Goal: Information Seeking & Learning: Learn about a topic

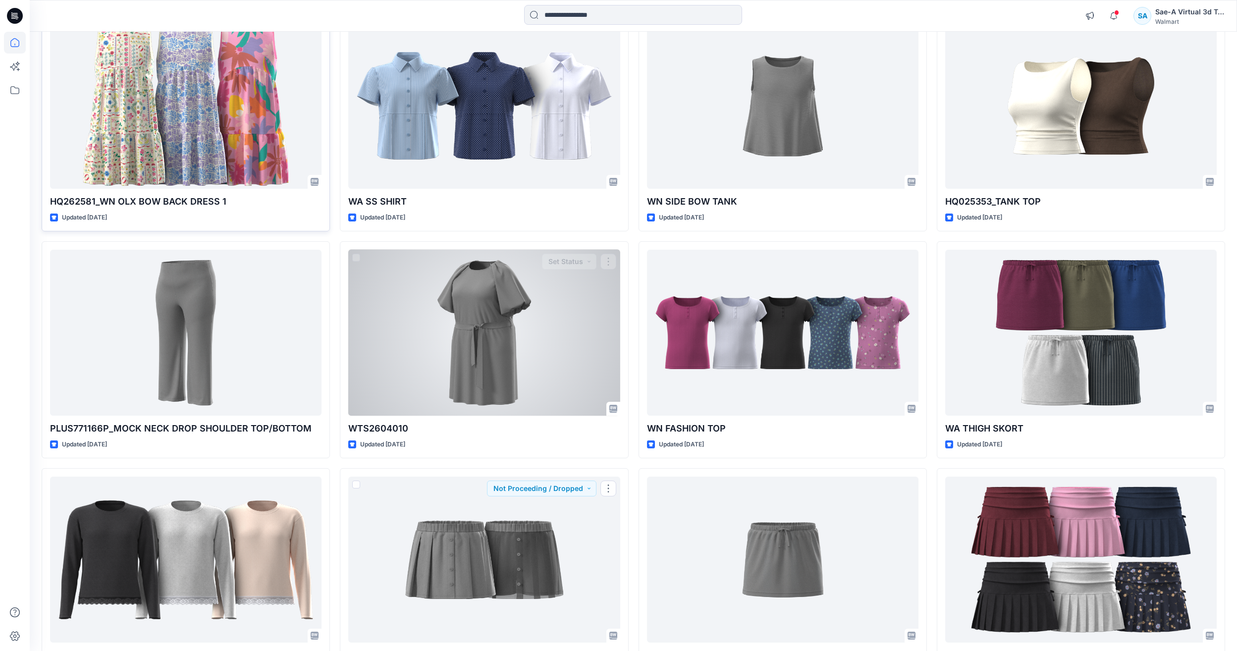
scroll to position [724, 0]
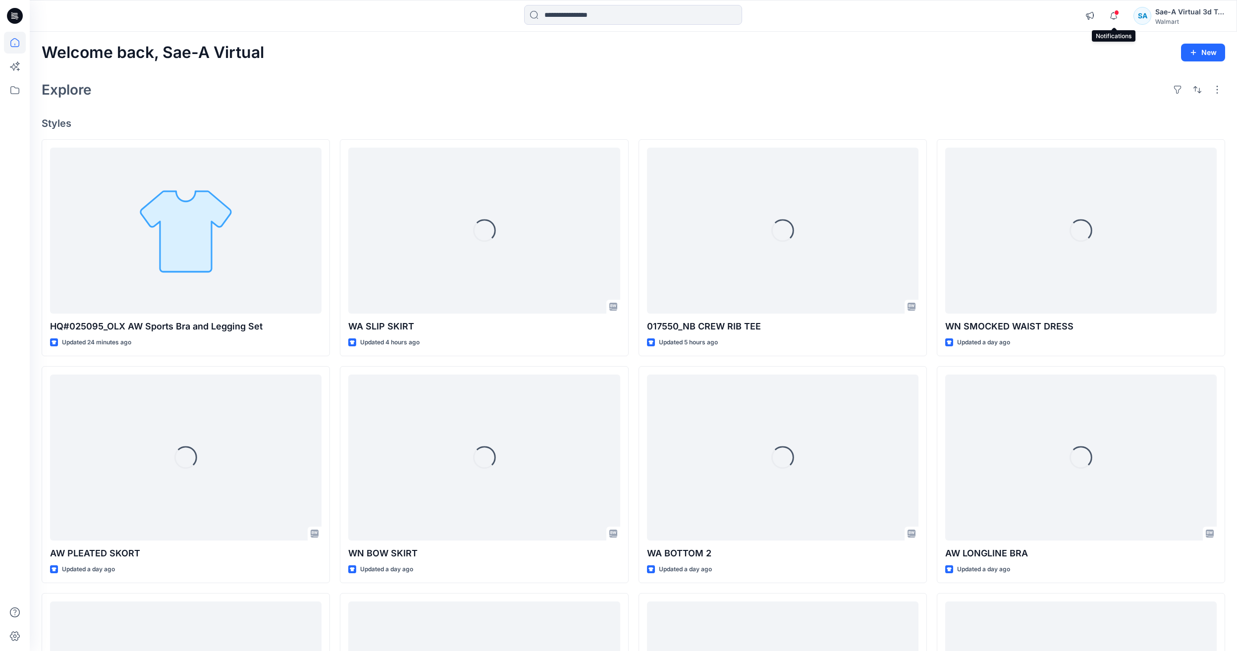
click at [1117, 12] on span at bounding box center [1116, 12] width 5 height 5
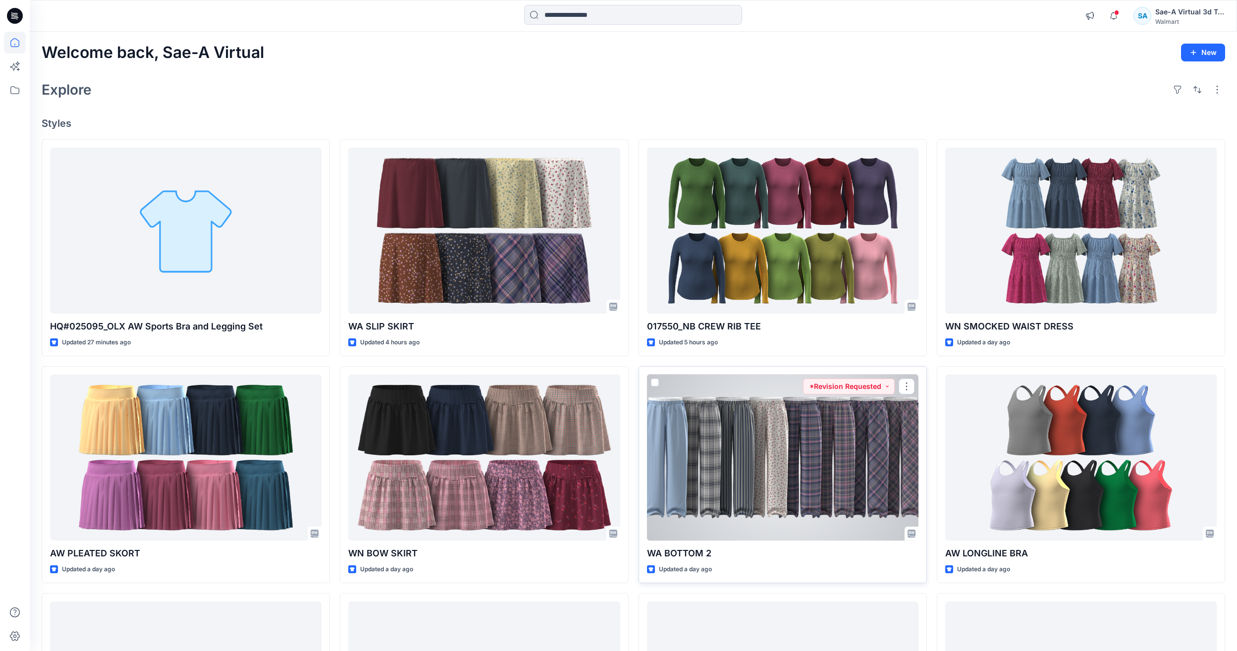
click at [881, 482] on div at bounding box center [782, 457] width 271 height 166
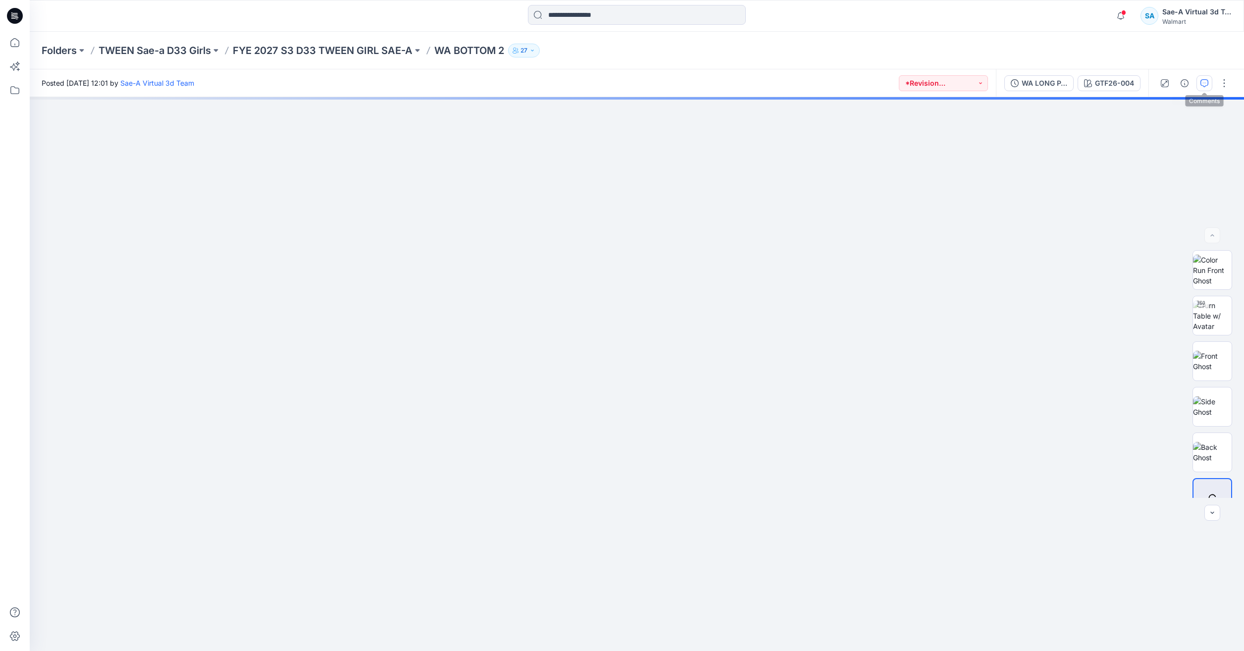
click at [1202, 84] on icon "button" at bounding box center [1205, 83] width 8 height 8
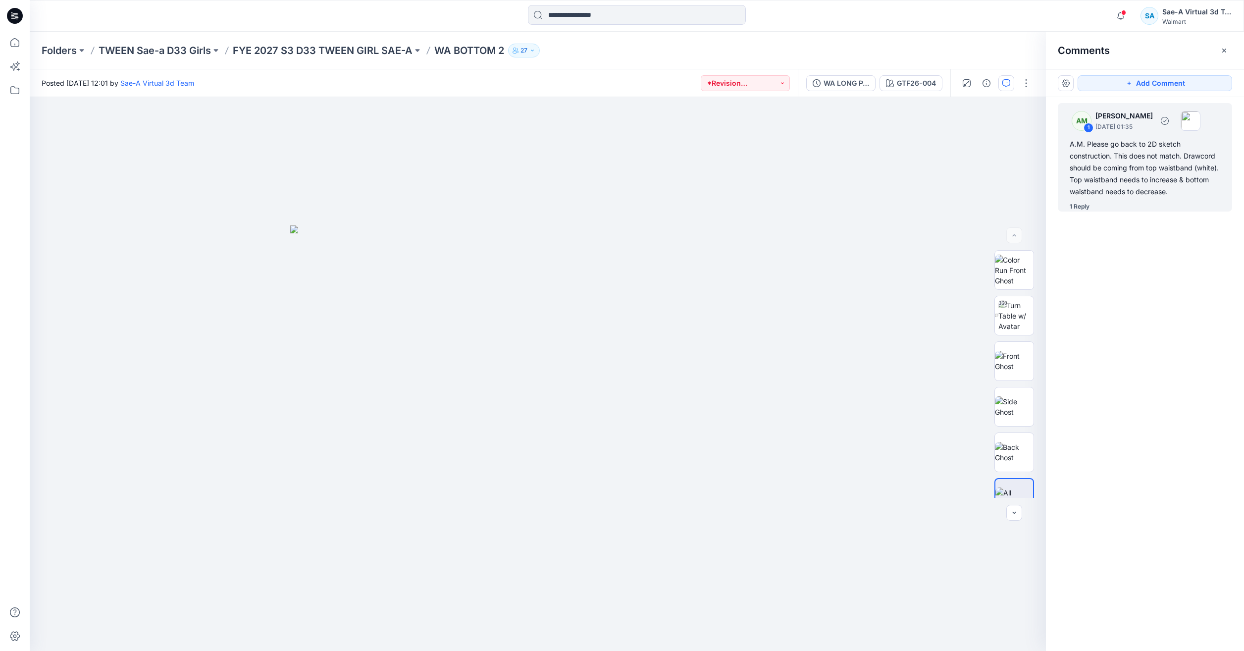
click at [1161, 173] on div "A.M. Please go back to 2D sketch construction. This does not match. Drawcord sh…" at bounding box center [1145, 167] width 151 height 59
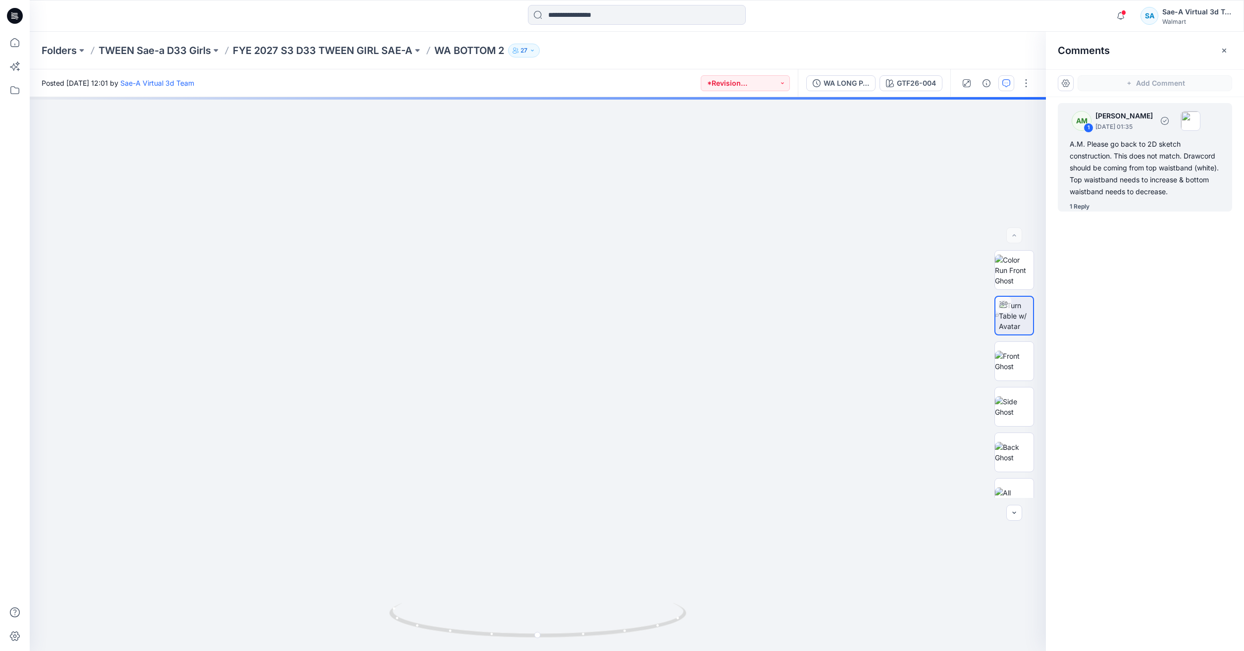
click at [1081, 205] on div "1 Reply" at bounding box center [1080, 207] width 20 height 10
drag, startPoint x: 642, startPoint y: 629, endPoint x: 580, endPoint y: 621, distance: 62.9
click at [580, 621] on div "GTF26-004 Loading... Material Properties Loading..." at bounding box center [538, 374] width 1016 height 554
drag, startPoint x: 659, startPoint y: 632, endPoint x: 634, endPoint y: 628, distance: 25.1
click at [631, 629] on div "GTF26-004 Loading... Material Properties Loading..." at bounding box center [538, 374] width 1016 height 554
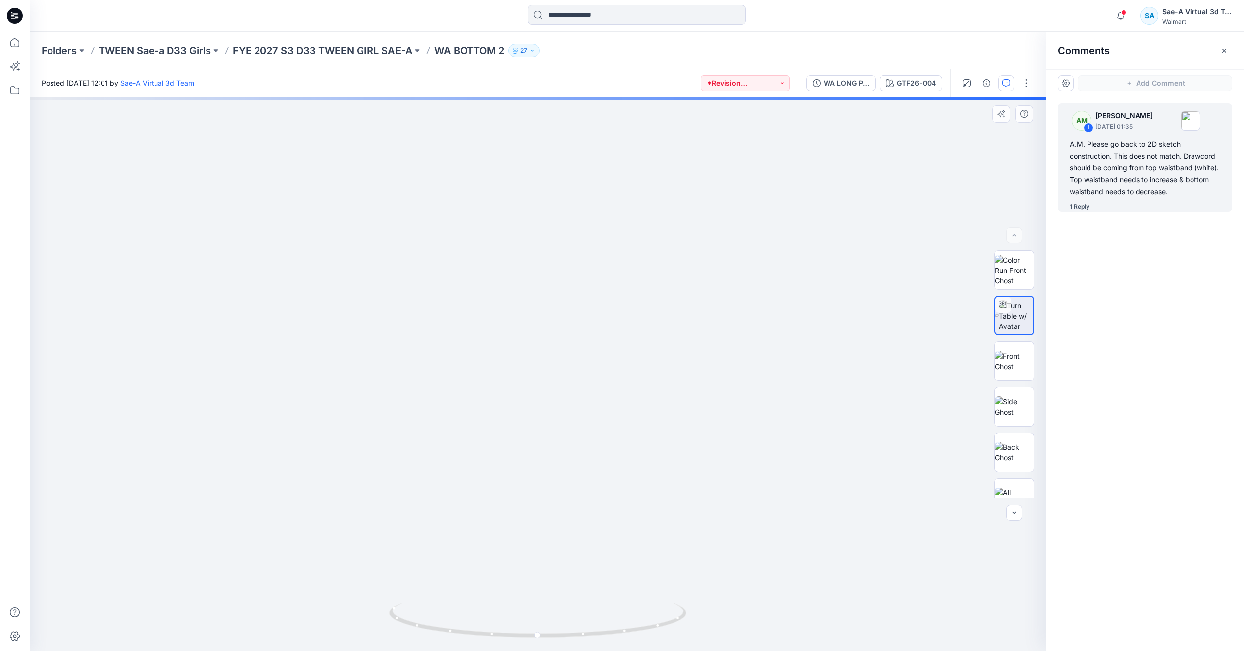
drag, startPoint x: 655, startPoint y: 622, endPoint x: 554, endPoint y: 628, distance: 100.7
click at [557, 627] on div "GTF26-004 Loading... Material Properties Loading..." at bounding box center [538, 374] width 1016 height 554
drag, startPoint x: 539, startPoint y: 635, endPoint x: 624, endPoint y: 630, distance: 85.4
click at [624, 630] on div "GTF26-004 Loading... Material Properties Loading..." at bounding box center [538, 374] width 1016 height 554
drag, startPoint x: 625, startPoint y: 629, endPoint x: 551, endPoint y: 629, distance: 74.3
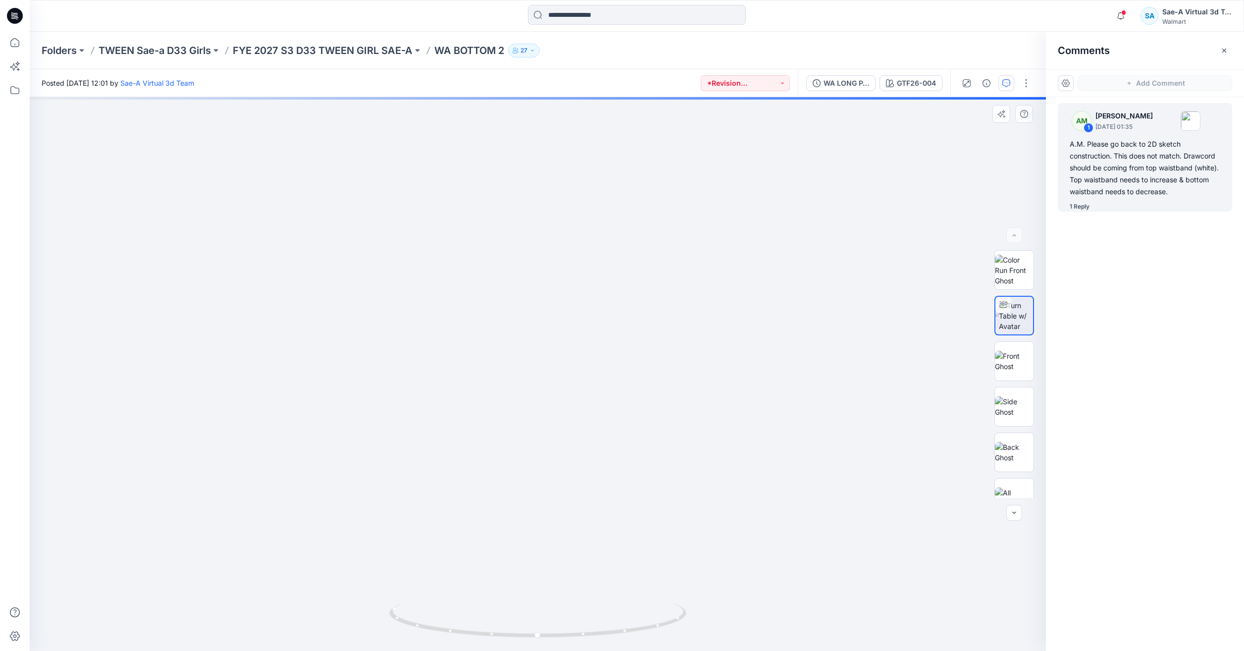
click at [551, 629] on div "GTF26-004 Loading... Material Properties Loading..." at bounding box center [538, 374] width 1016 height 554
click at [560, 624] on div "GTF26-004 Loading... Material Properties Loading..." at bounding box center [538, 374] width 1016 height 554
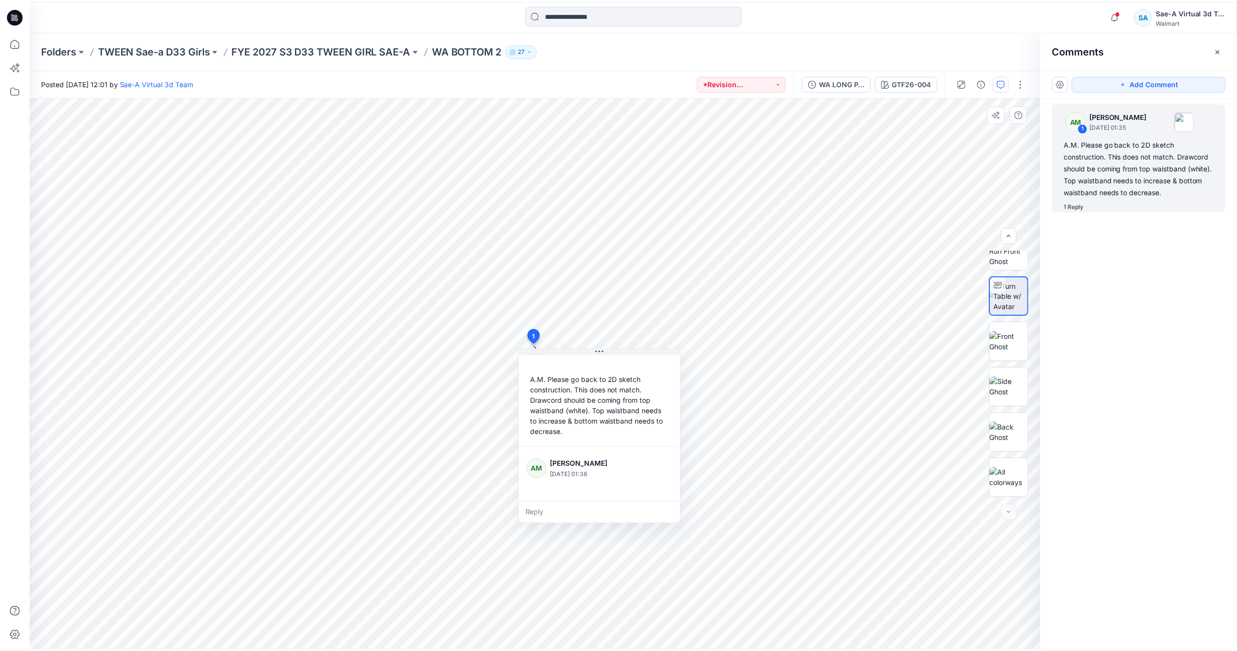
scroll to position [59, 0]
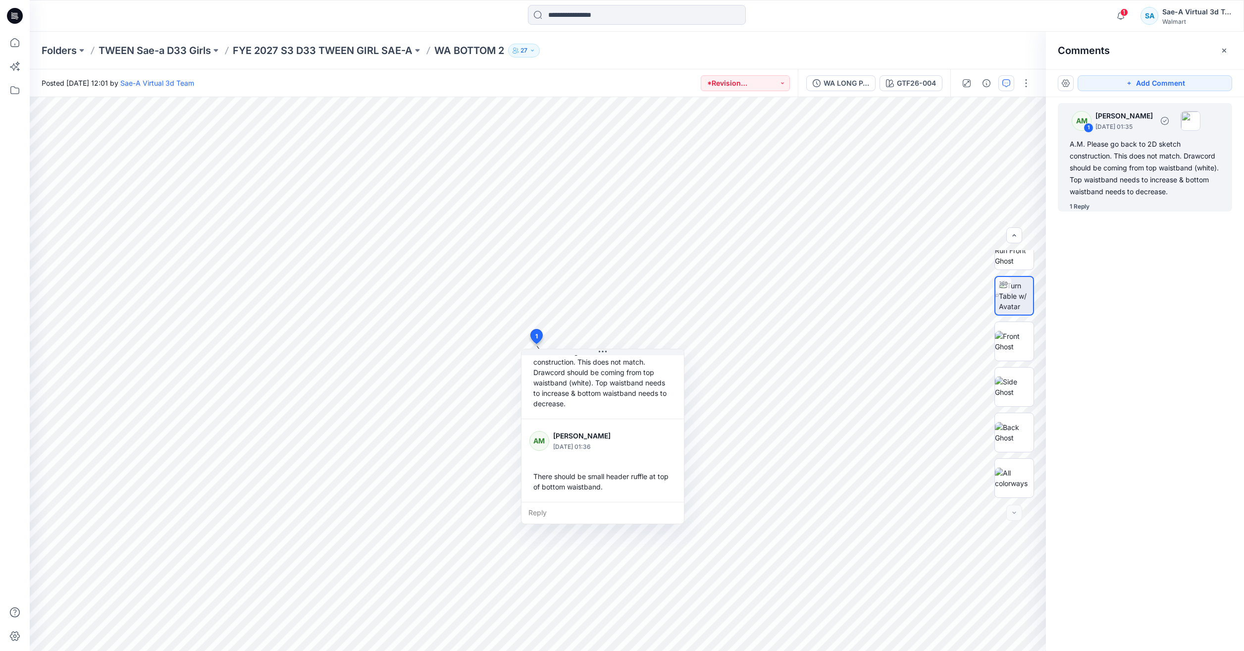
click at [1078, 203] on div "1 Reply" at bounding box center [1080, 207] width 20 height 10
click at [23, 44] on icon at bounding box center [15, 43] width 22 height 22
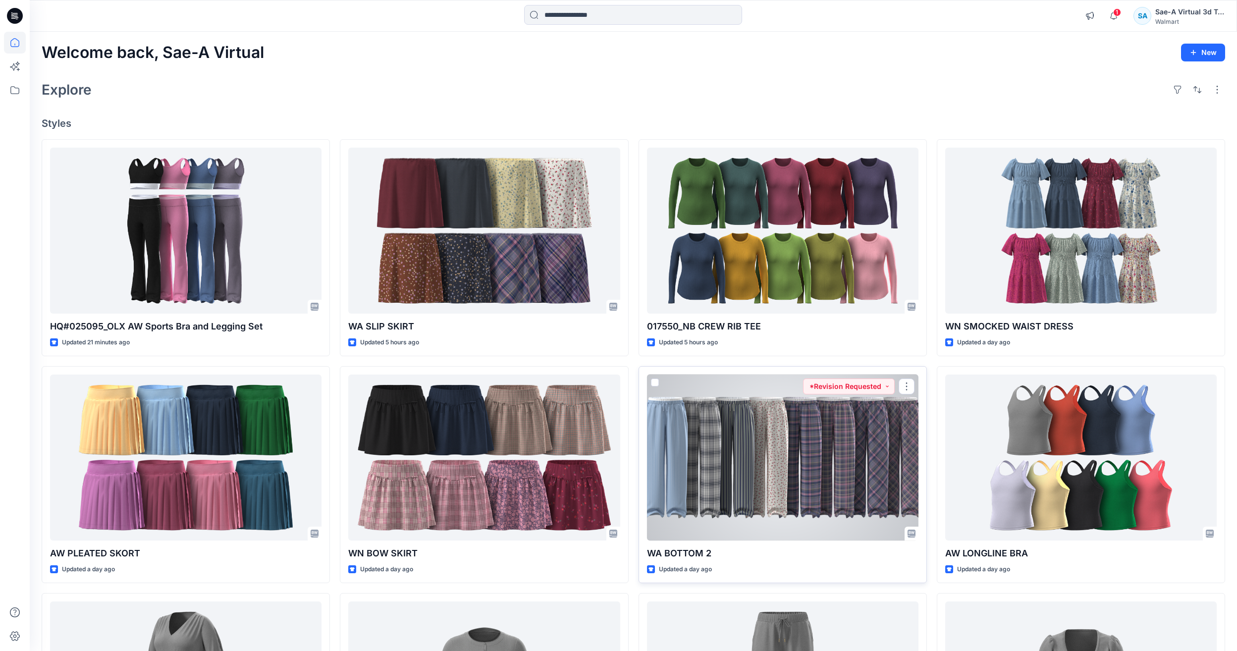
click at [785, 469] on div at bounding box center [782, 457] width 271 height 166
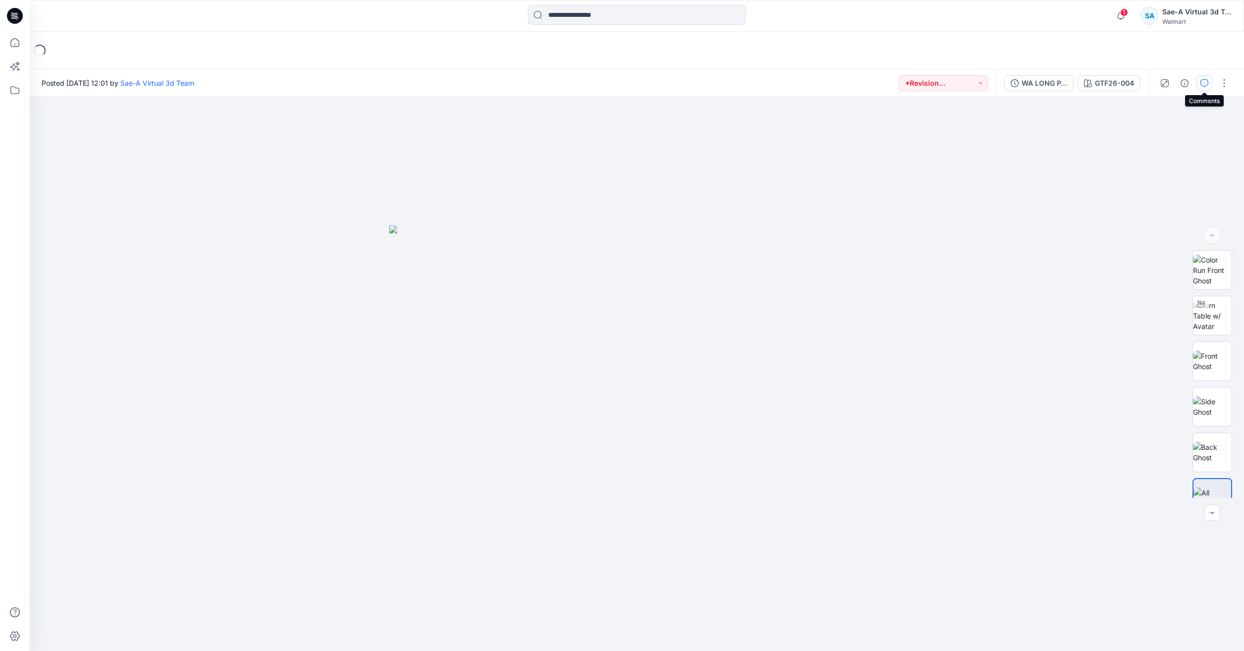
click at [1205, 86] on icon "button" at bounding box center [1205, 83] width 8 height 8
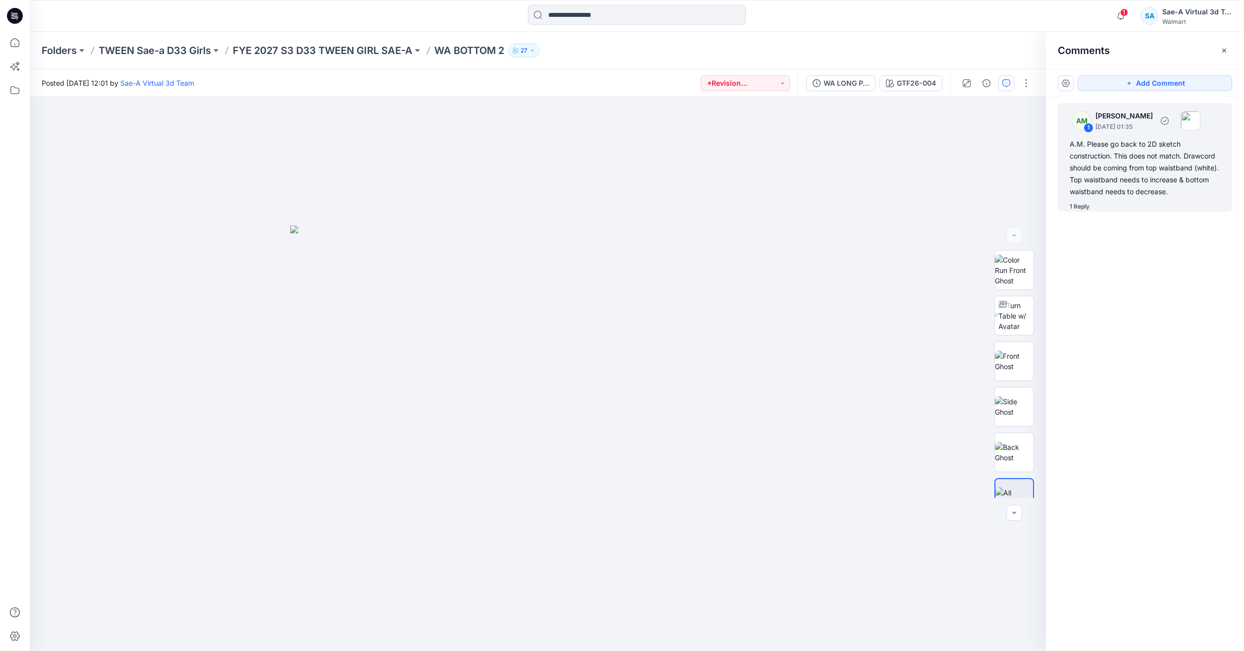
click at [1080, 210] on div "1 Reply" at bounding box center [1080, 207] width 20 height 10
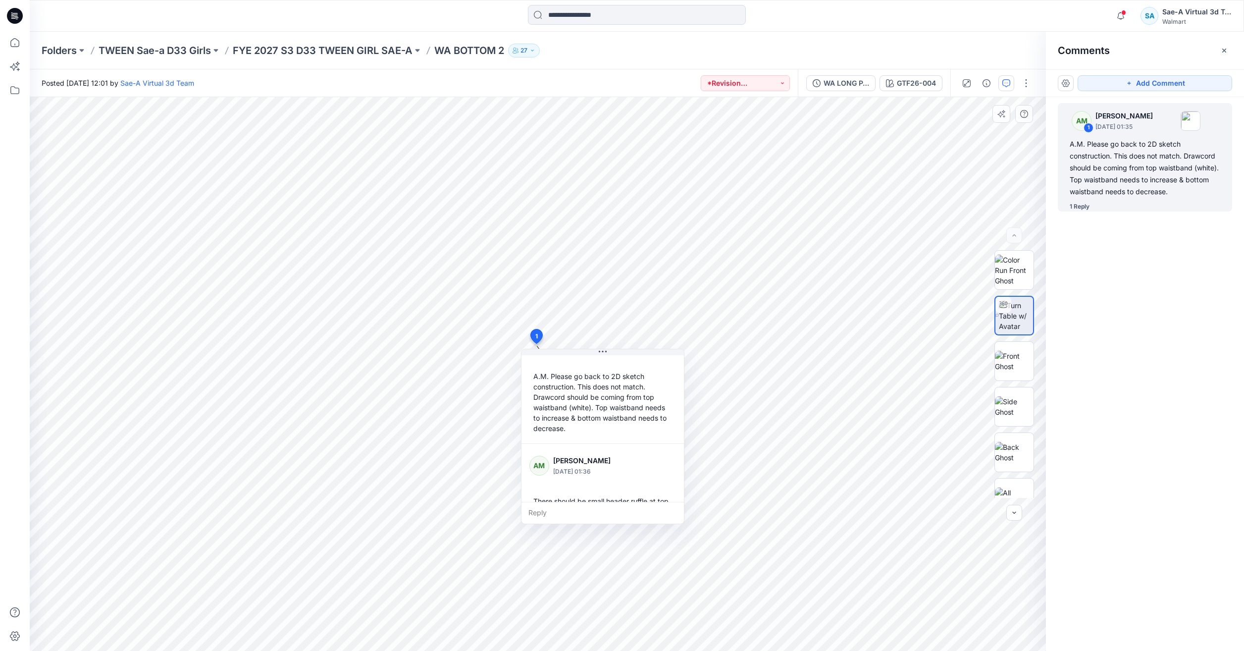
scroll to position [59, 0]
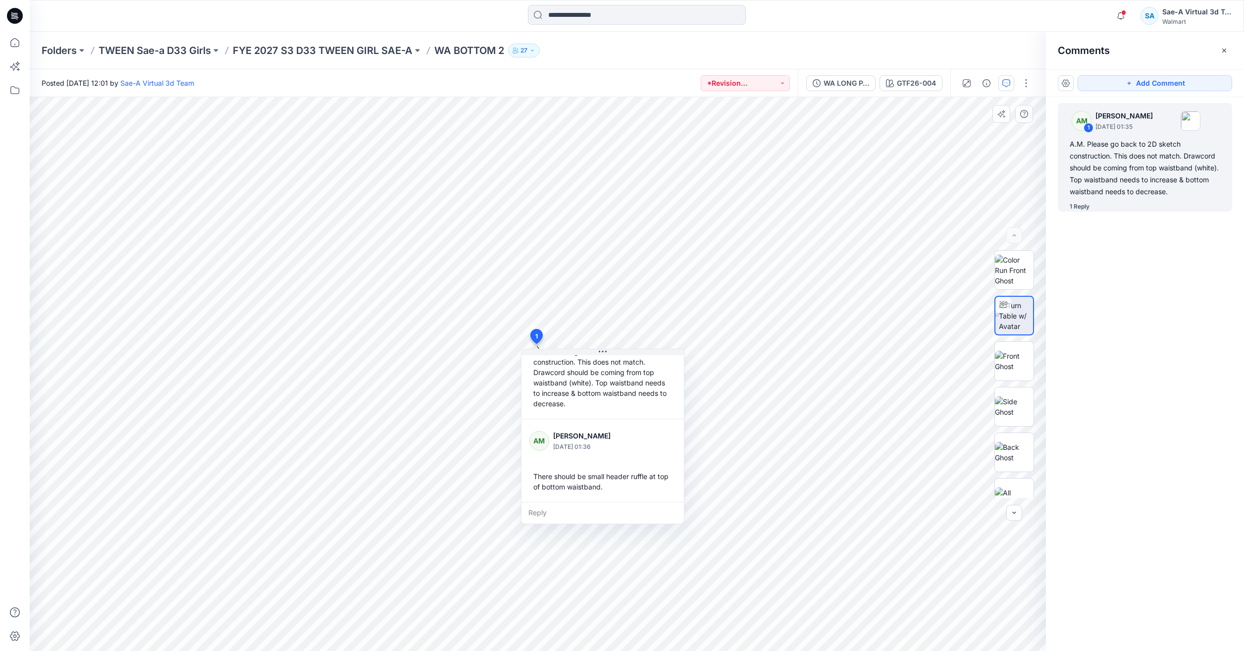
click at [554, 402] on div "A.M. Please go back to 2D sketch construction. This does not match. Drawcord sh…" at bounding box center [602, 377] width 147 height 70
click at [553, 402] on div "A.M. Please go back to 2D sketch construction. This does not match. Drawcord sh…" at bounding box center [602, 377] width 147 height 70
drag, startPoint x: 553, startPoint y: 402, endPoint x: 654, endPoint y: 402, distance: 101.0
click at [654, 402] on div "A.M. Please go back to 2D sketch construction. This does not match. Drawcord sh…" at bounding box center [602, 377] width 147 height 70
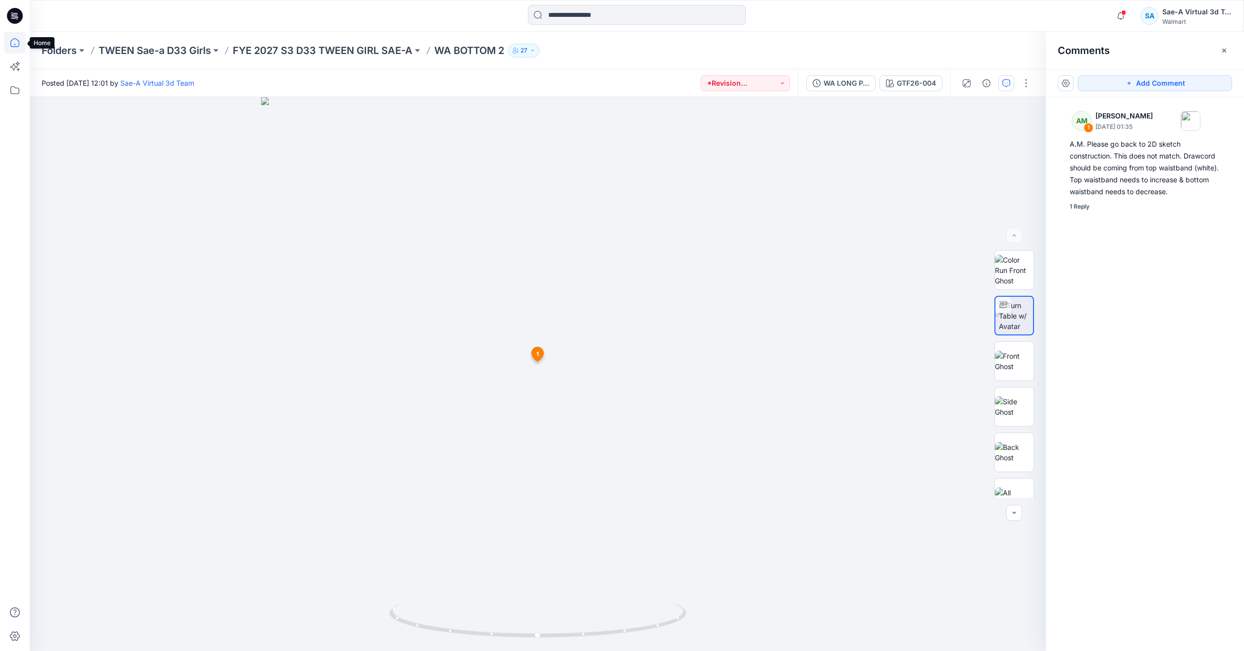
click at [13, 51] on icon at bounding box center [15, 43] width 22 height 22
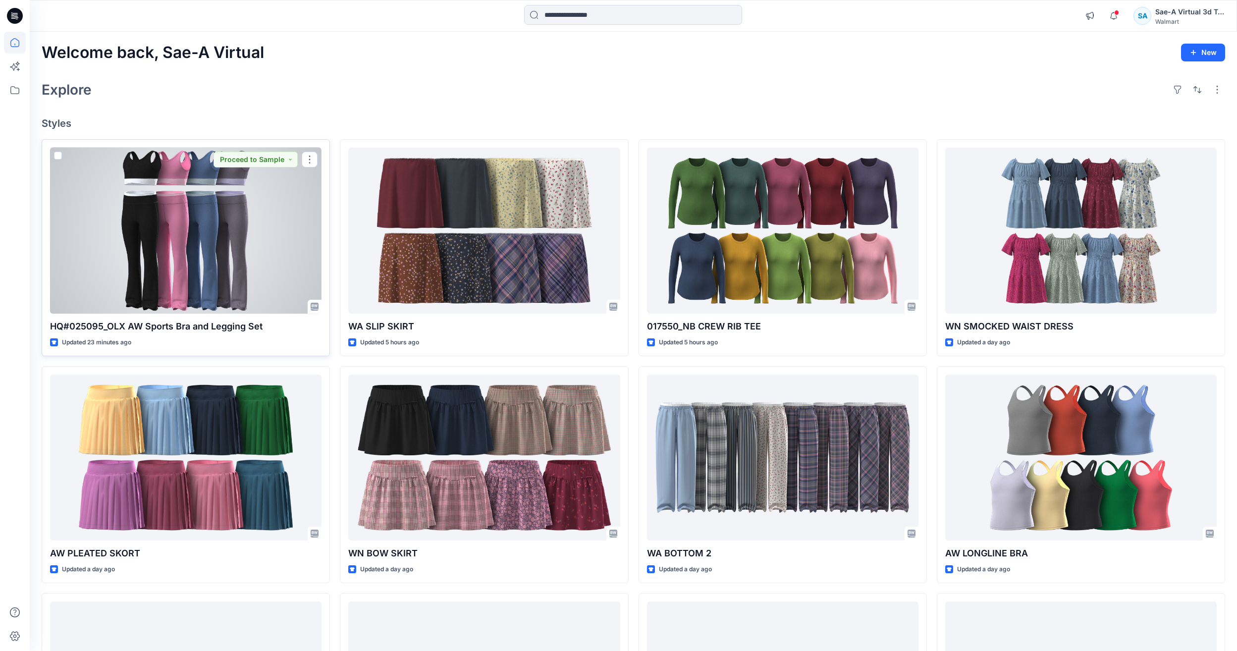
click at [223, 236] on div at bounding box center [185, 231] width 271 height 166
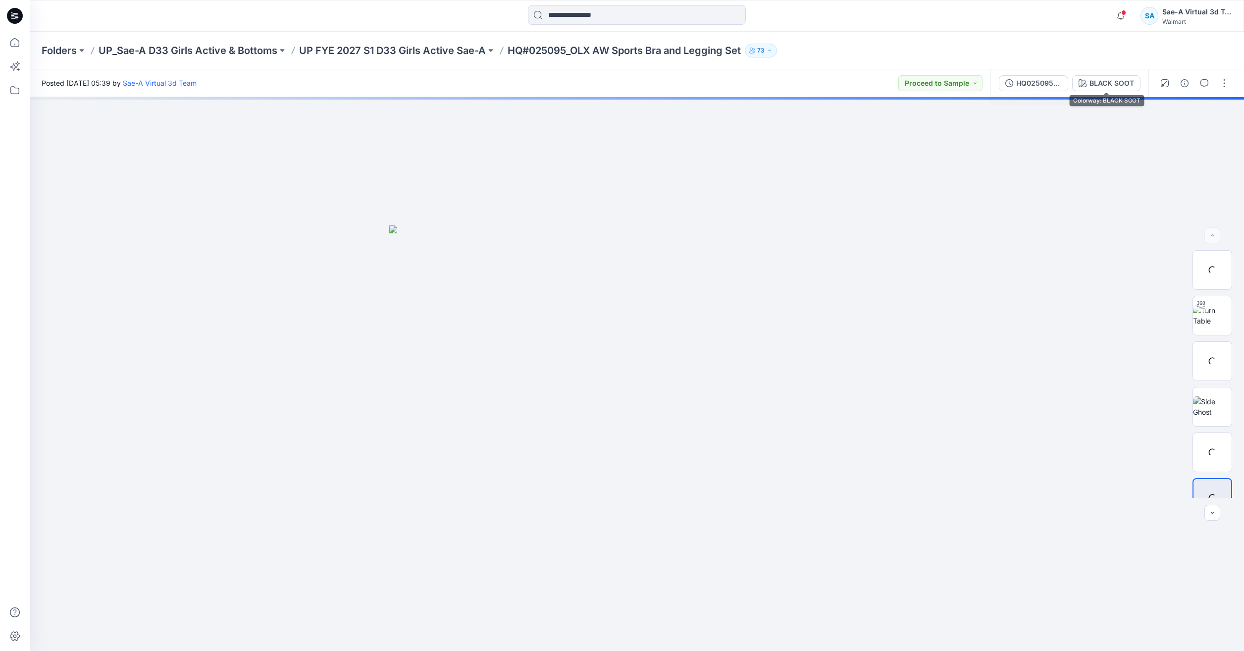
click at [1058, 73] on div "HQ025095_Full Colors BLACK SOOT" at bounding box center [1070, 83] width 158 height 28
click at [1054, 83] on div "HQ025095_Full Colors" at bounding box center [1039, 83] width 46 height 11
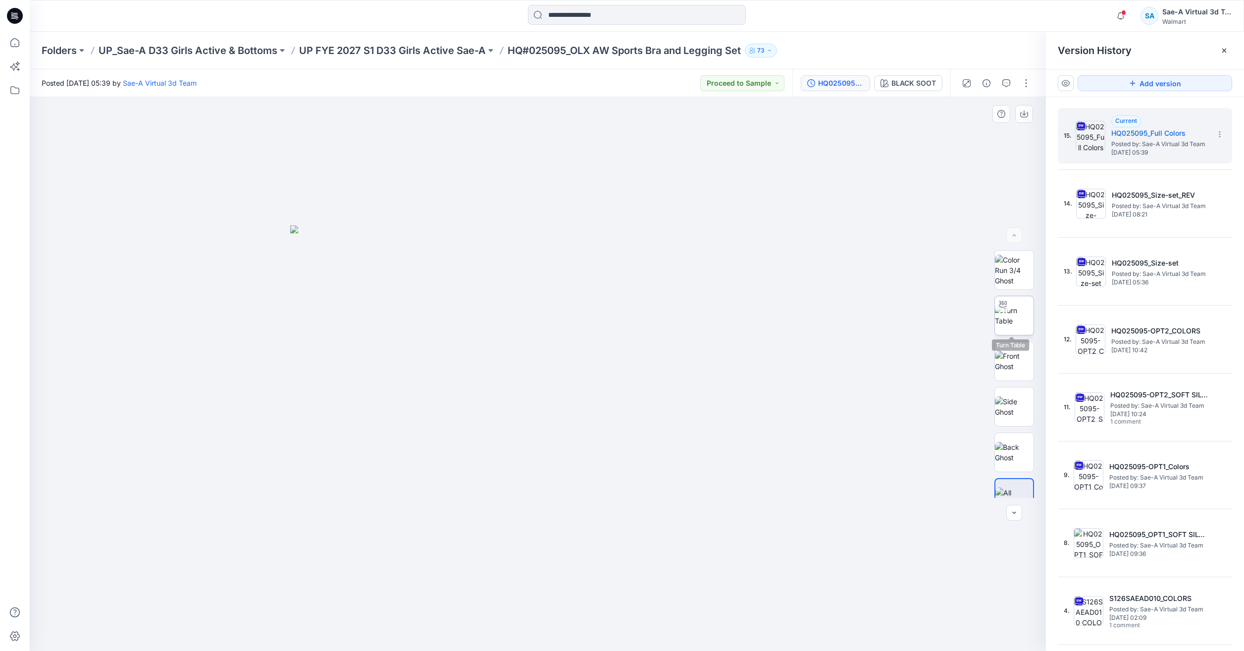
click at [1017, 321] on img at bounding box center [1014, 315] width 39 height 21
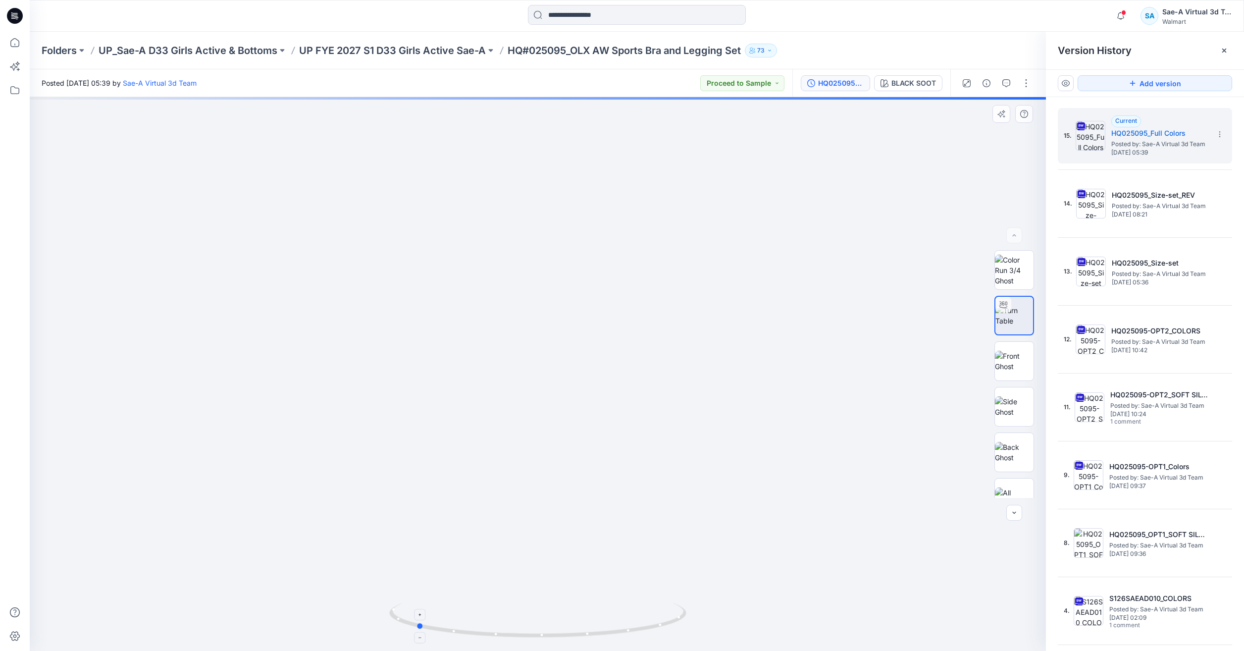
drag, startPoint x: 657, startPoint y: 630, endPoint x: 541, endPoint y: 639, distance: 116.7
click at [541, 639] on icon at bounding box center [539, 621] width 300 height 37
click at [18, 35] on icon at bounding box center [15, 43] width 22 height 22
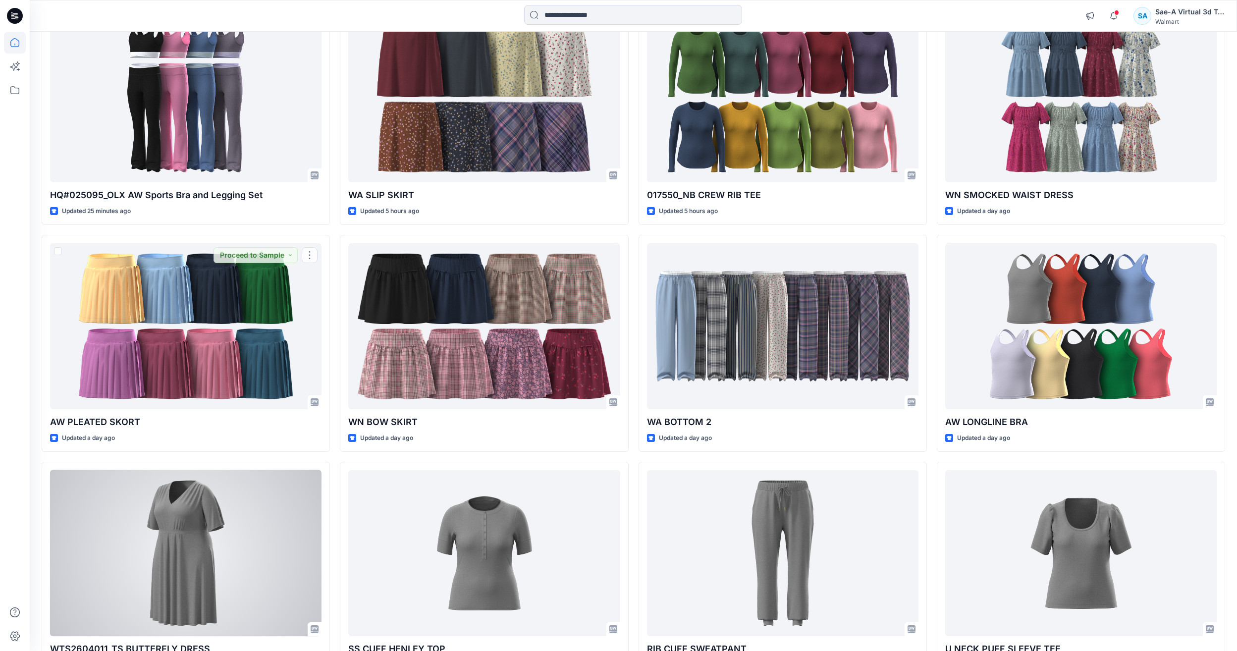
scroll to position [149, 0]
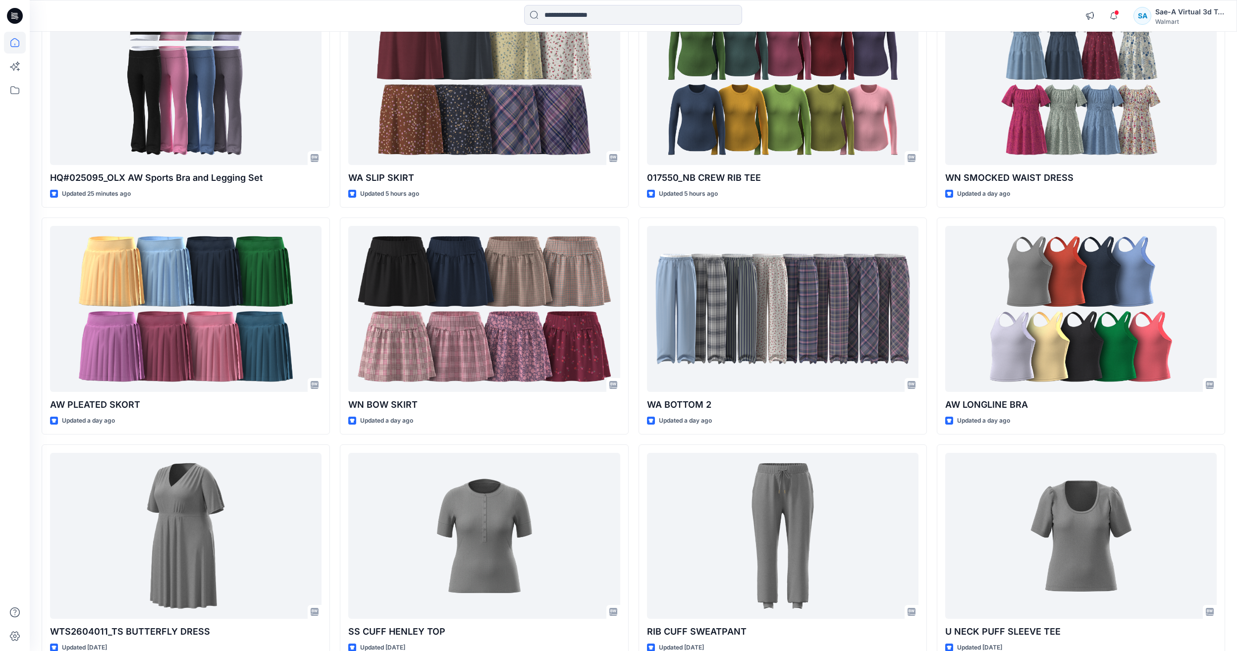
click at [339, 444] on div "HQ#025095_OLX AW Sports Bra and Legging Set Updated 25 minutes ago AW PLEATED S…" at bounding box center [633, 326] width 1183 height 671
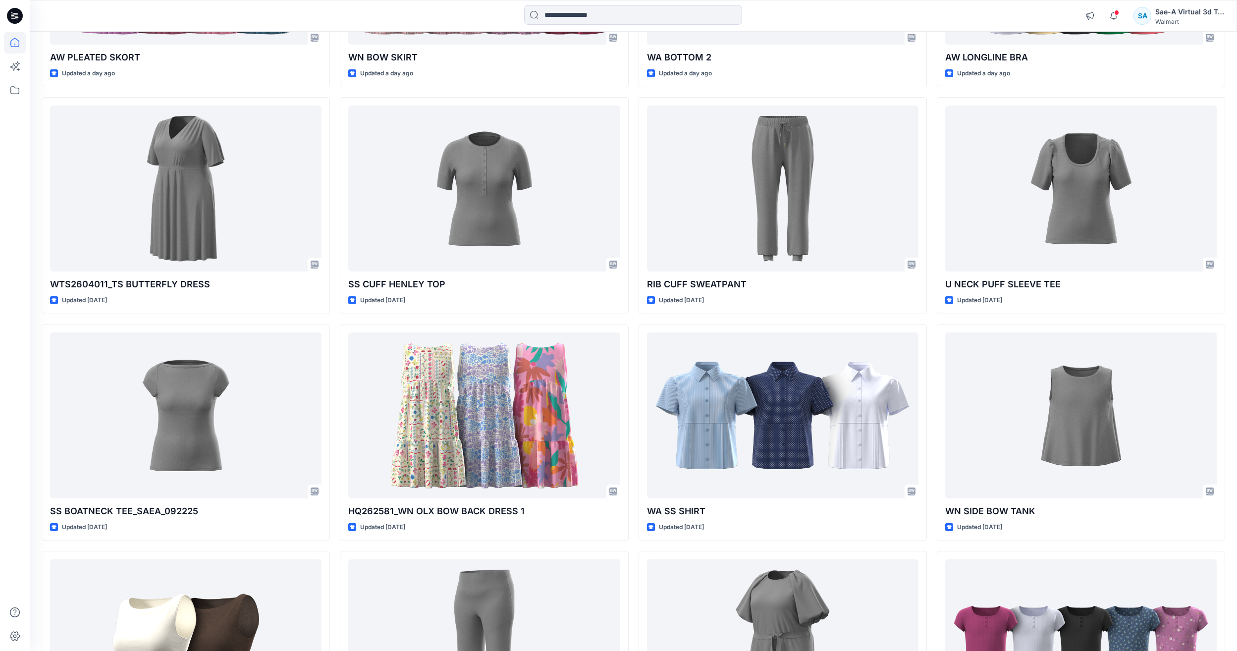
scroll to position [504, 0]
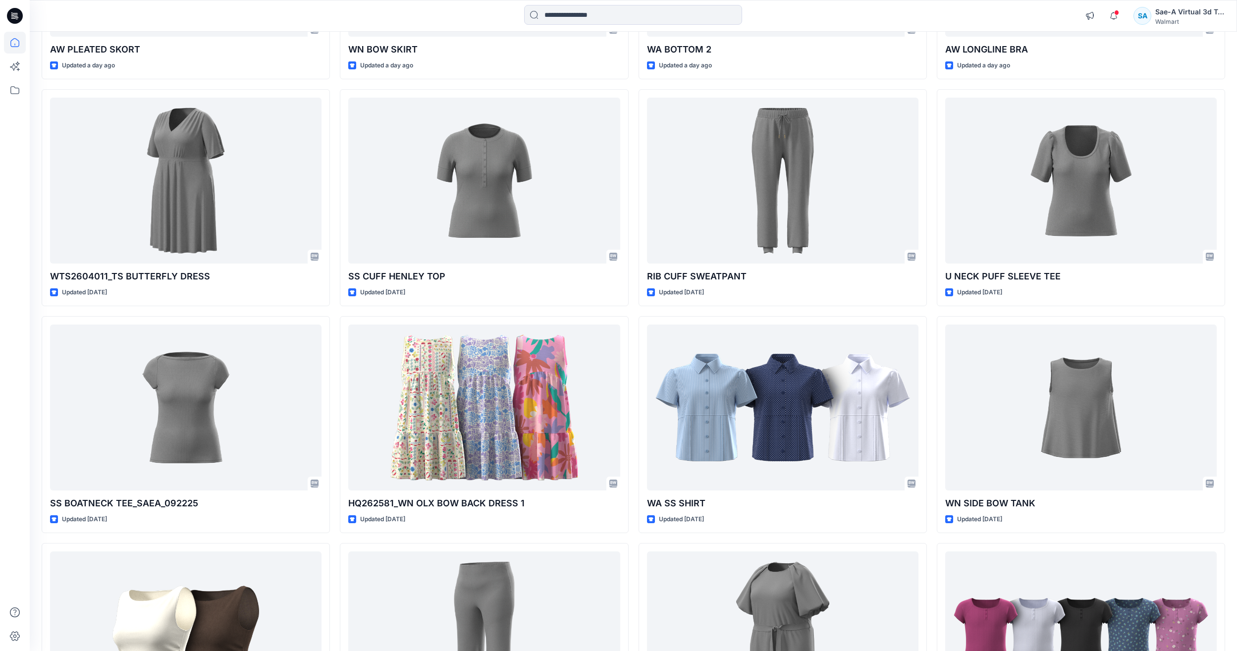
click at [633, 383] on div "HQ#025095_OLX AW Sports Bra and Legging Set Updated 26 minutes ago AW PLEATED S…" at bounding box center [633, 310] width 1183 height 1351
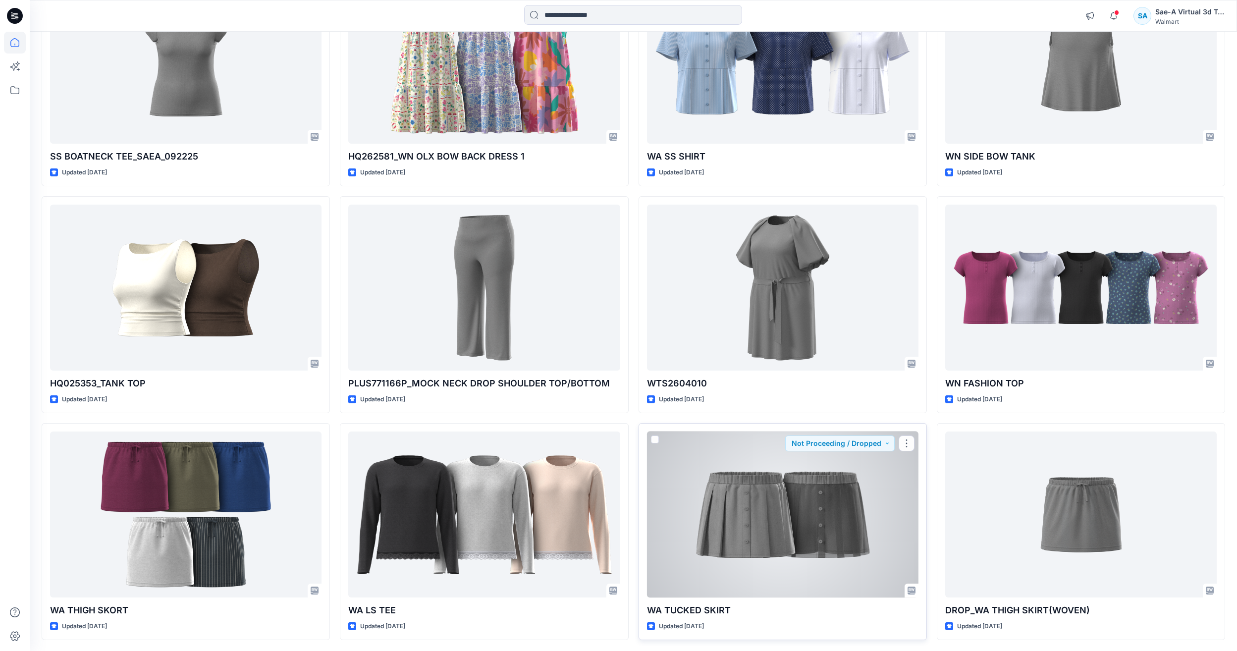
scroll to position [751, 0]
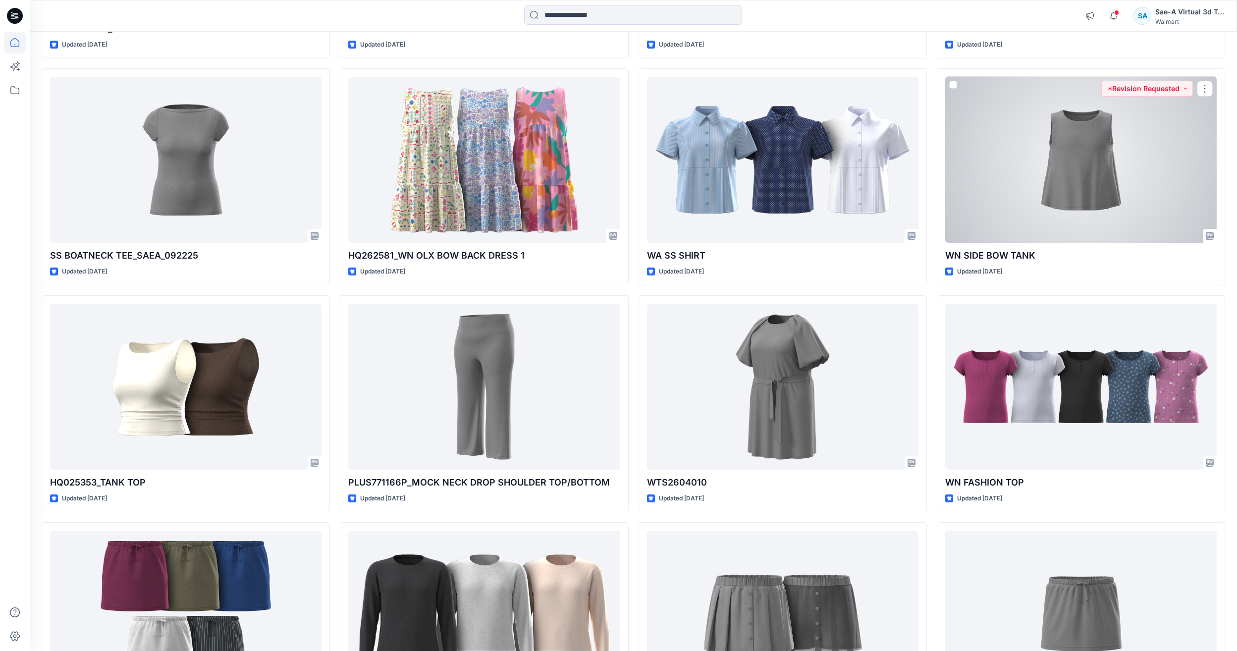
click at [1117, 121] on div at bounding box center [1080, 160] width 271 height 166
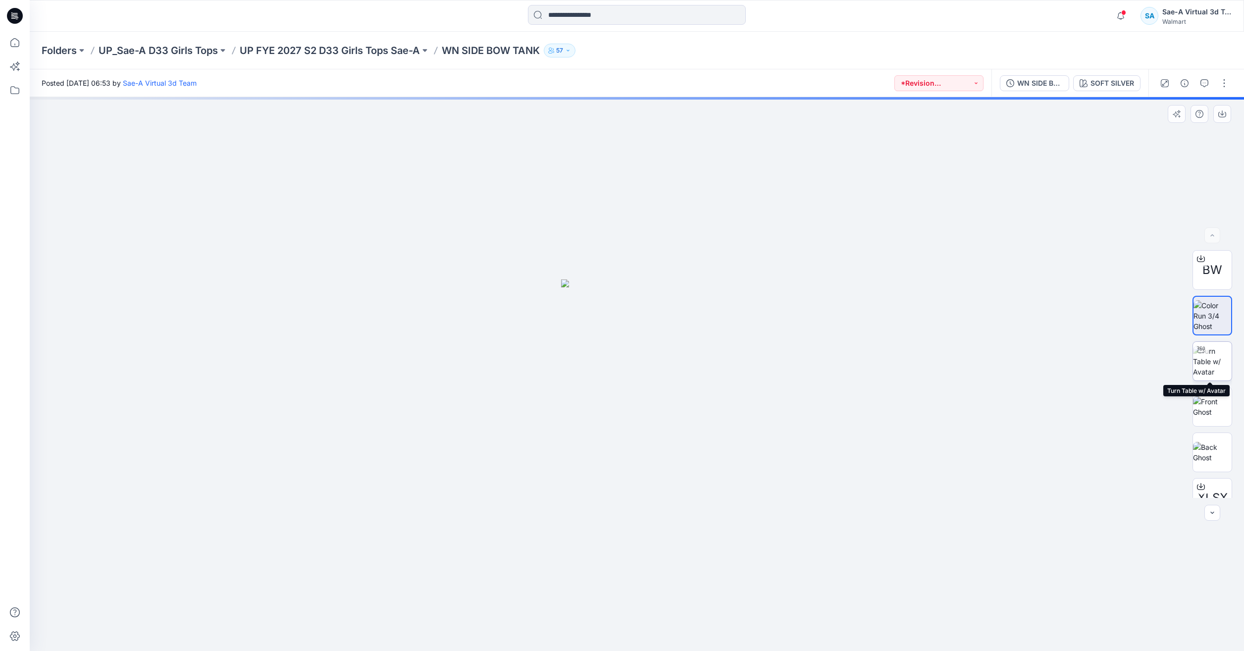
click at [1213, 369] on img at bounding box center [1212, 361] width 39 height 31
drag, startPoint x: 775, startPoint y: 620, endPoint x: 550, endPoint y: 602, distance: 225.5
click at [550, 603] on icon at bounding box center [638, 621] width 300 height 37
drag, startPoint x: 778, startPoint y: 623, endPoint x: 728, endPoint y: 636, distance: 51.3
click at [728, 636] on icon at bounding box center [638, 621] width 300 height 37
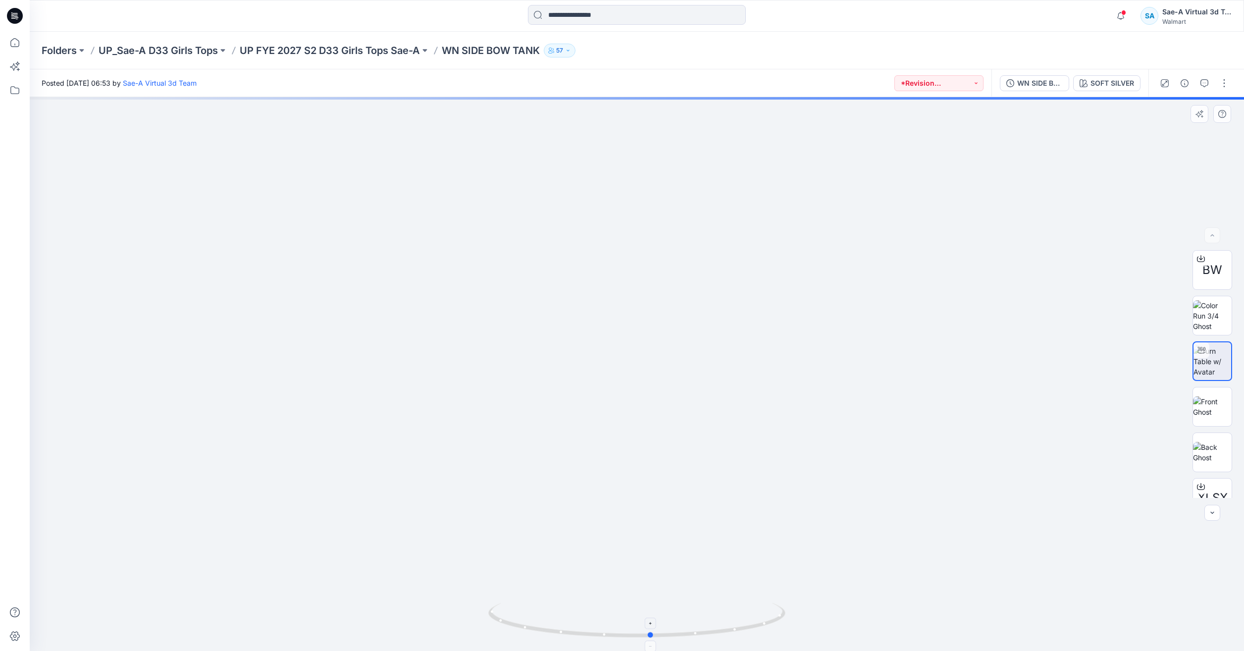
drag, startPoint x: 749, startPoint y: 628, endPoint x: 757, endPoint y: 610, distance: 20.0
click at [757, 610] on icon at bounding box center [638, 621] width 300 height 37
click at [1212, 417] on img at bounding box center [1212, 406] width 39 height 21
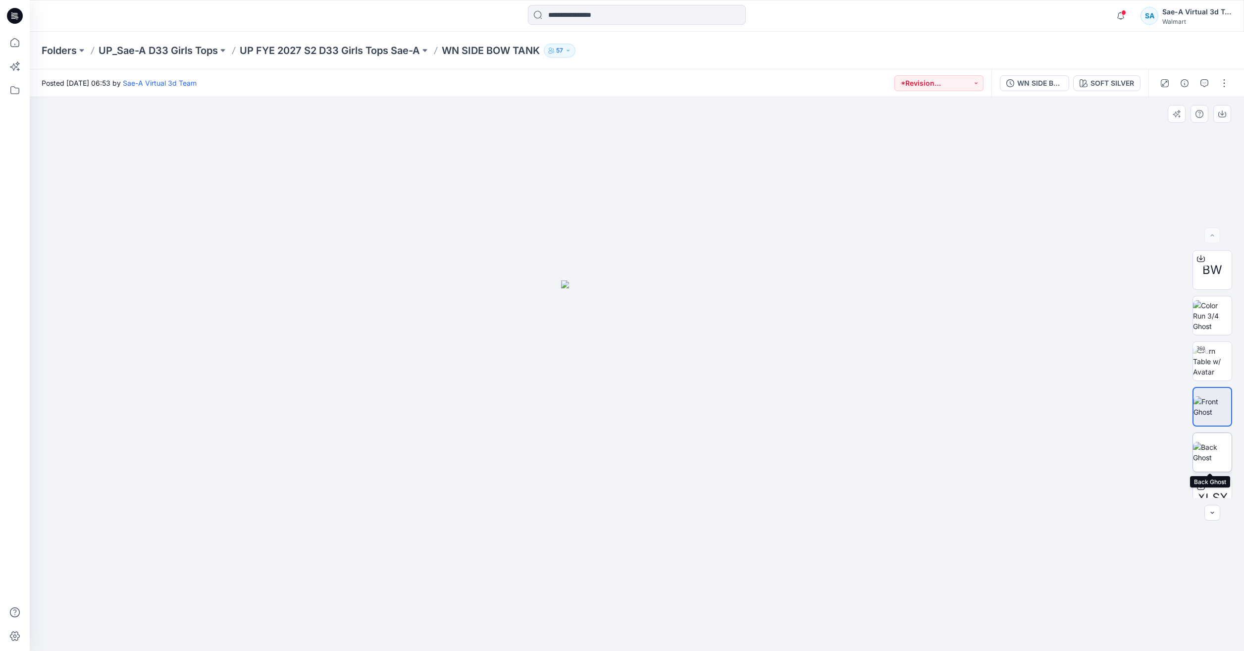
click at [1211, 459] on img at bounding box center [1212, 452] width 39 height 21
click at [18, 41] on icon at bounding box center [14, 42] width 9 height 9
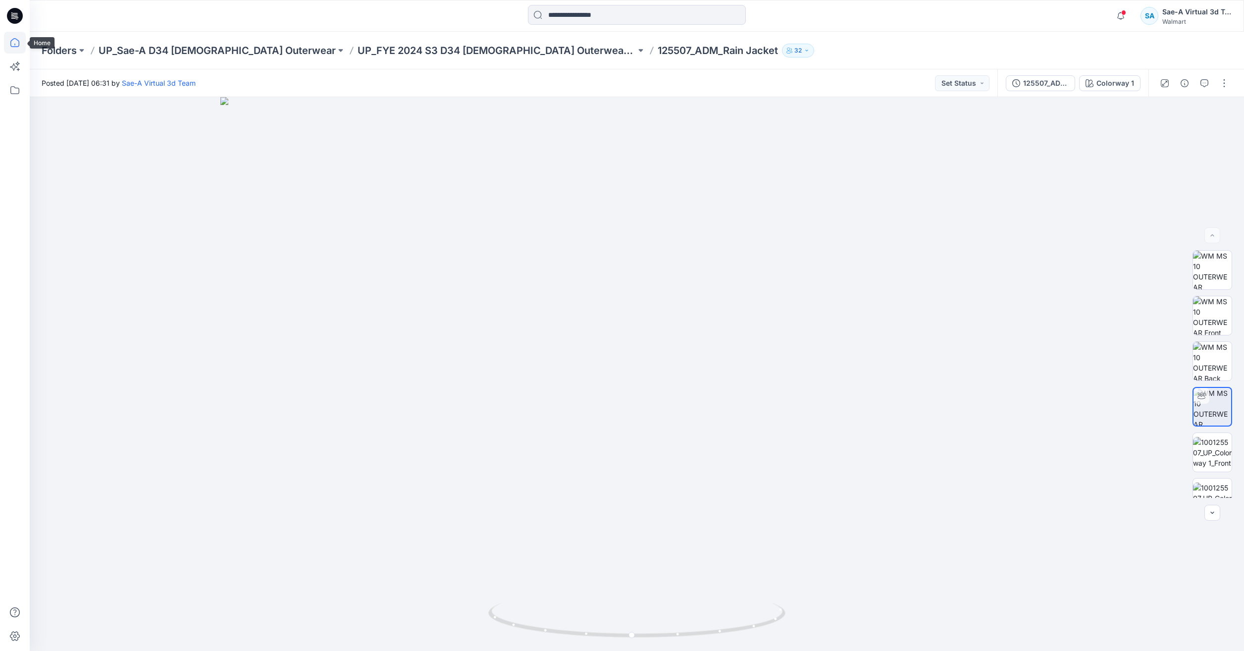
click at [13, 37] on icon at bounding box center [15, 43] width 22 height 22
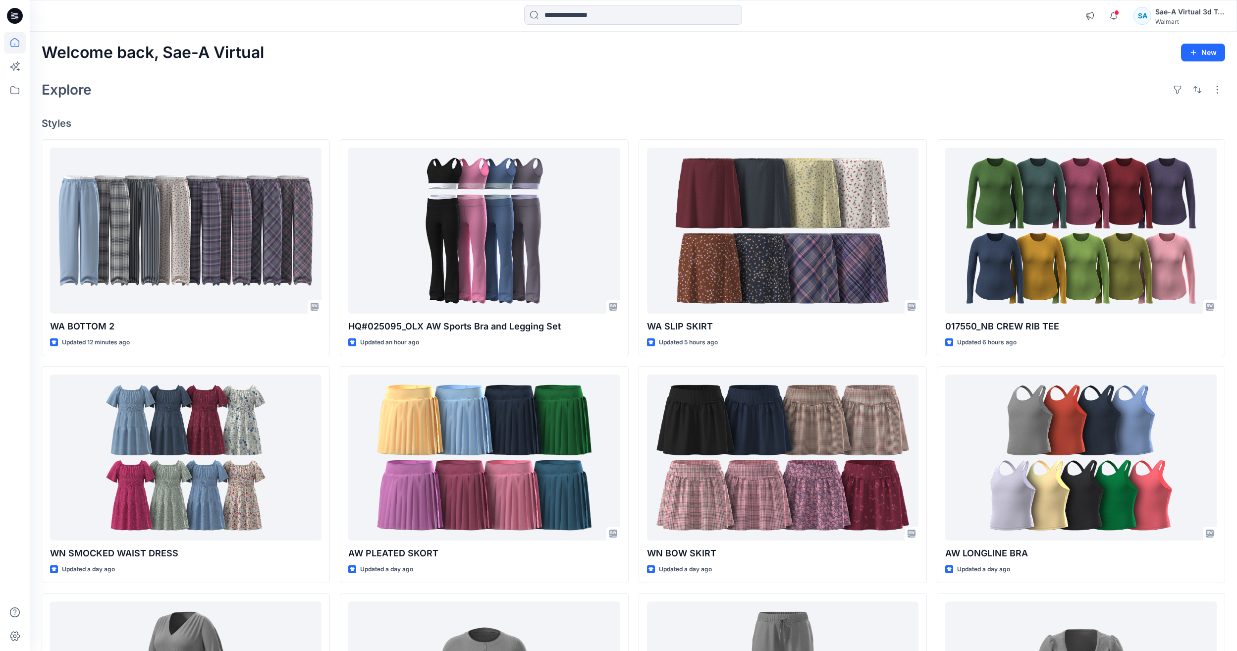
click at [229, 103] on div "Welcome back, Sae-A Virtual New Explore Styles WA BOTTOM 2 Updated 12 minutes a…" at bounding box center [633, 445] width 1207 height 826
click at [10, 44] on icon at bounding box center [15, 43] width 22 height 22
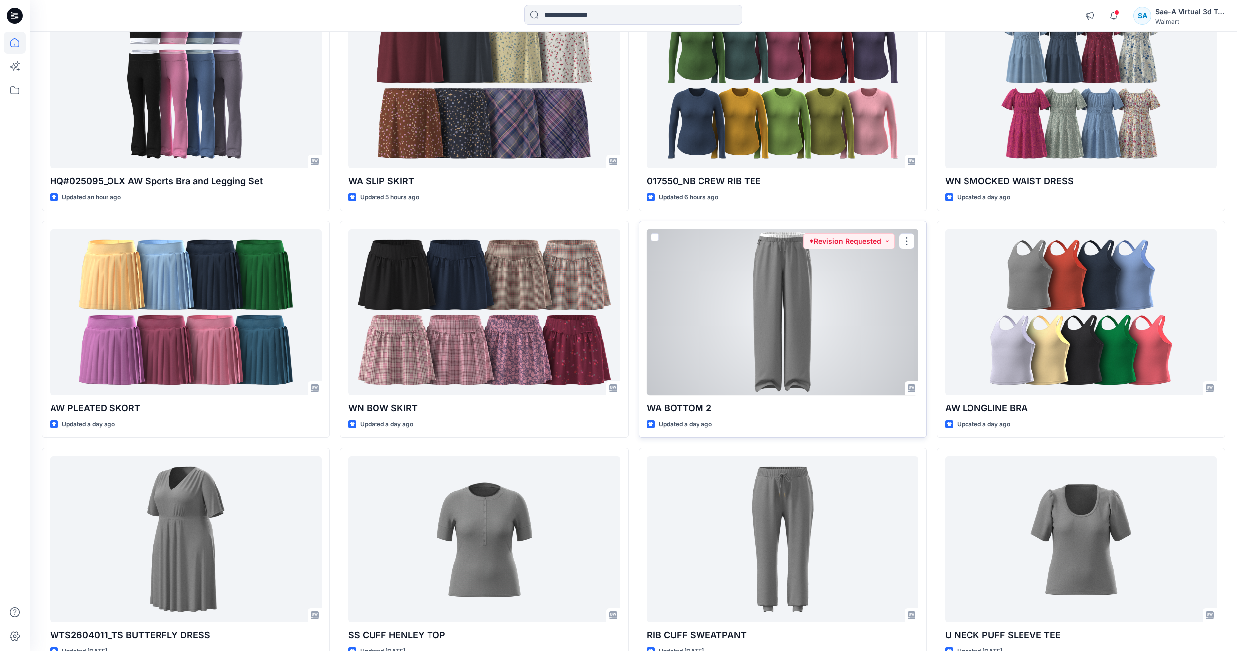
scroll to position [58, 0]
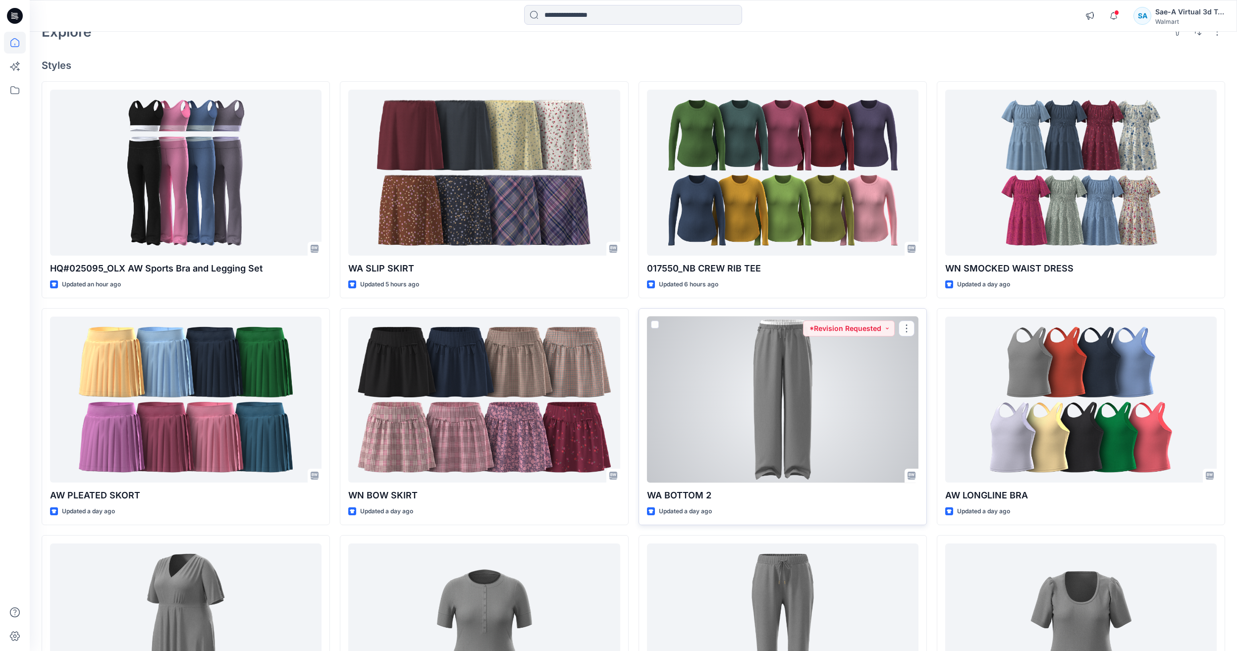
click at [811, 377] on div at bounding box center [782, 400] width 271 height 166
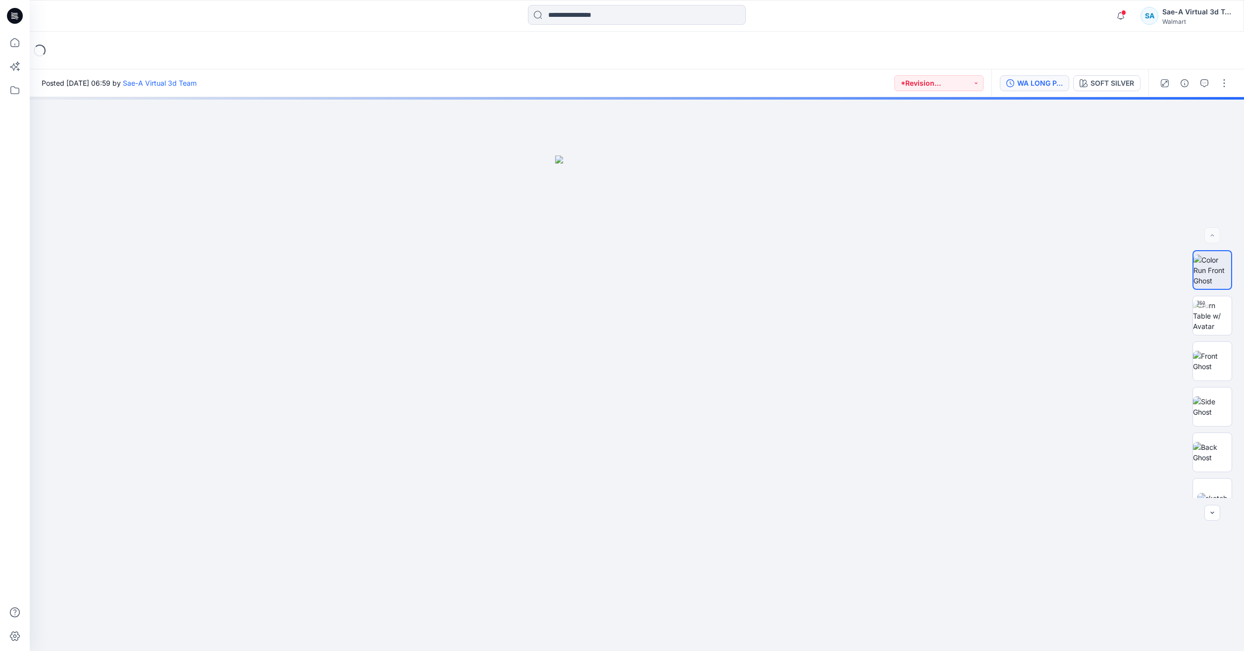
click at [1057, 82] on div "WA LONG PANTS_SOFT SILVER" at bounding box center [1040, 83] width 46 height 11
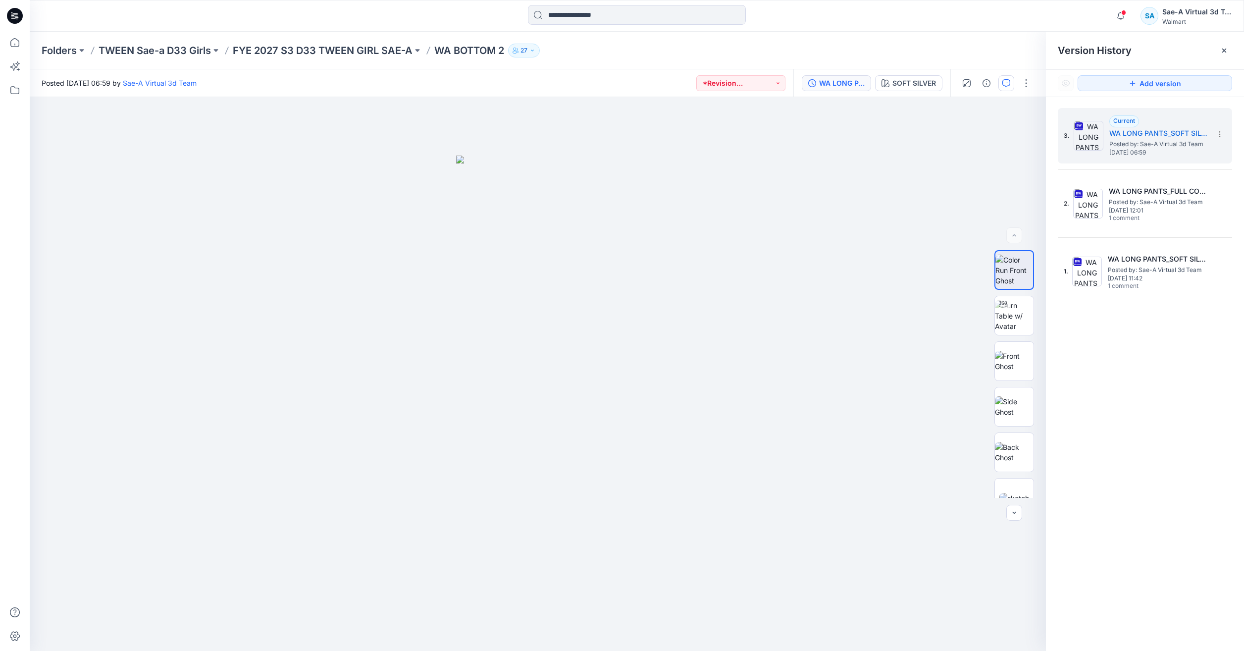
click at [1005, 84] on icon "button" at bounding box center [1007, 83] width 8 height 8
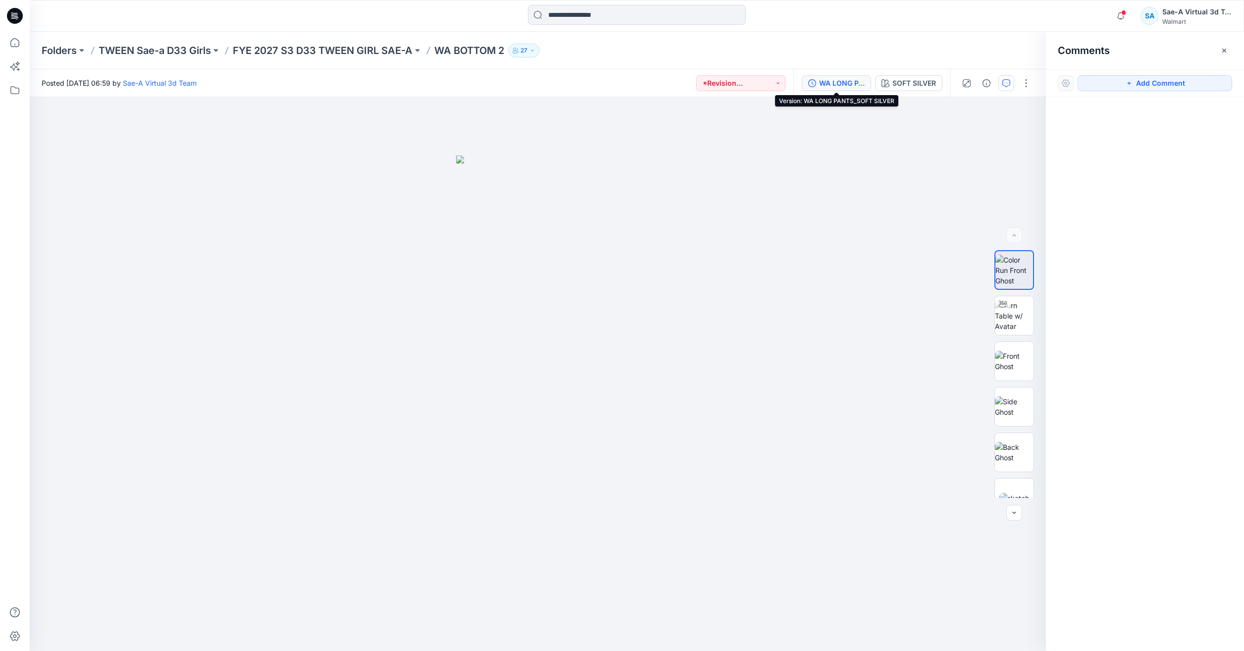
click at [851, 84] on div "WA LONG PANTS_SOFT SILVER" at bounding box center [842, 83] width 46 height 11
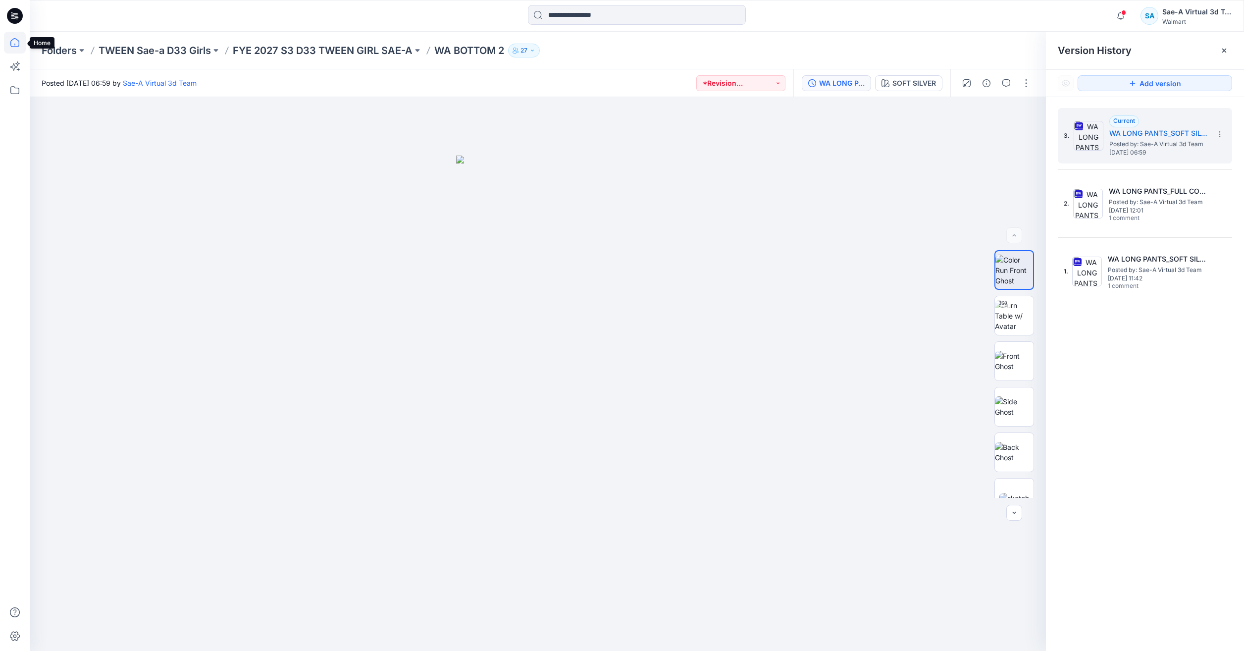
click at [9, 40] on icon at bounding box center [15, 43] width 22 height 22
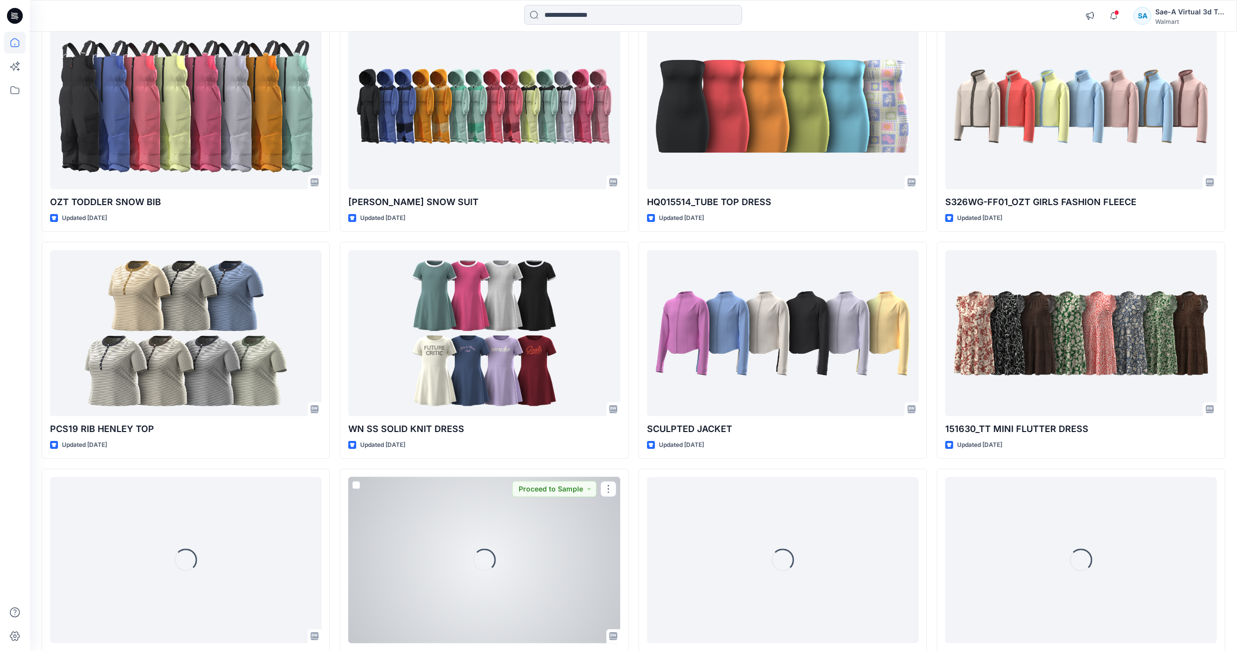
scroll to position [1766, 0]
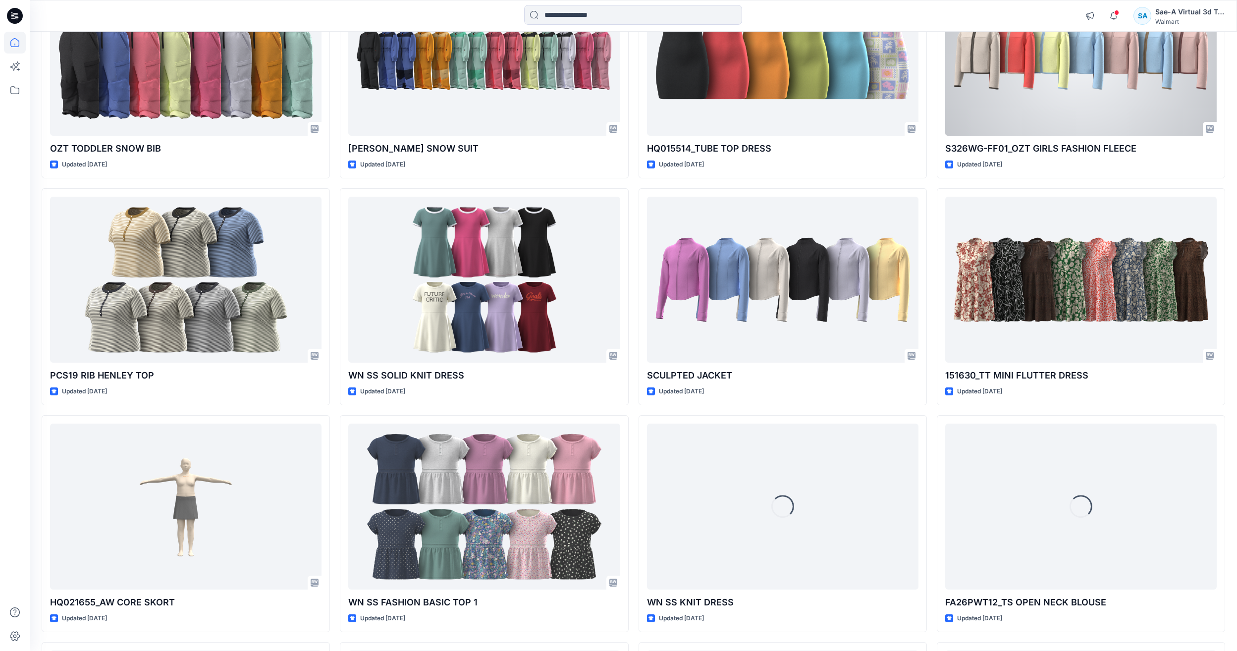
click at [1054, 111] on div at bounding box center [1080, 53] width 271 height 166
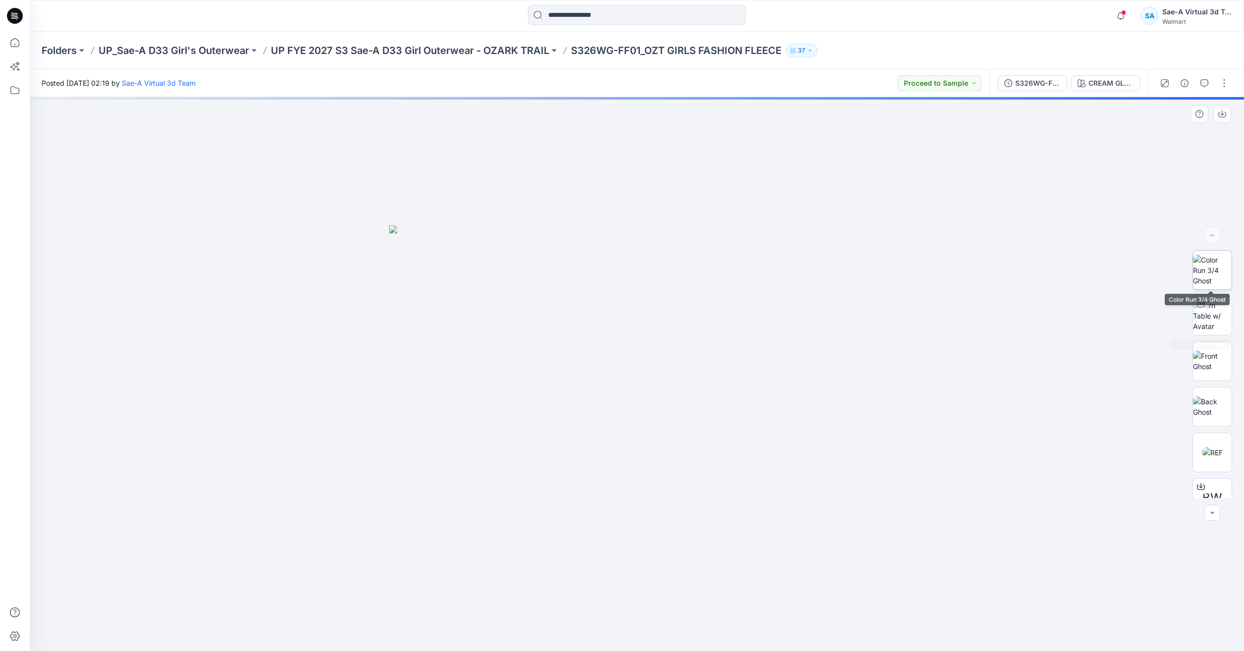
click at [1216, 286] on img at bounding box center [1212, 270] width 39 height 31
click at [1211, 303] on img at bounding box center [1212, 315] width 39 height 31
drag, startPoint x: 756, startPoint y: 623, endPoint x: 628, endPoint y: 649, distance: 130.5
click at [628, 649] on div at bounding box center [637, 374] width 1215 height 554
click at [1229, 367] on img at bounding box center [1212, 361] width 39 height 21
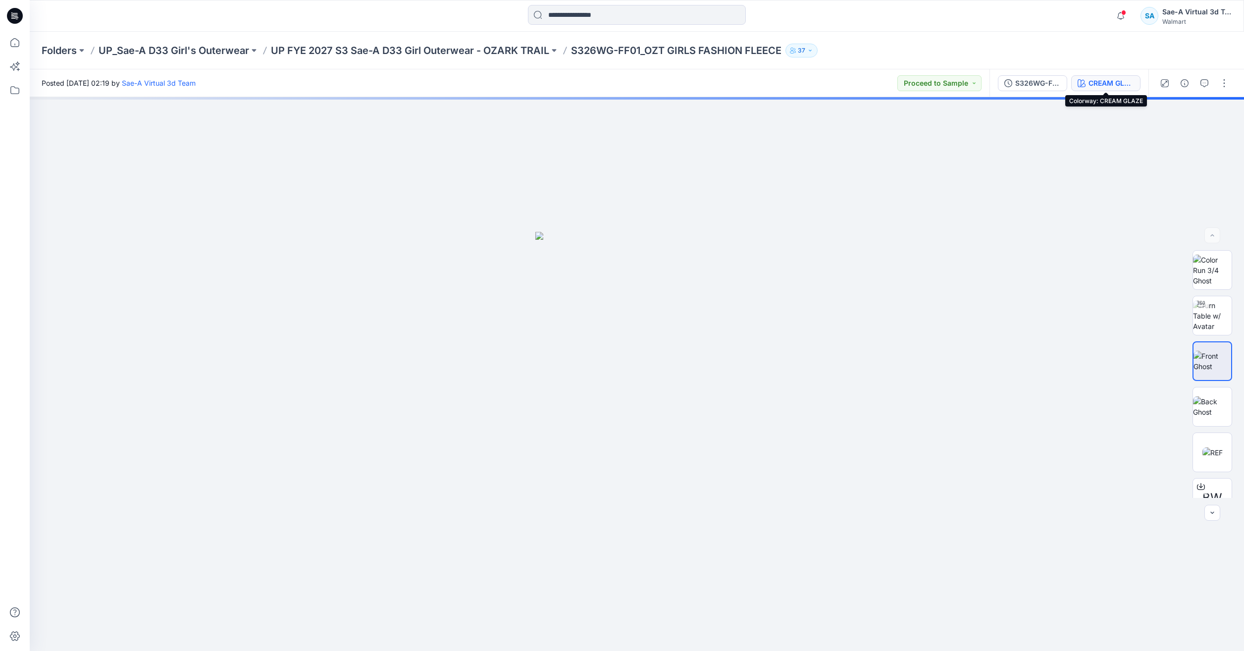
click at [1132, 80] on div "CREAM GLAZE" at bounding box center [1112, 83] width 46 height 11
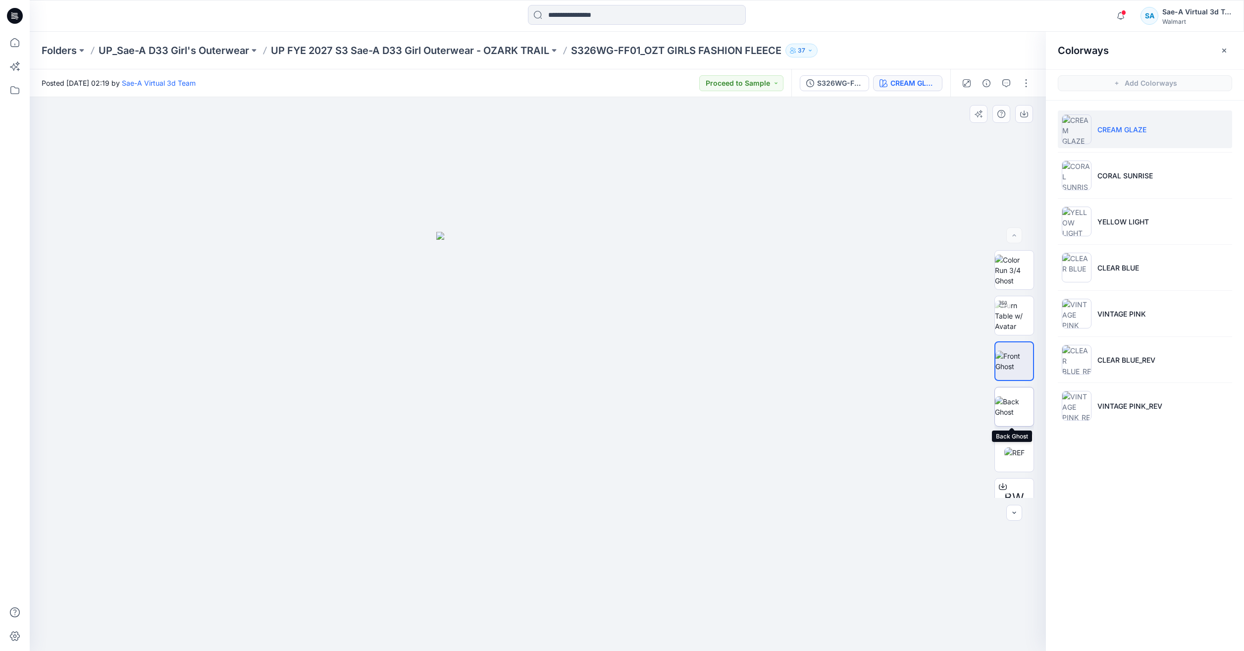
click at [1007, 409] on img at bounding box center [1014, 406] width 39 height 21
click at [1014, 358] on img at bounding box center [1014, 361] width 39 height 21
click at [1023, 308] on img at bounding box center [1014, 315] width 39 height 31
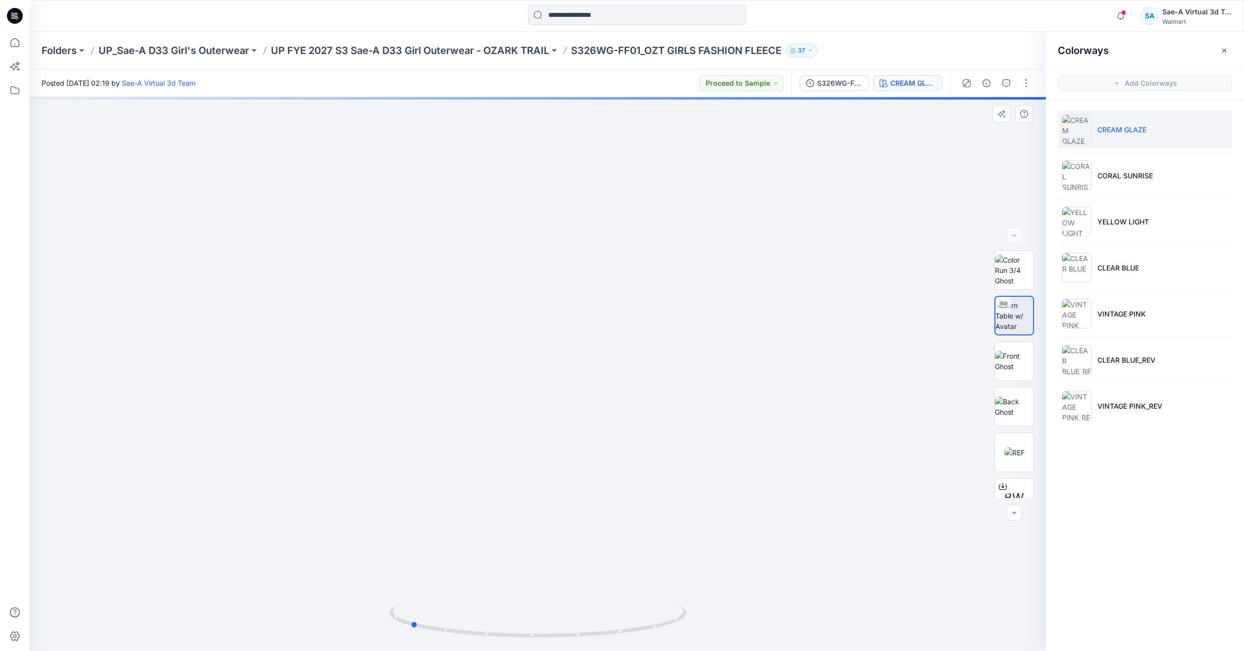
drag, startPoint x: 647, startPoint y: 626, endPoint x: 533, endPoint y: 587, distance: 120.5
click at [533, 587] on div at bounding box center [538, 374] width 1016 height 554
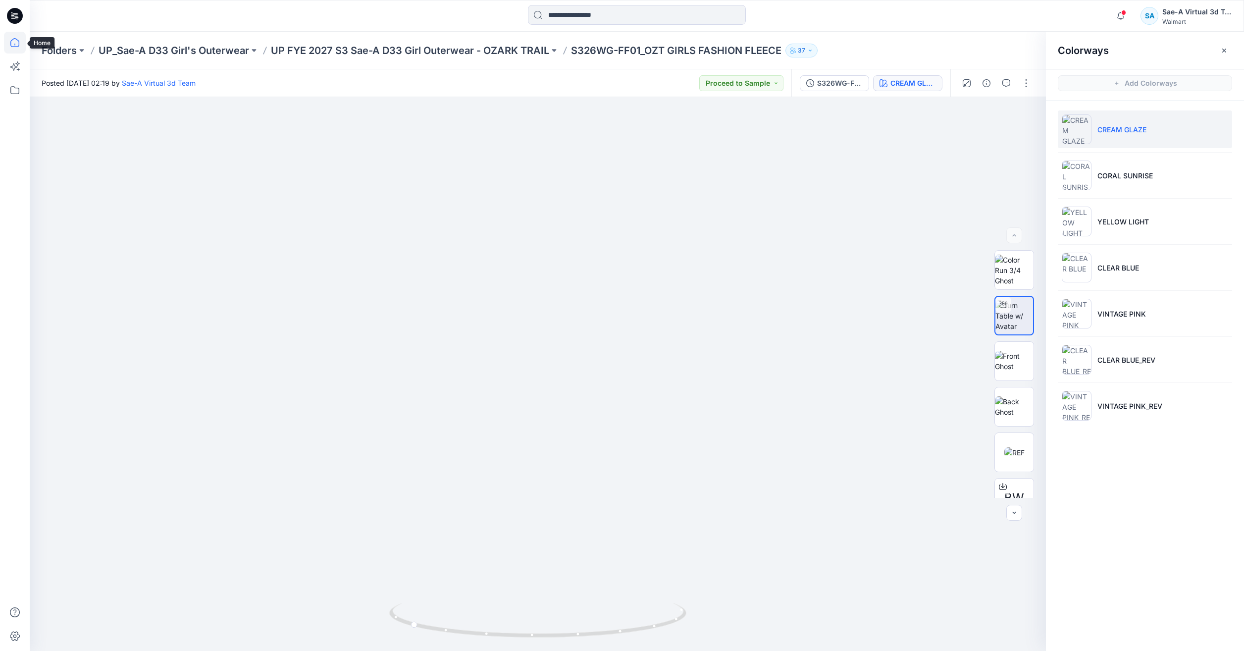
click at [19, 41] on icon at bounding box center [15, 43] width 22 height 22
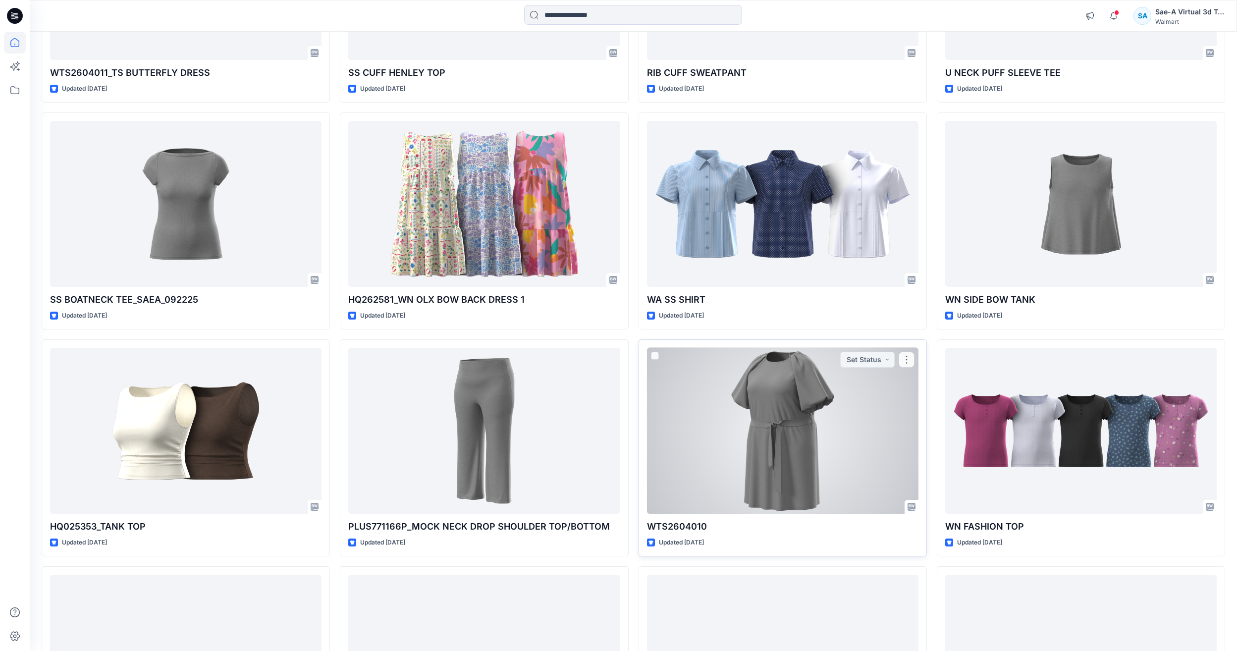
scroll to position [793, 0]
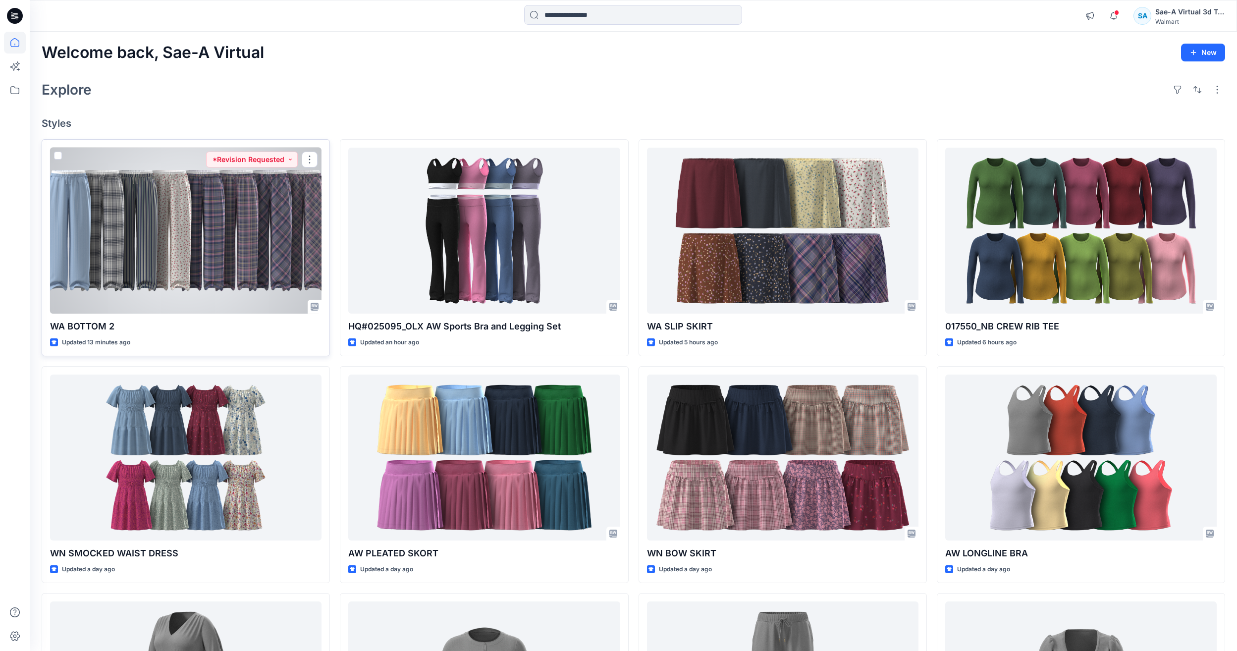
click at [201, 226] on div at bounding box center [185, 231] width 271 height 166
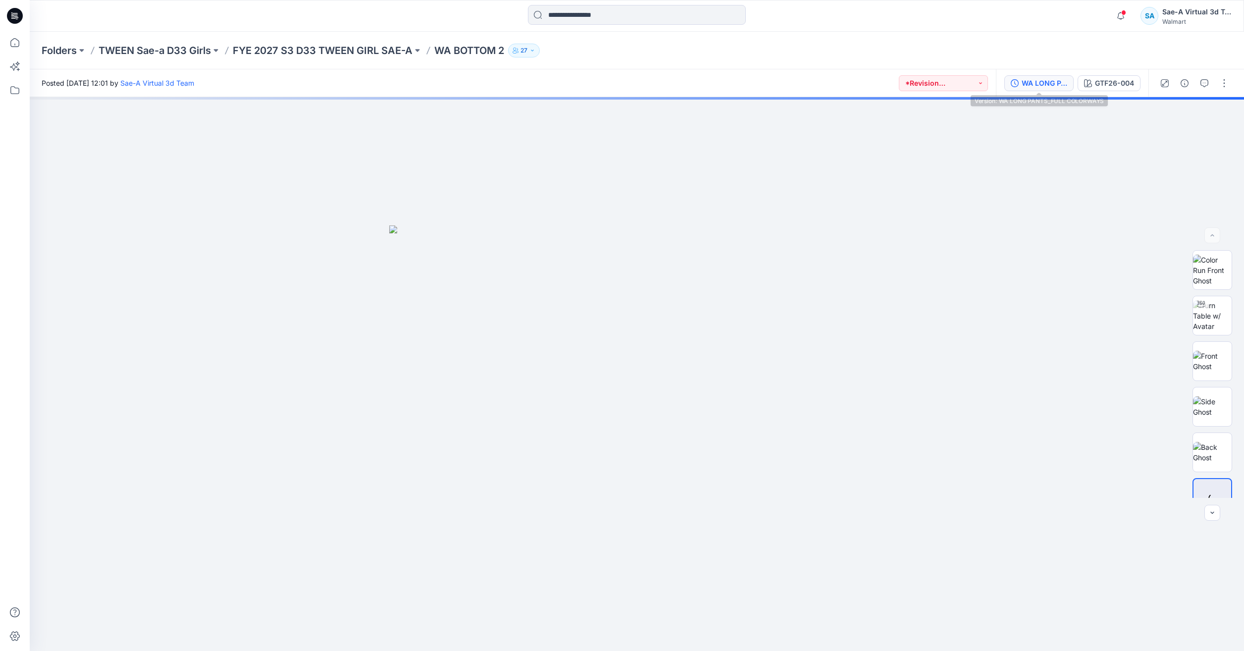
click at [1044, 80] on div "WA LONG PANTS_FULL COLORWAYS" at bounding box center [1045, 83] width 46 height 11
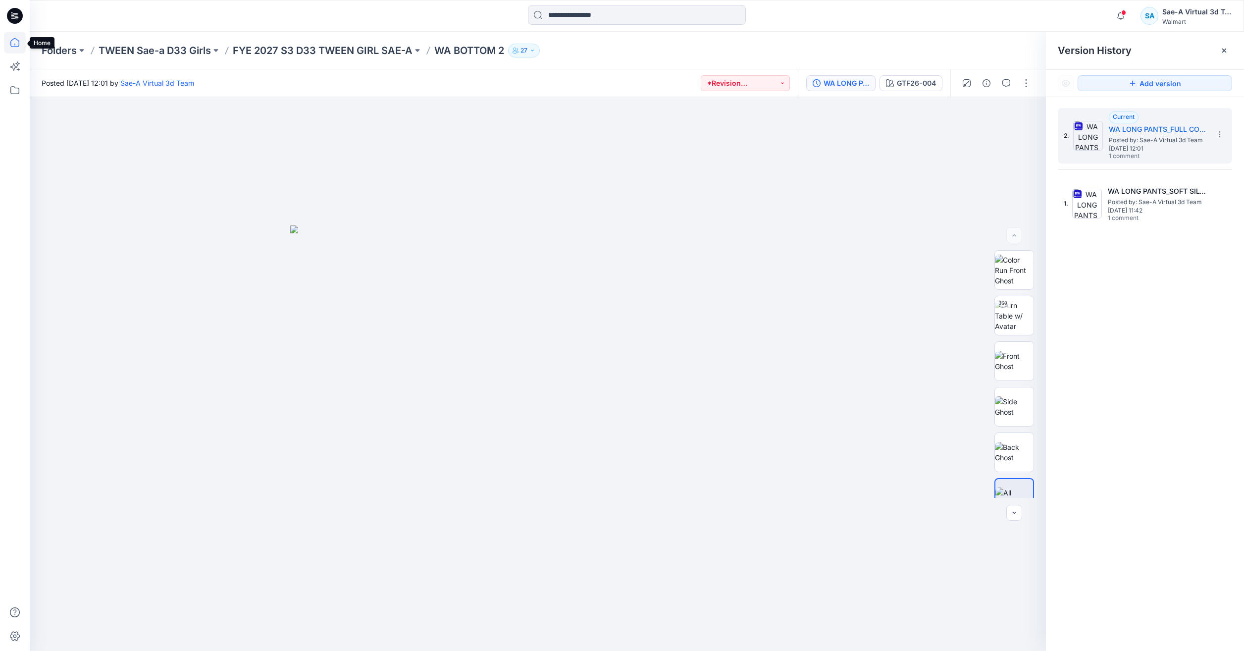
click at [14, 45] on icon at bounding box center [15, 43] width 22 height 22
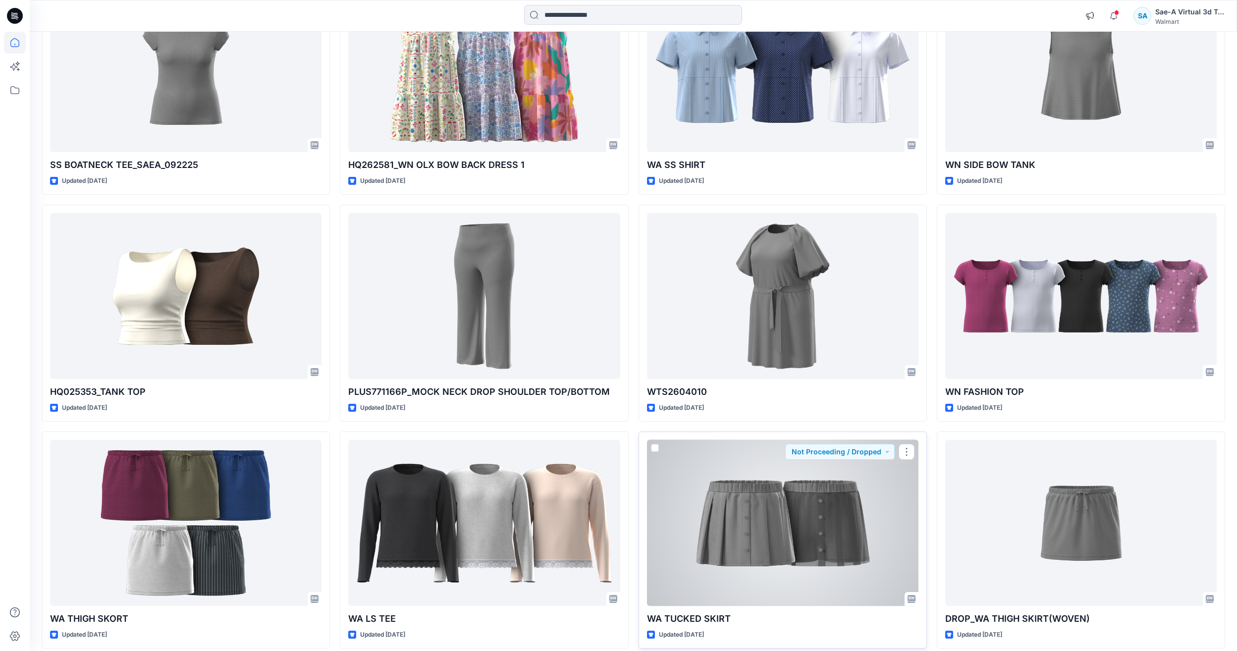
scroll to position [887, 0]
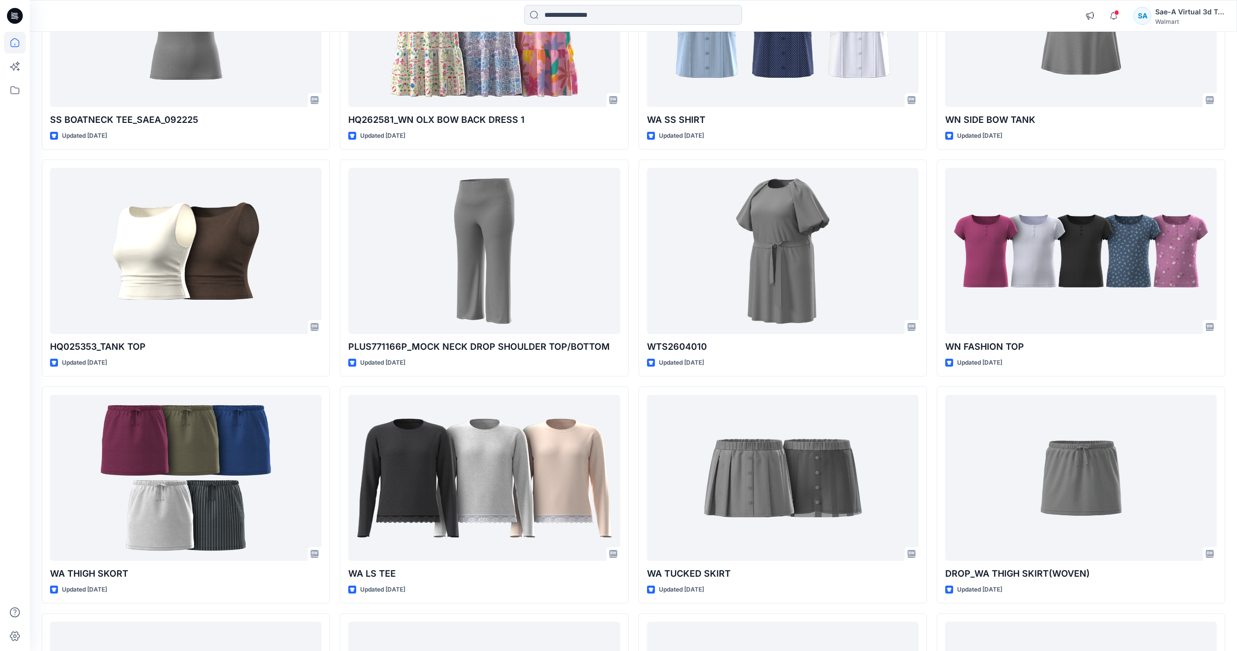
click at [634, 387] on div "WA BOTTOM 2 Updated 15 minutes ago WN SMOCKED WAIST DRESS Updated a day ago WTS…" at bounding box center [633, 268] width 1183 height 2032
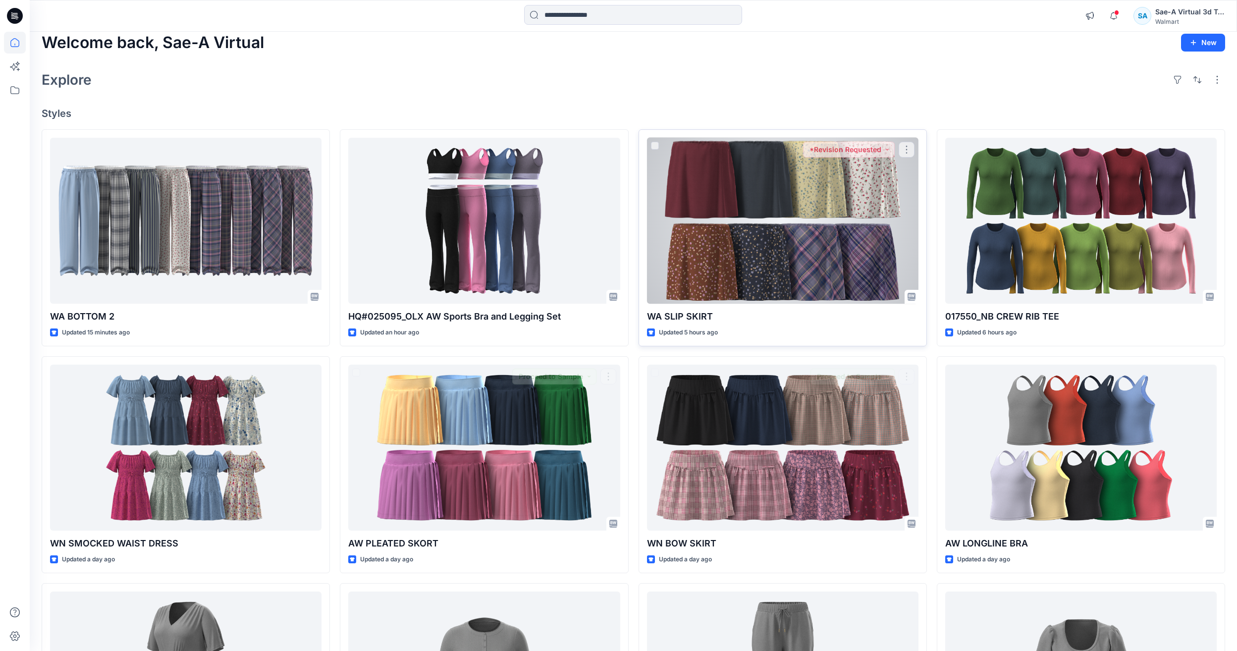
scroll to position [0, 0]
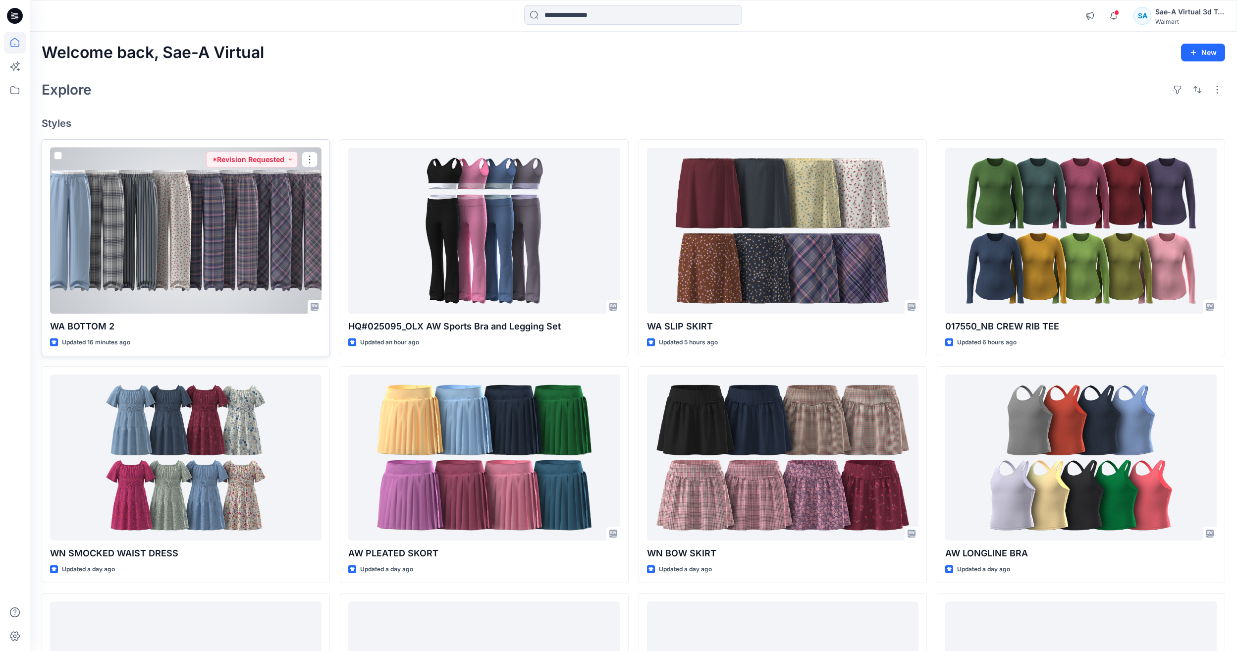
click at [243, 246] on div at bounding box center [185, 231] width 271 height 166
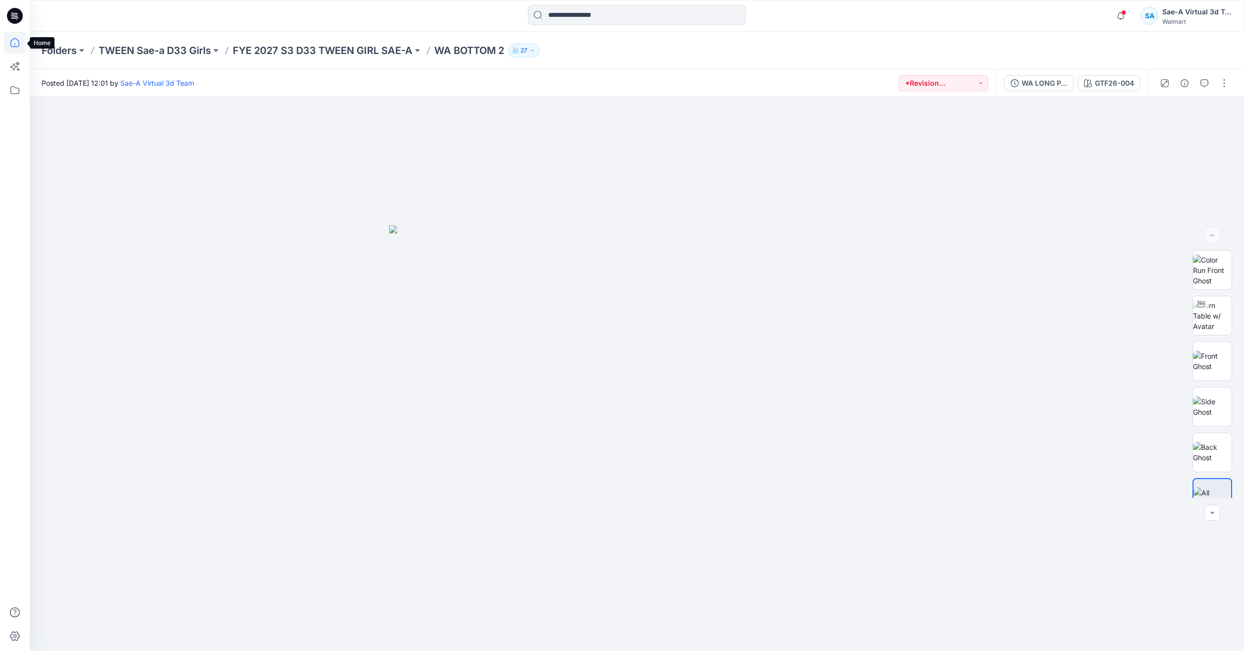
click at [18, 49] on icon at bounding box center [15, 43] width 22 height 22
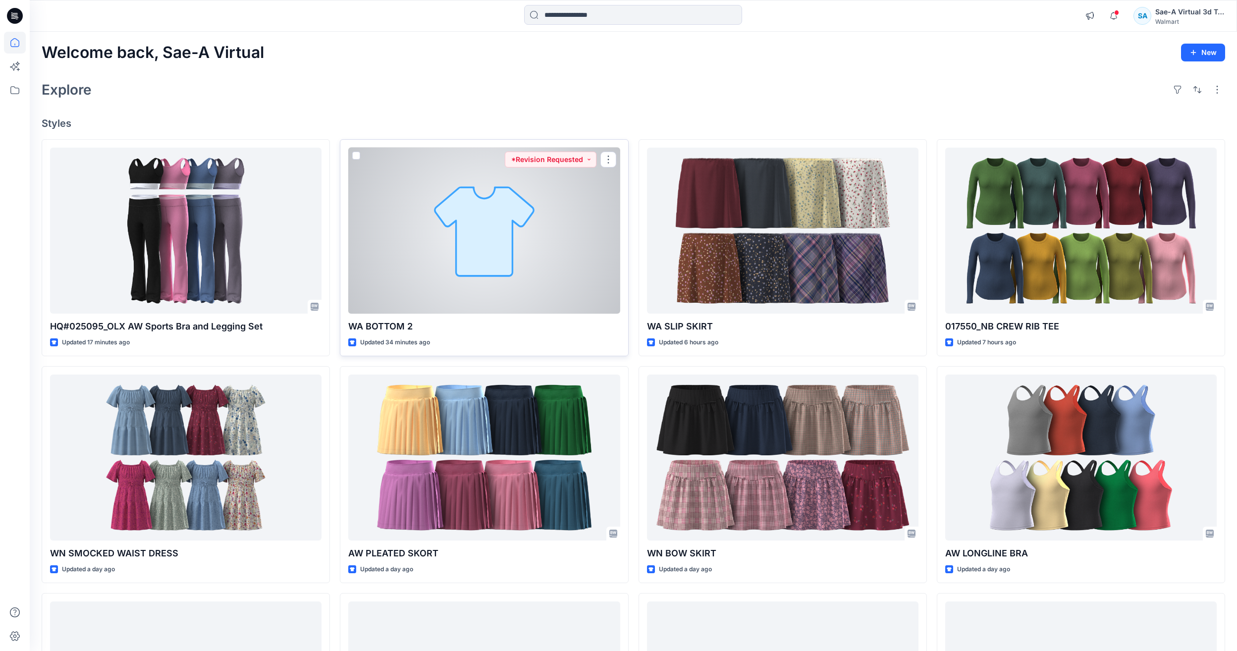
click at [479, 232] on div at bounding box center [483, 231] width 271 height 166
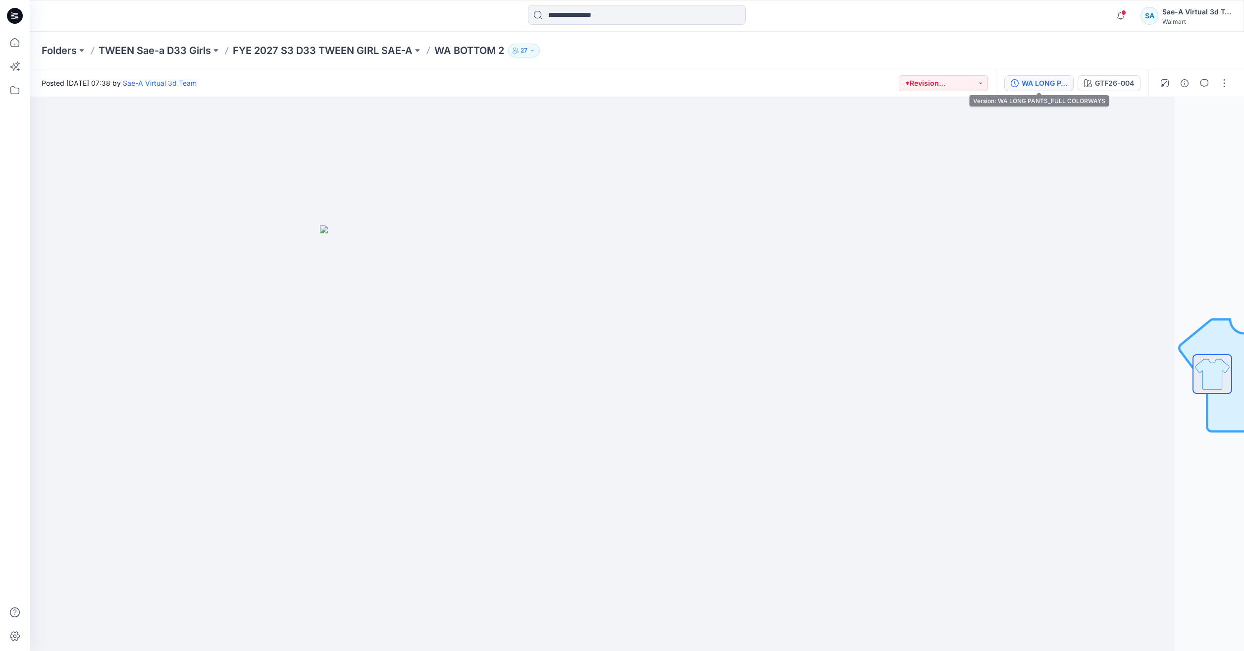
click at [1061, 89] on button "WA LONG PANTS_FULL COLORWAYS" at bounding box center [1039, 83] width 69 height 16
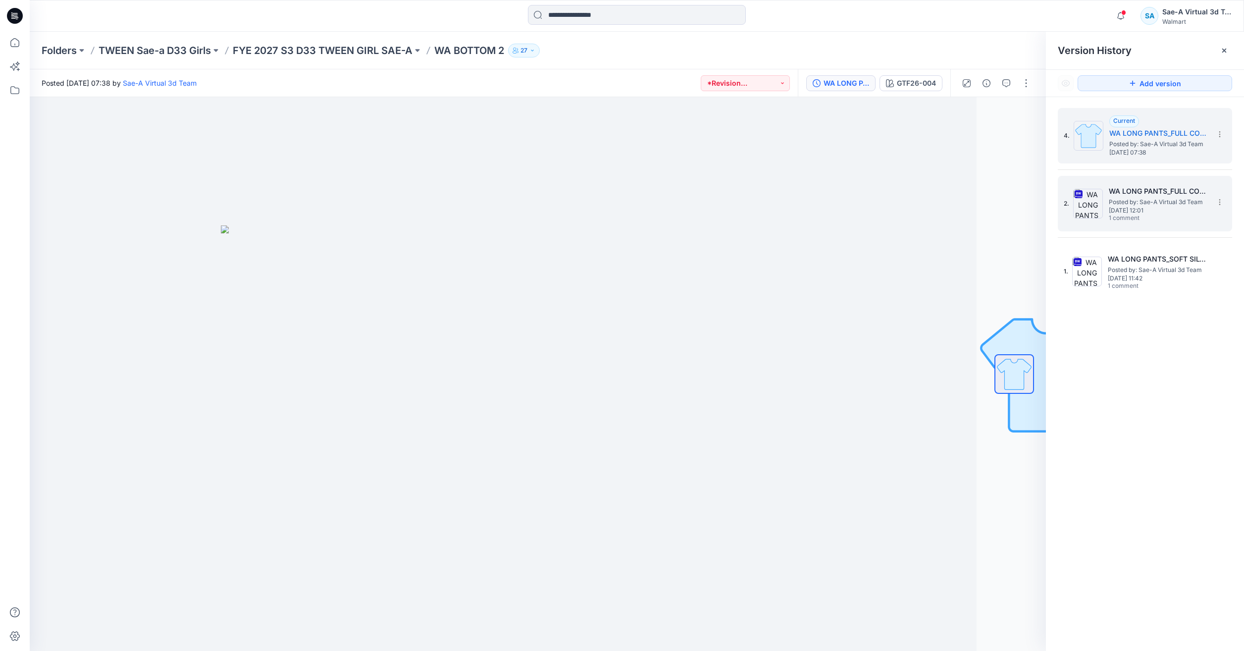
click at [1151, 202] on span "Posted by: Sae-A Virtual 3d Team" at bounding box center [1158, 202] width 99 height 10
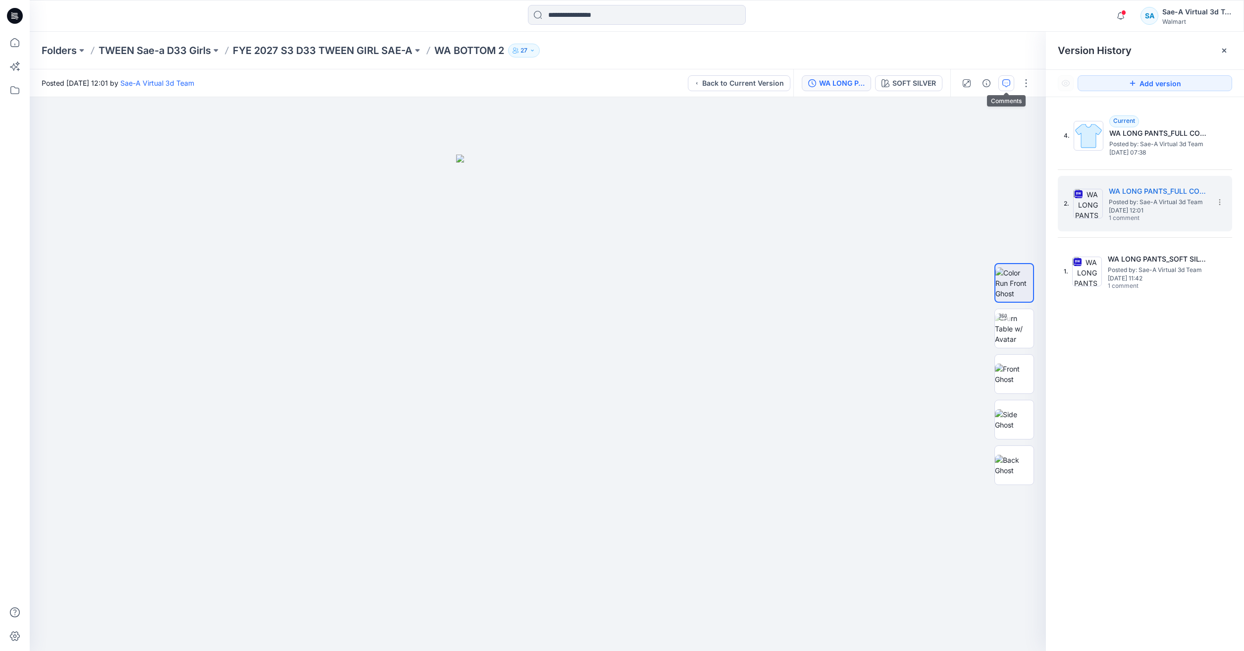
click at [1012, 82] on button "button" at bounding box center [1007, 83] width 16 height 16
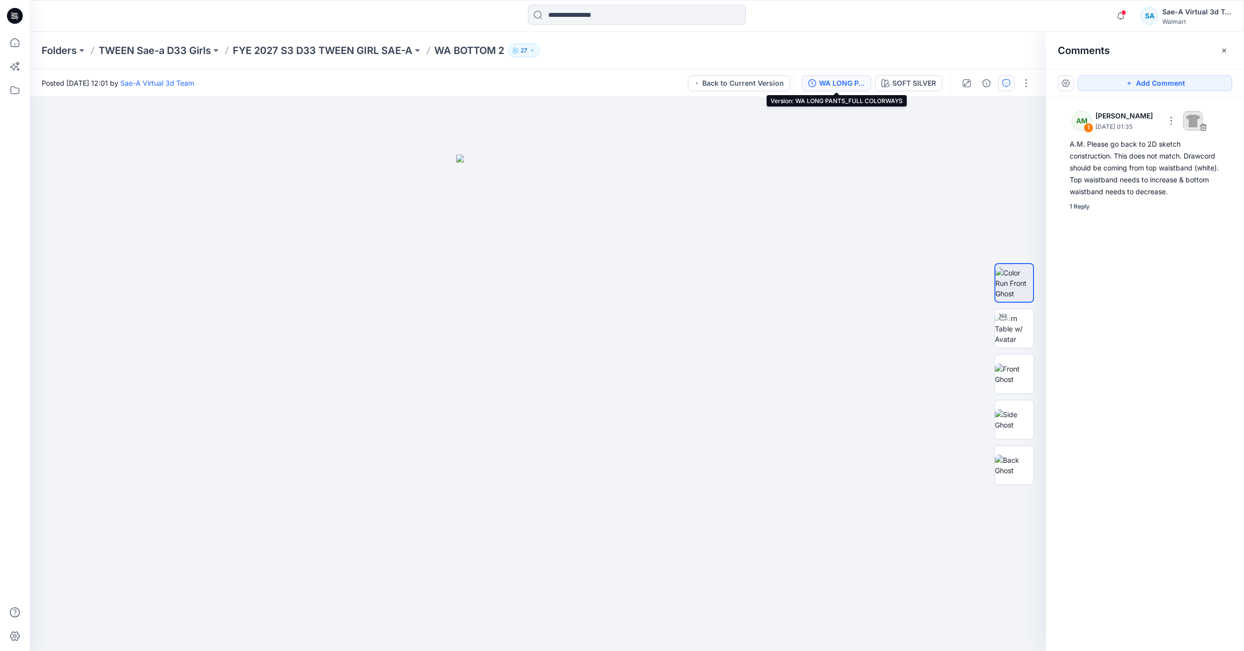
click at [812, 81] on icon "button" at bounding box center [812, 83] width 8 height 8
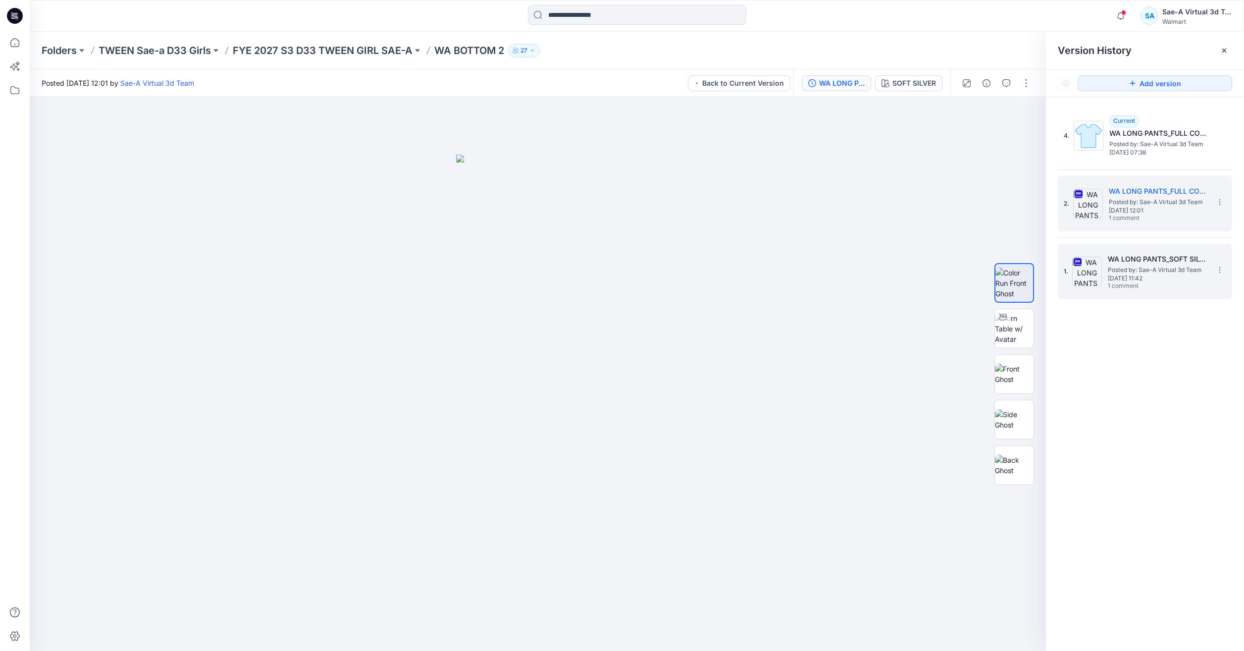
click at [1140, 271] on span "Posted by: Sae-A Virtual 3d Team" at bounding box center [1157, 270] width 99 height 10
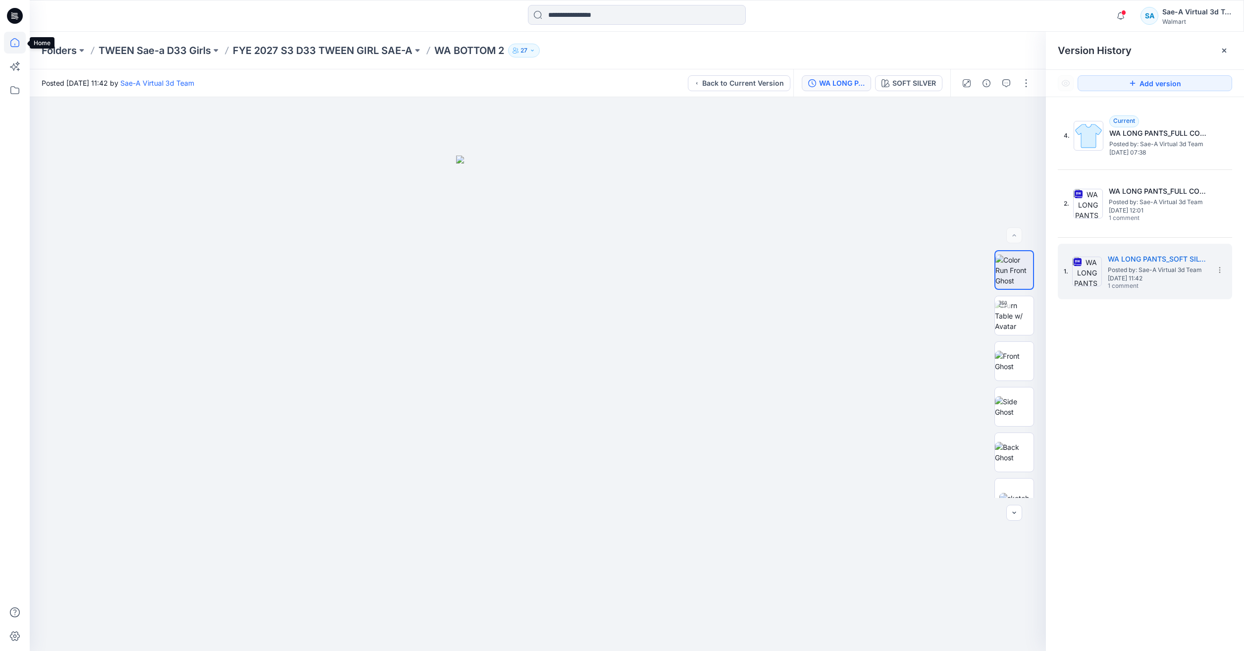
click at [11, 40] on icon at bounding box center [15, 43] width 22 height 22
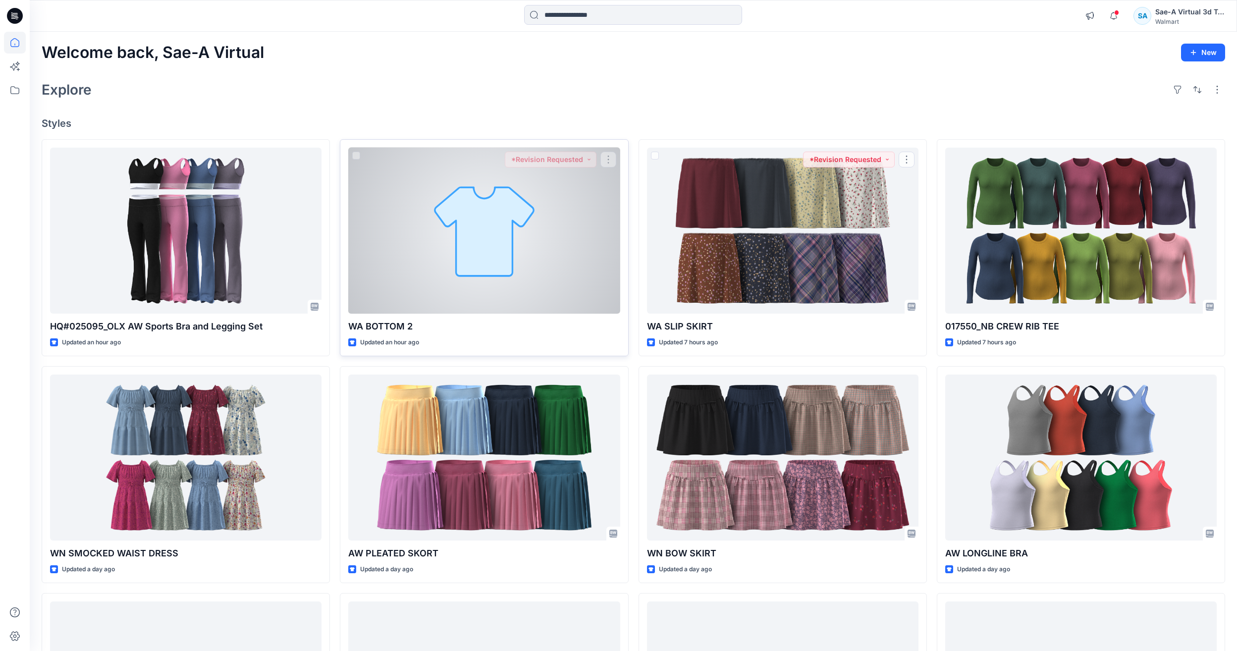
click at [524, 263] on div at bounding box center [483, 231] width 271 height 166
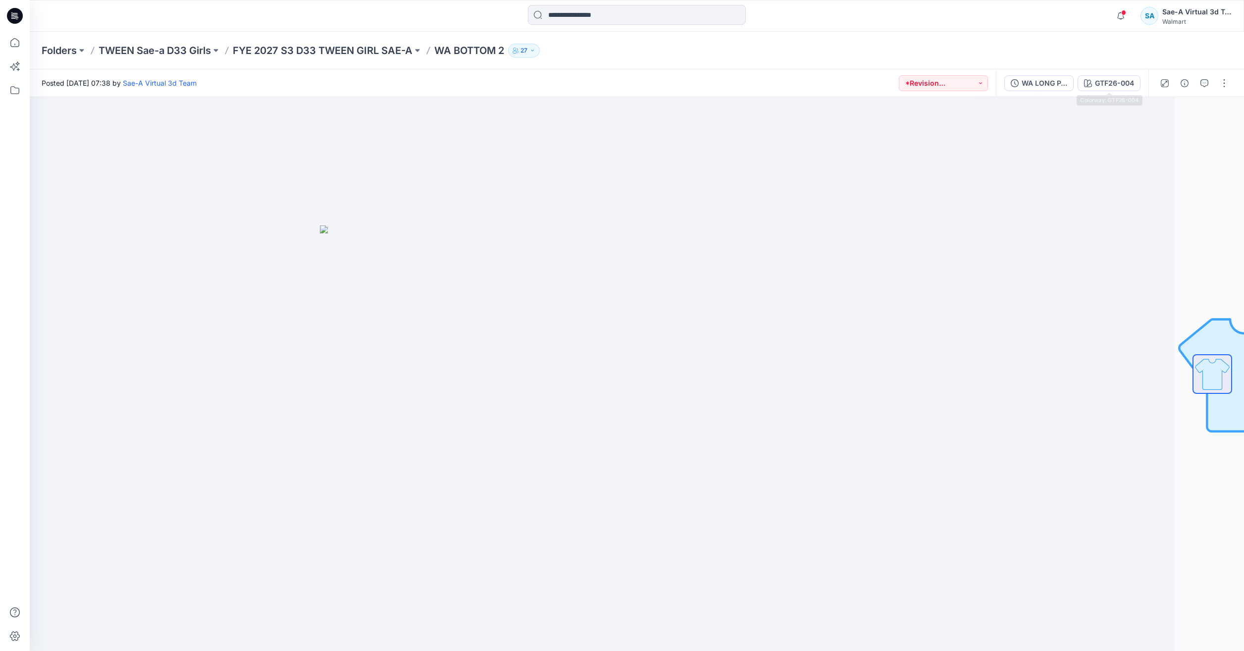
click at [1046, 74] on div "WA LONG PANTS_FULL COLORWAYS GTF26-004" at bounding box center [1072, 83] width 153 height 28
click at [1086, 80] on icon "button" at bounding box center [1088, 83] width 8 height 8
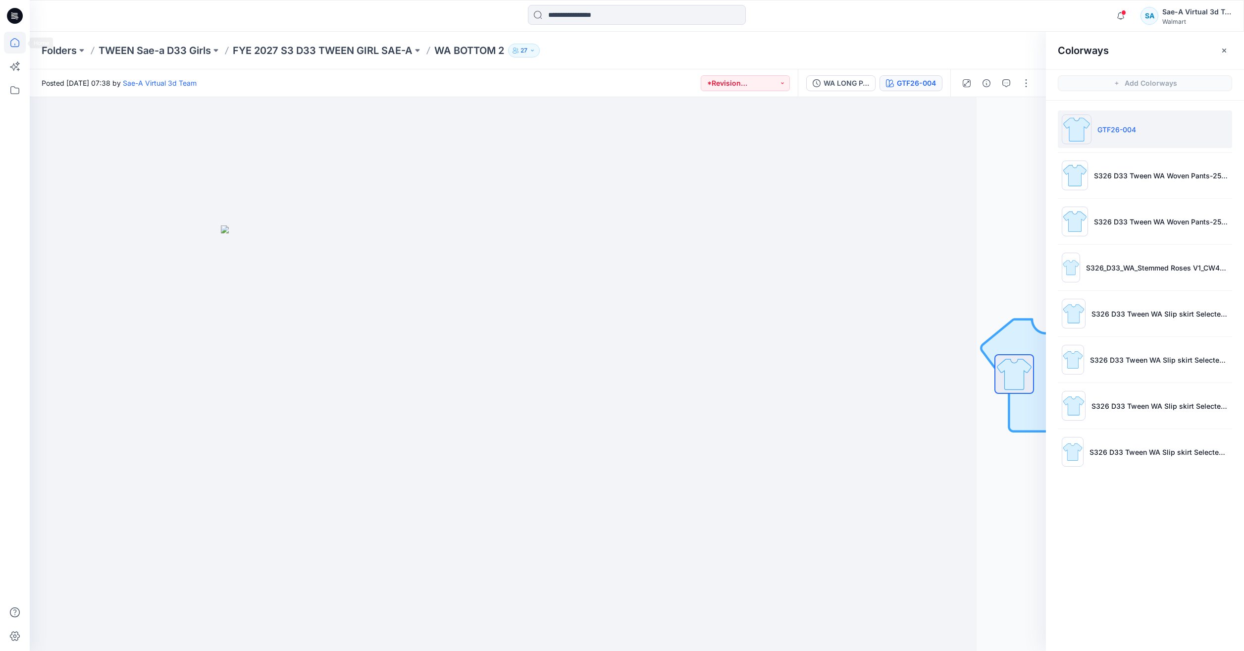
click at [8, 43] on icon at bounding box center [15, 43] width 22 height 22
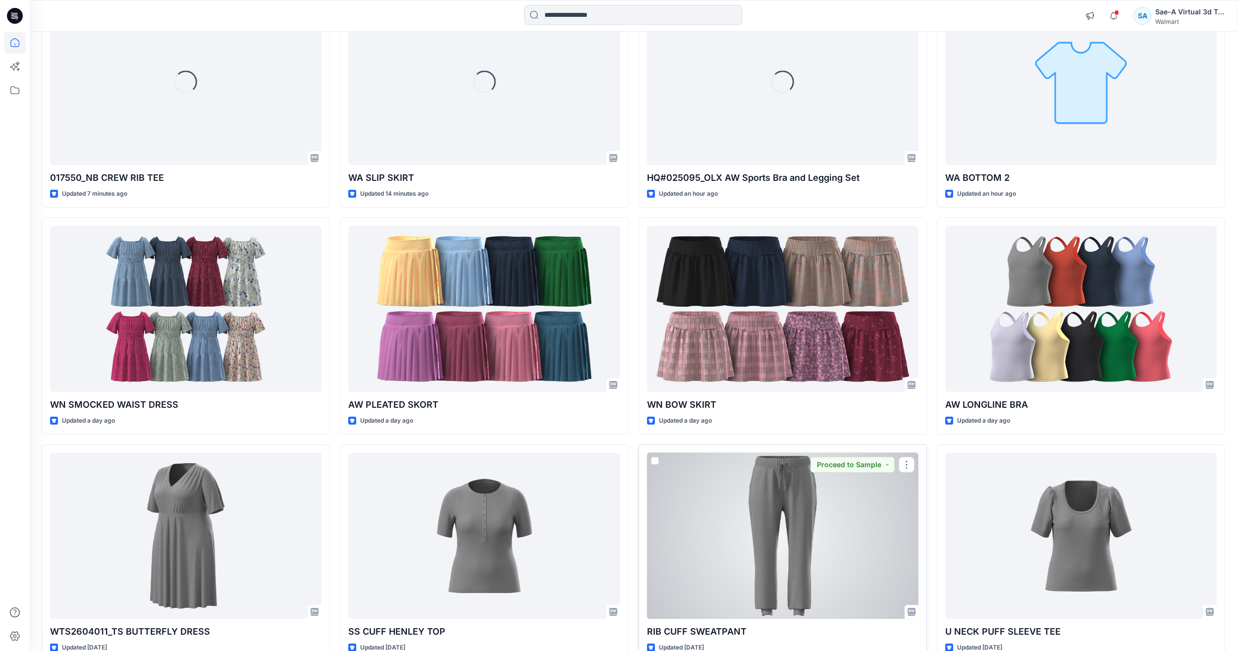
scroll to position [50, 0]
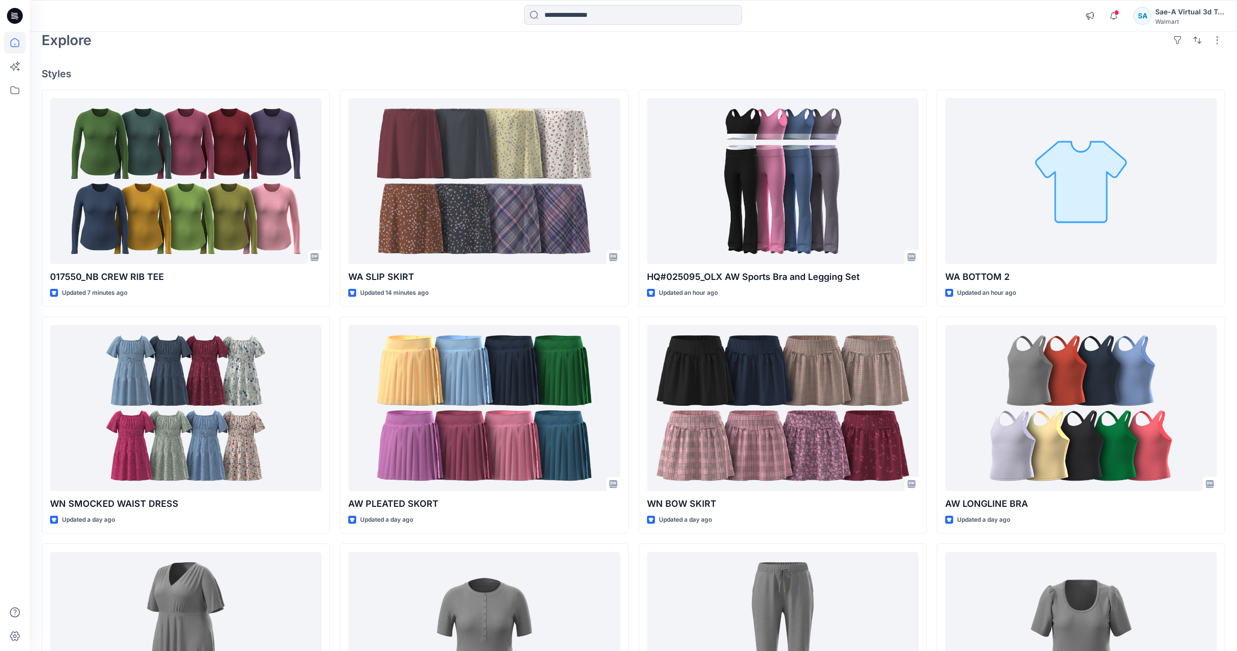
click at [377, 60] on div "Welcome back, Sae-A Virtual New Explore Styles 017550_NB CREW RIB TEE Updated 7…" at bounding box center [633, 395] width 1207 height 826
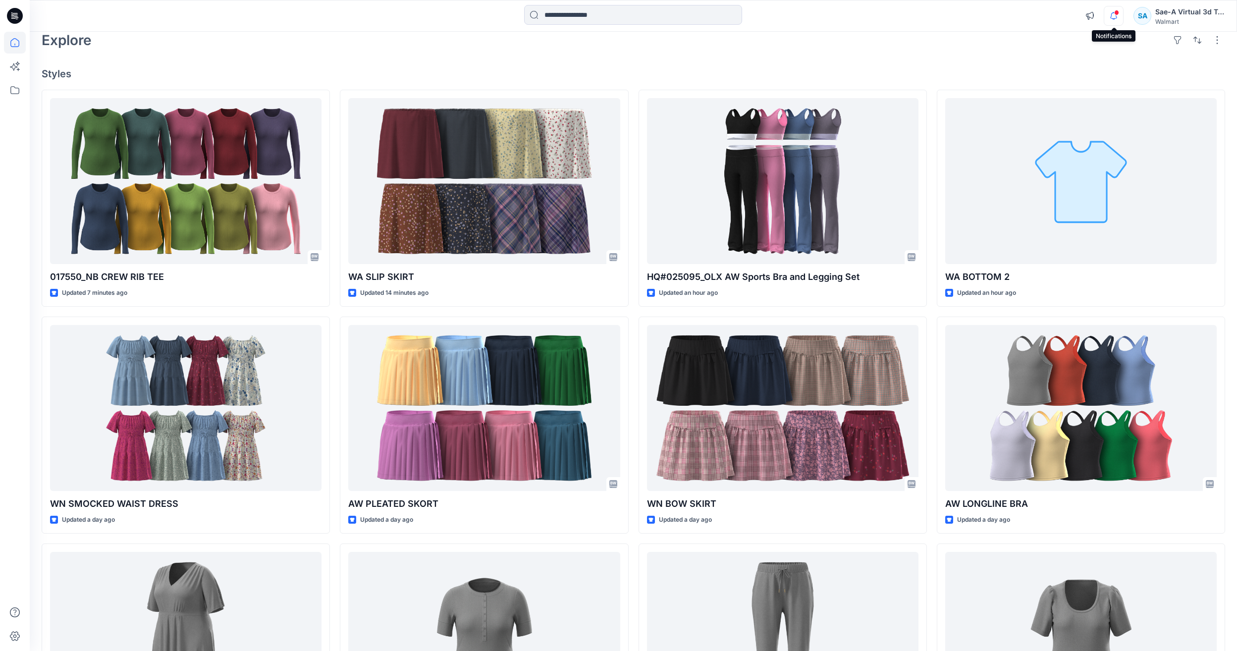
click at [1112, 13] on icon "button" at bounding box center [1113, 15] width 7 height 6
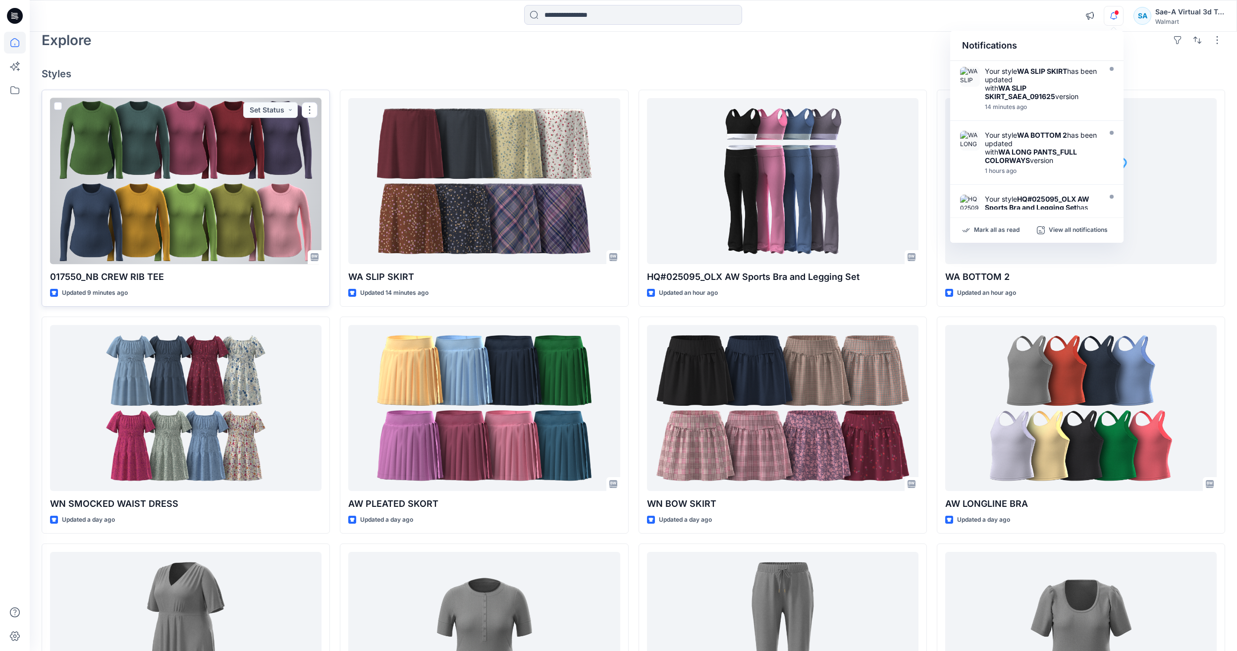
click at [194, 230] on div at bounding box center [185, 181] width 271 height 166
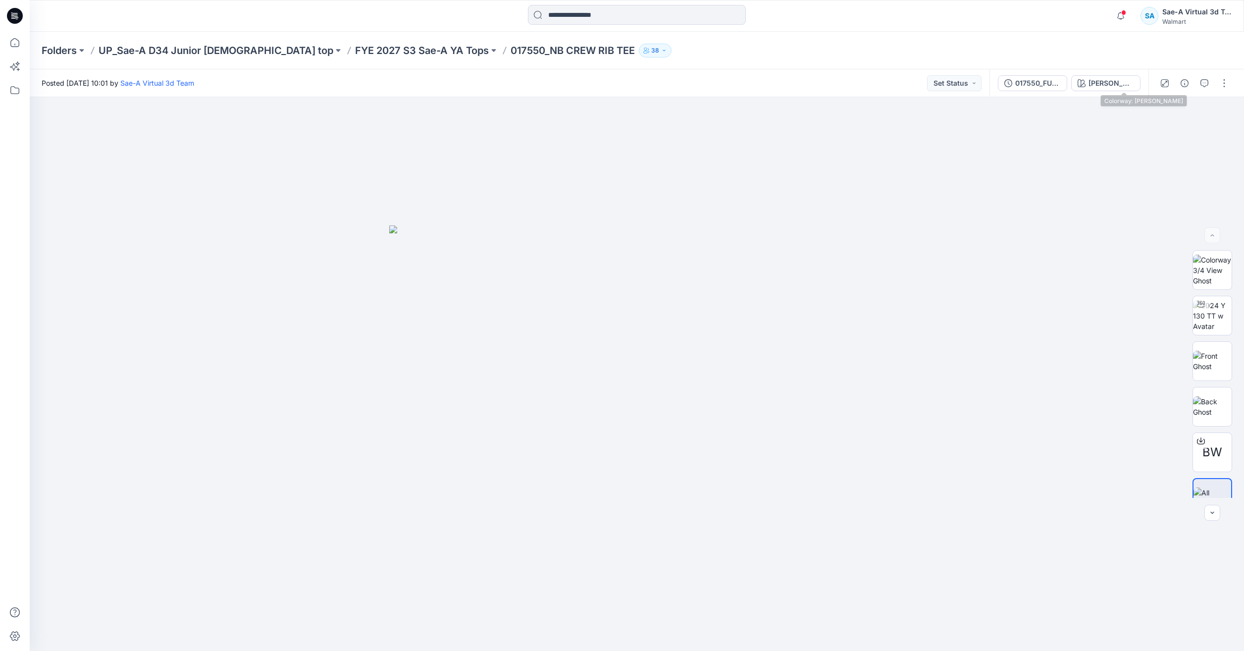
click at [1121, 74] on div "017550_FULL COLORWAYS [PERSON_NAME]" at bounding box center [1069, 83] width 159 height 28
click at [1086, 83] on icon "button" at bounding box center [1082, 83] width 8 height 8
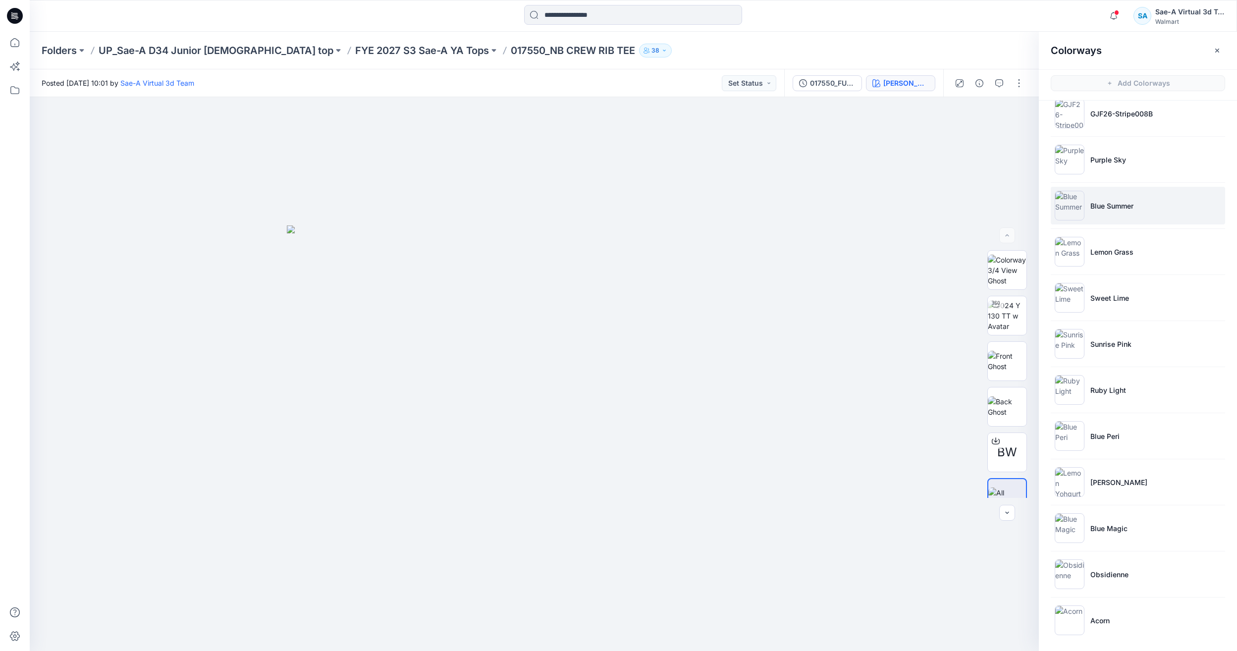
scroll to position [940, 0]
click at [9, 41] on icon at bounding box center [15, 43] width 22 height 22
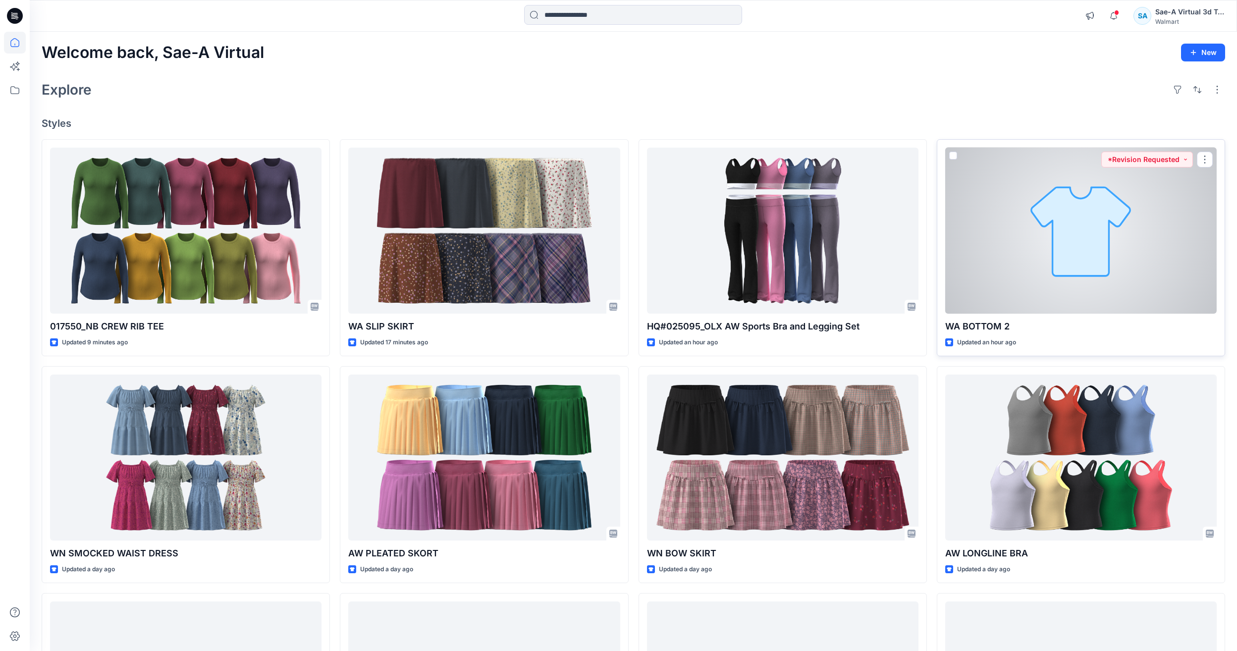
click at [1063, 309] on div at bounding box center [1080, 231] width 271 height 166
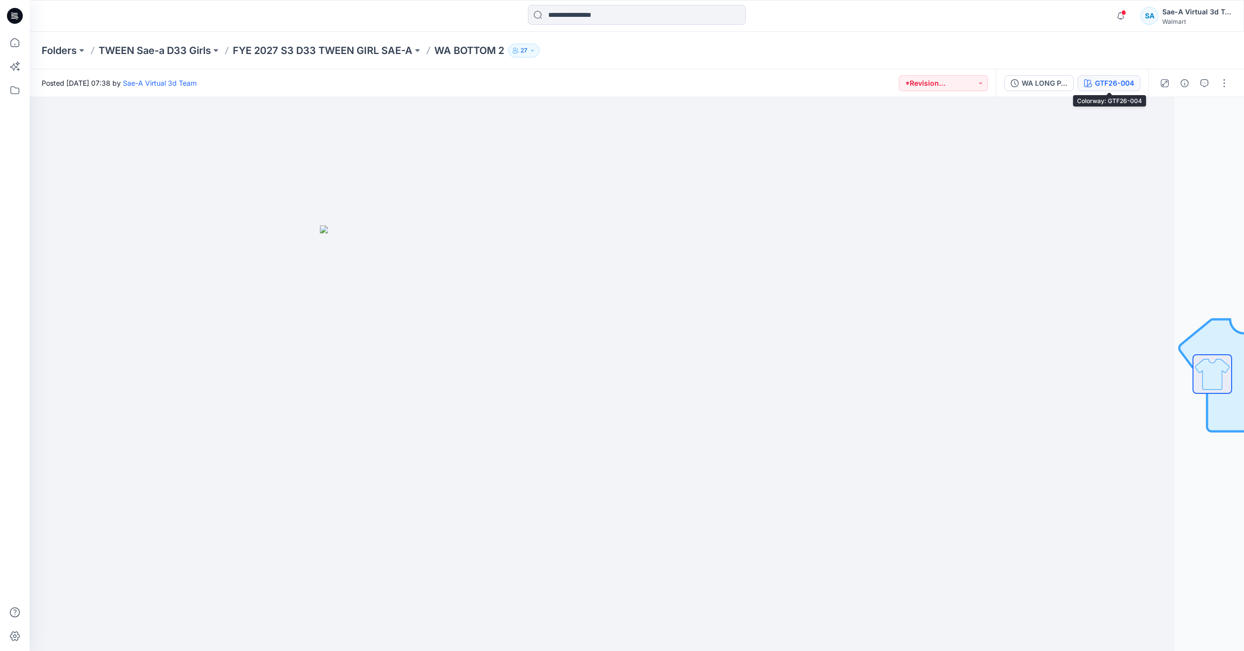
click at [1102, 75] on button "GTF26-004" at bounding box center [1109, 83] width 63 height 16
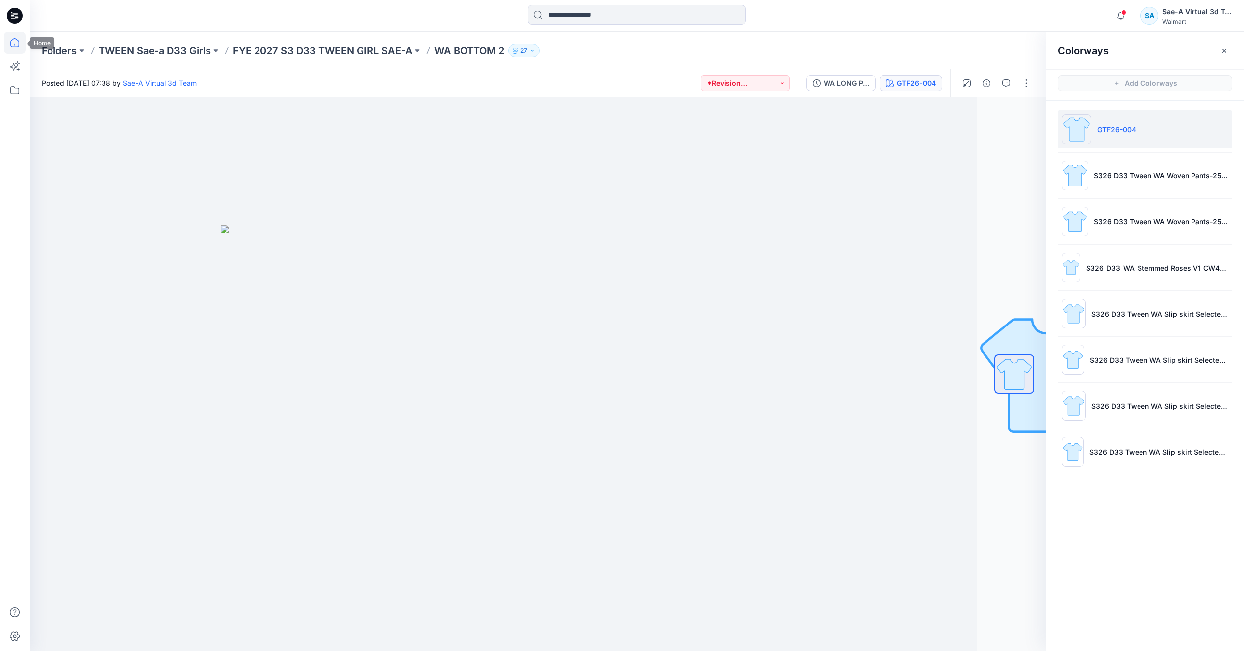
click at [17, 41] on icon at bounding box center [15, 43] width 22 height 22
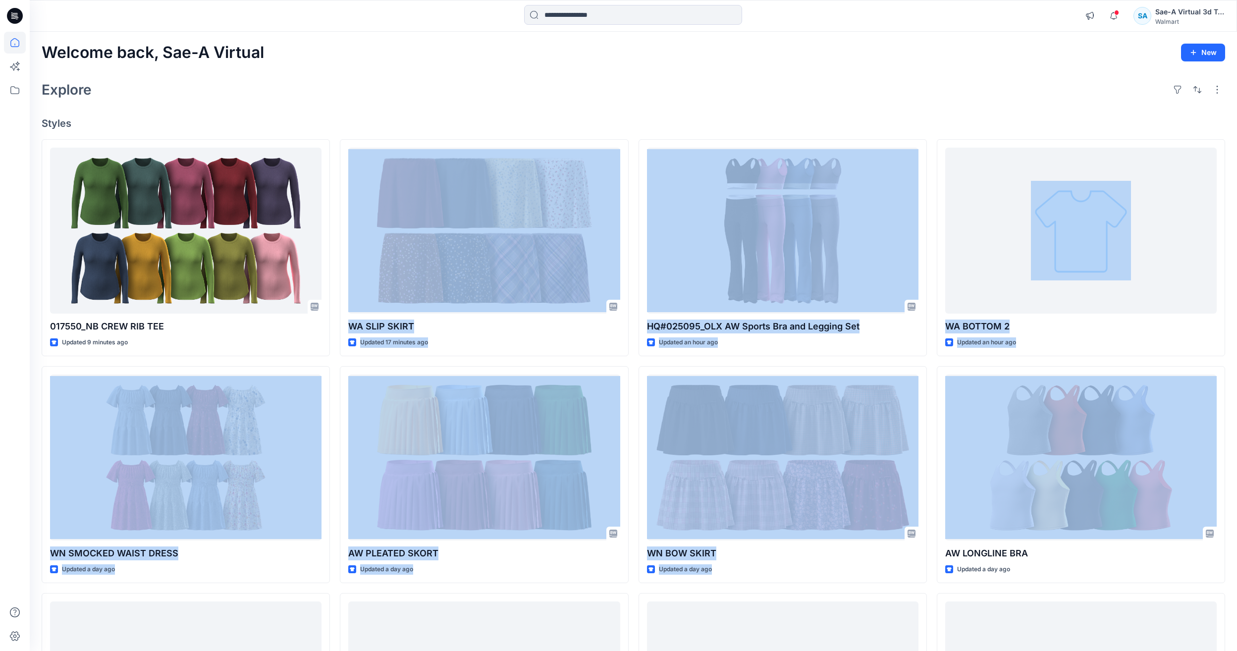
drag, startPoint x: 333, startPoint y: 361, endPoint x: 1231, endPoint y: 507, distance: 909.9
click at [1231, 507] on div "Welcome back, Sae-A Virtual New Explore Styles 017550_NB CREW RIB TEE Updated 9…" at bounding box center [633, 445] width 1207 height 826
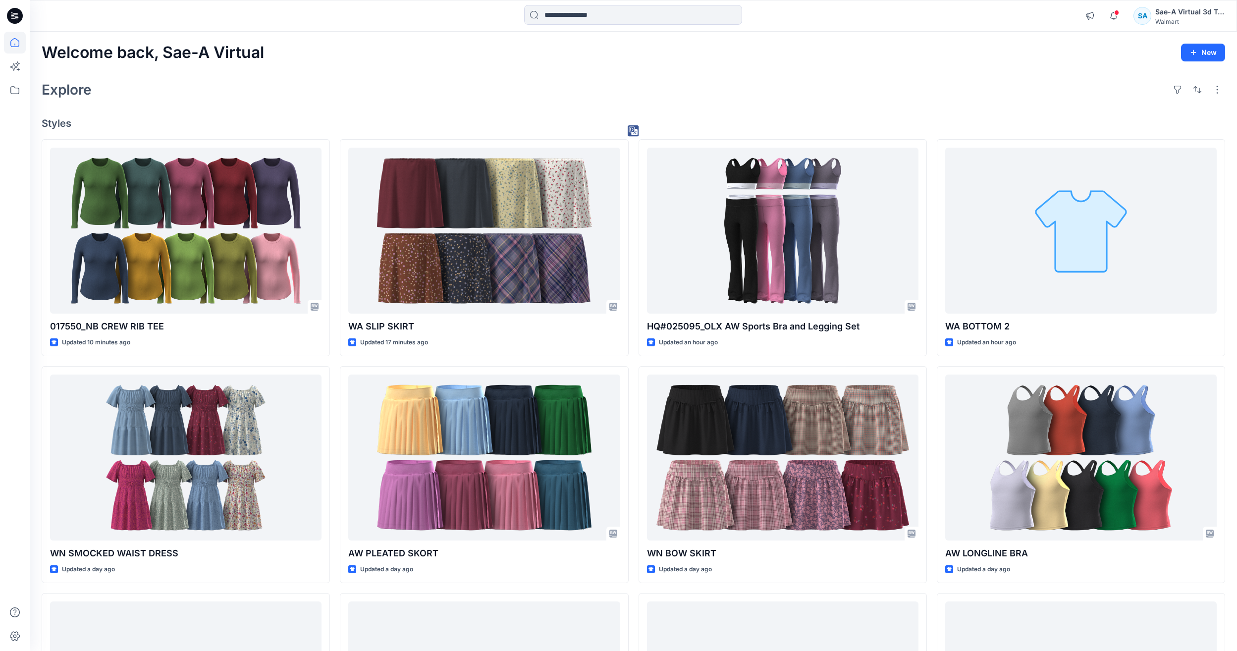
click at [6, 207] on div at bounding box center [15, 341] width 22 height 619
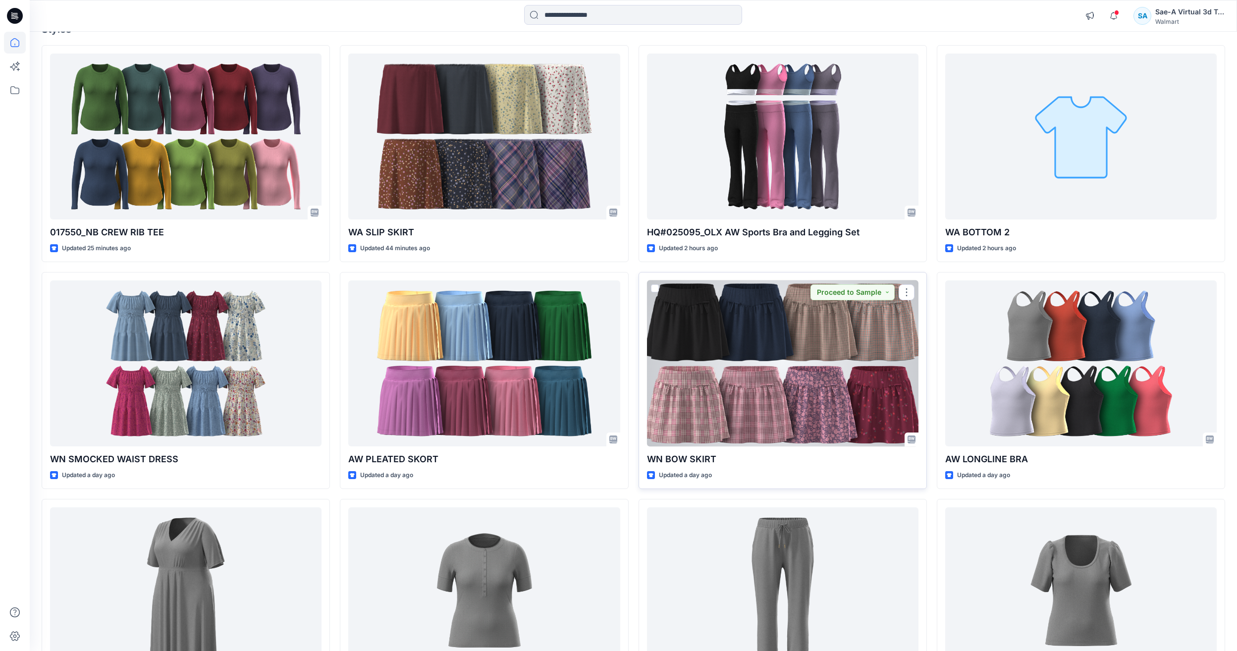
scroll to position [207, 0]
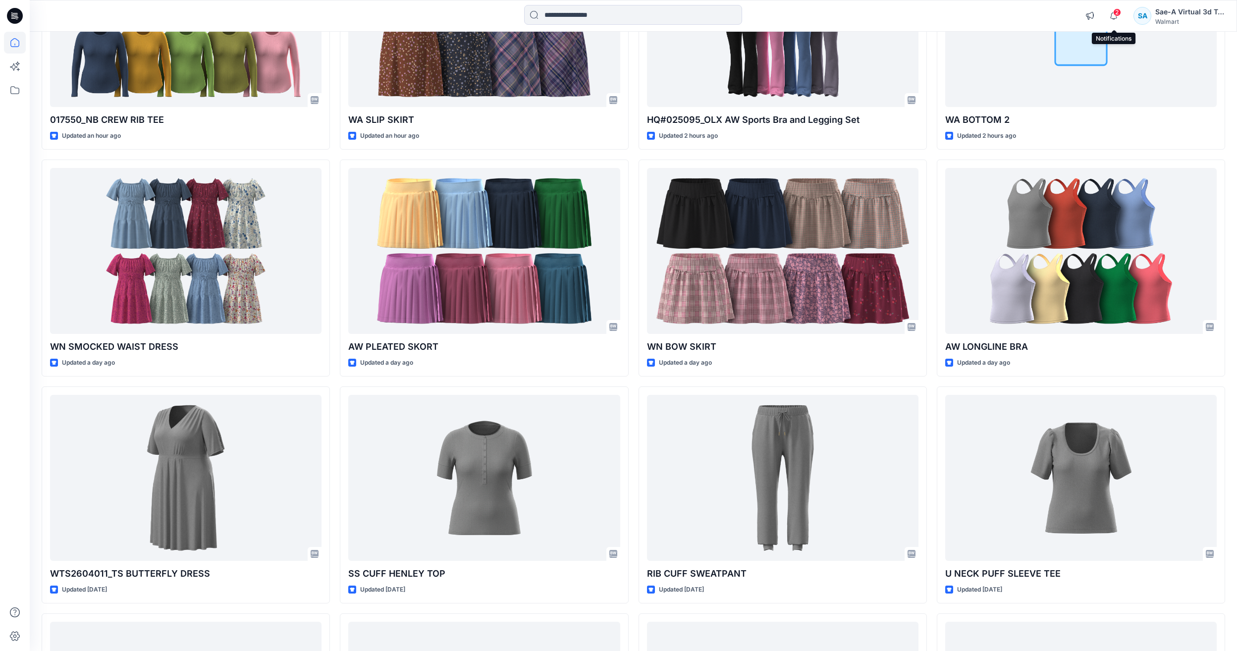
click at [1117, 16] on span "2" at bounding box center [1117, 12] width 8 height 8
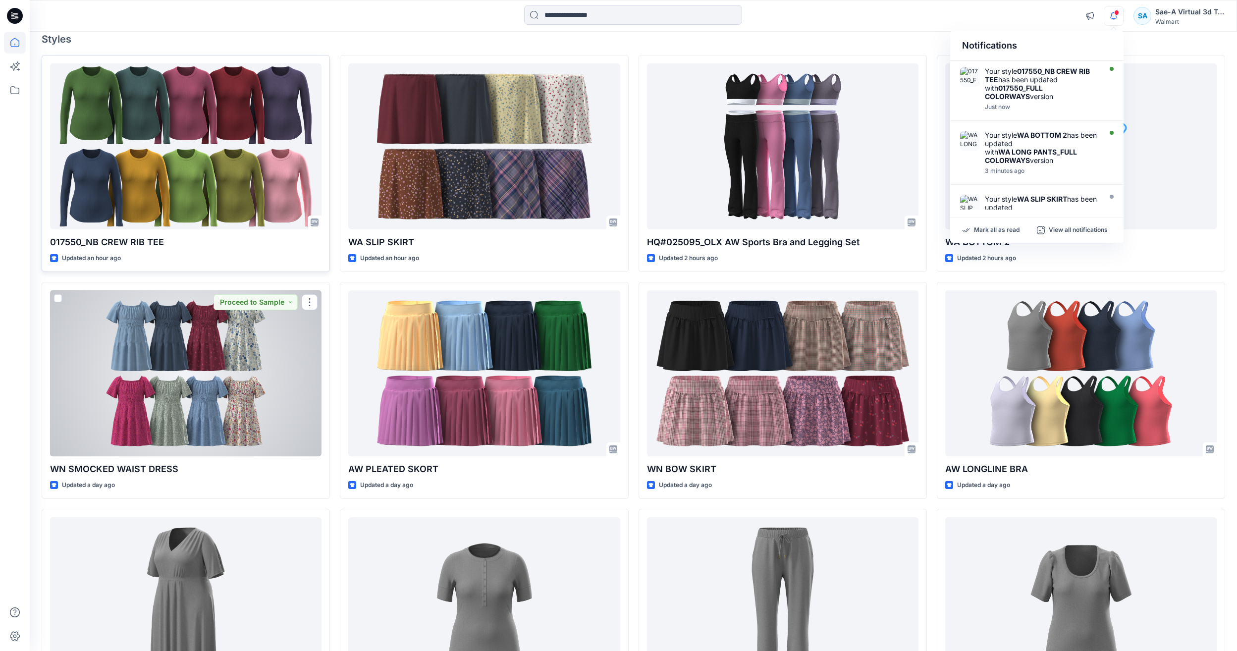
scroll to position [0, 0]
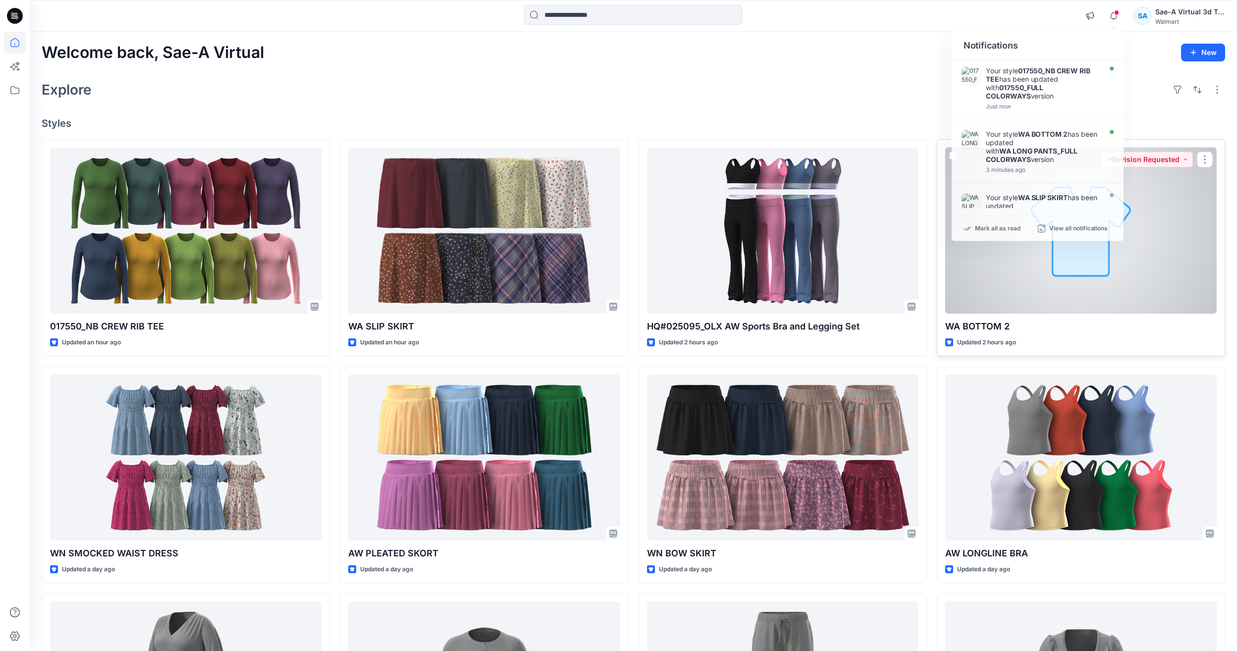
click at [1089, 285] on div at bounding box center [1080, 231] width 271 height 166
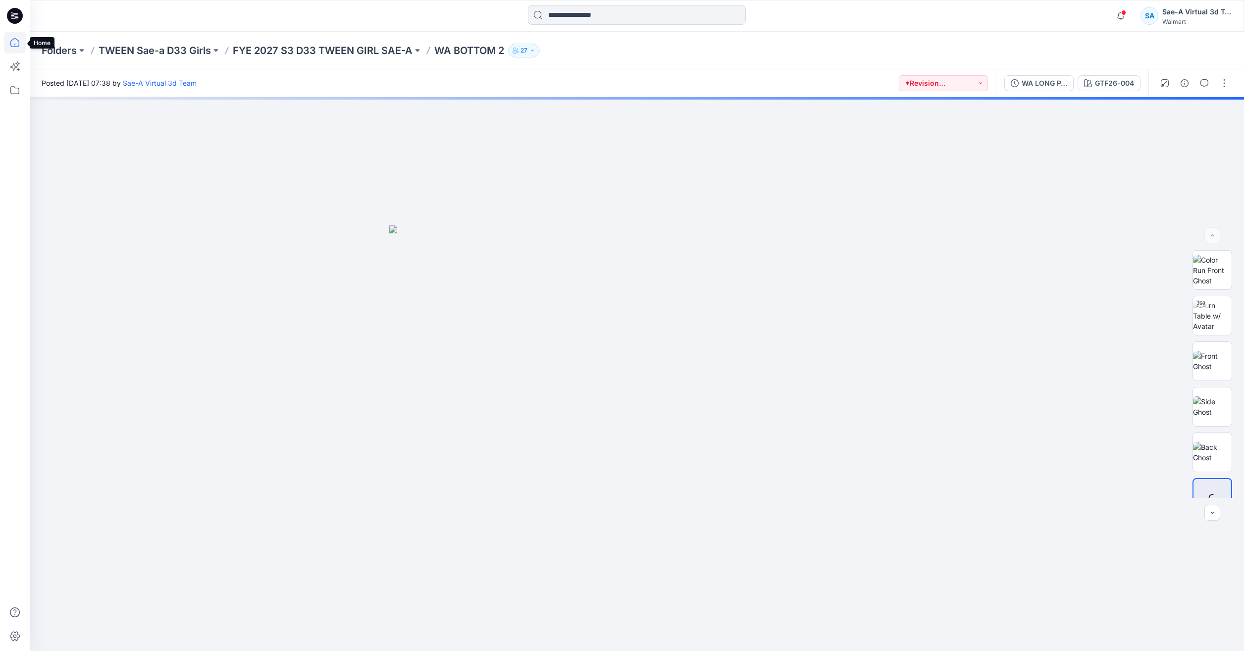
click at [17, 40] on icon at bounding box center [14, 42] width 9 height 9
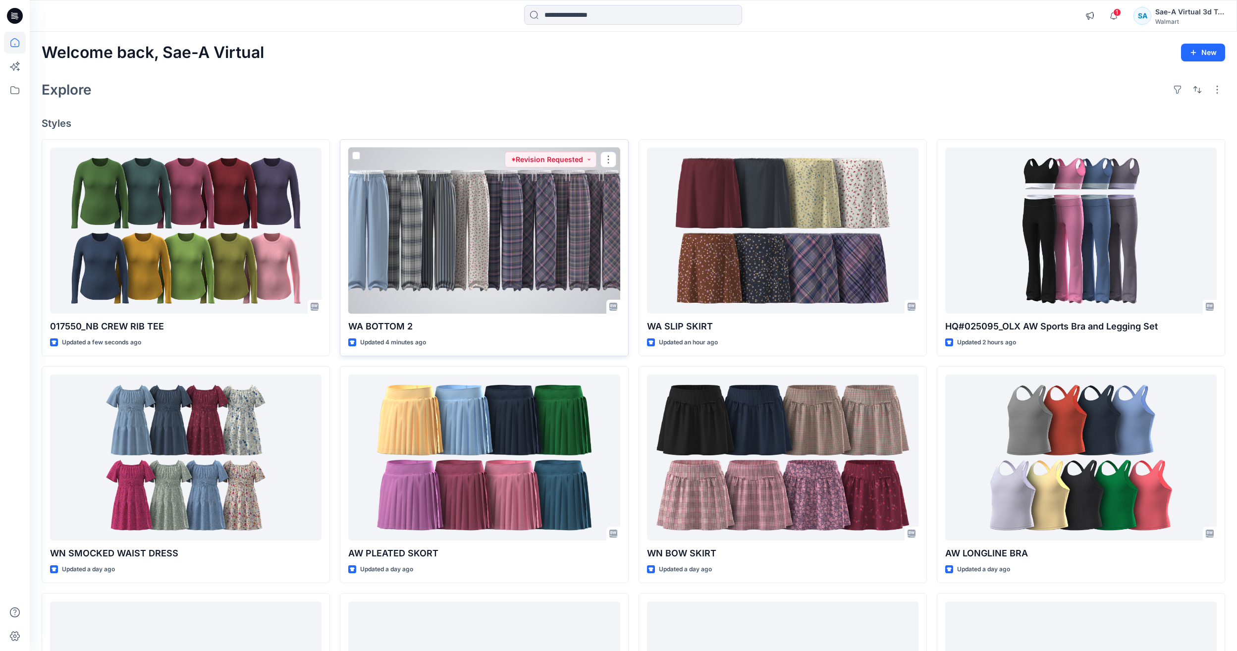
click at [437, 247] on div at bounding box center [483, 231] width 271 height 166
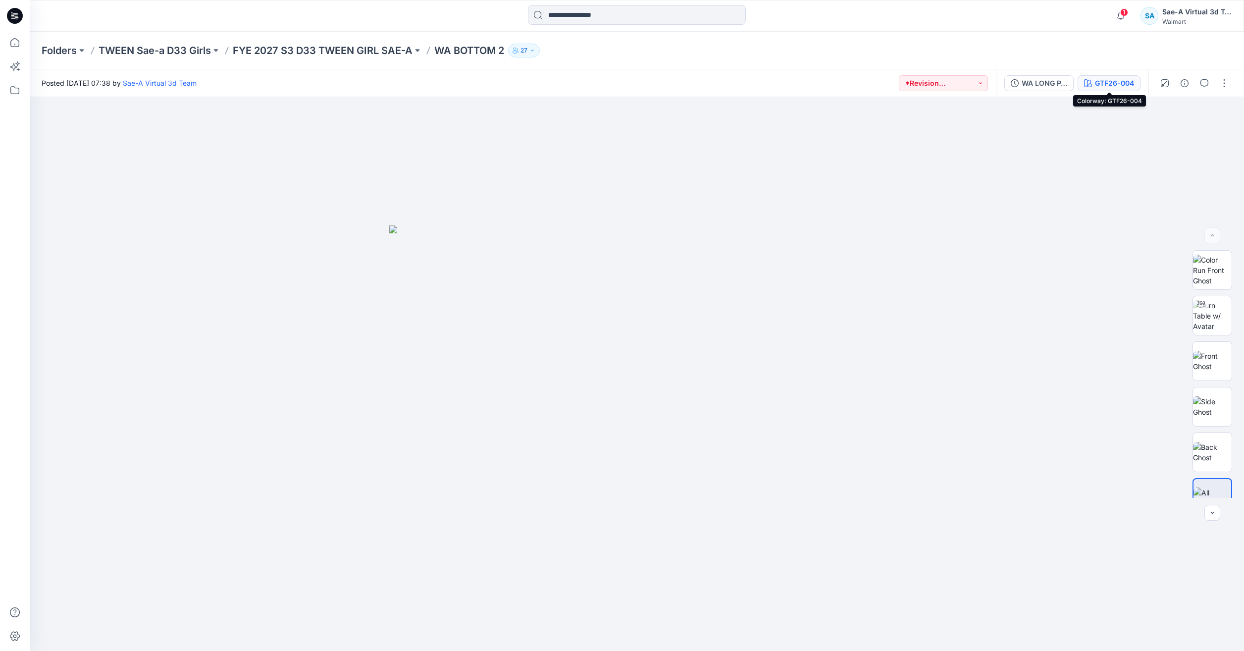
click at [1120, 84] on div "GTF26-004" at bounding box center [1114, 83] width 39 height 11
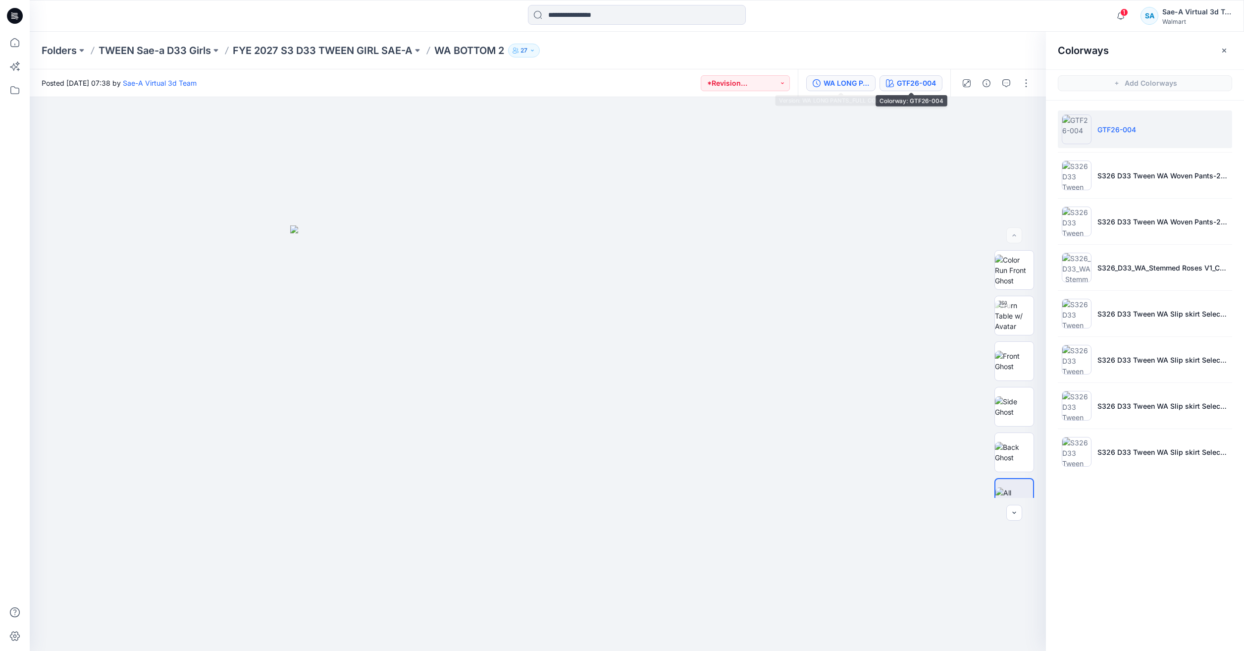
click at [871, 79] on button "WA LONG PANTS_FULL COLORWAYS" at bounding box center [840, 83] width 69 height 16
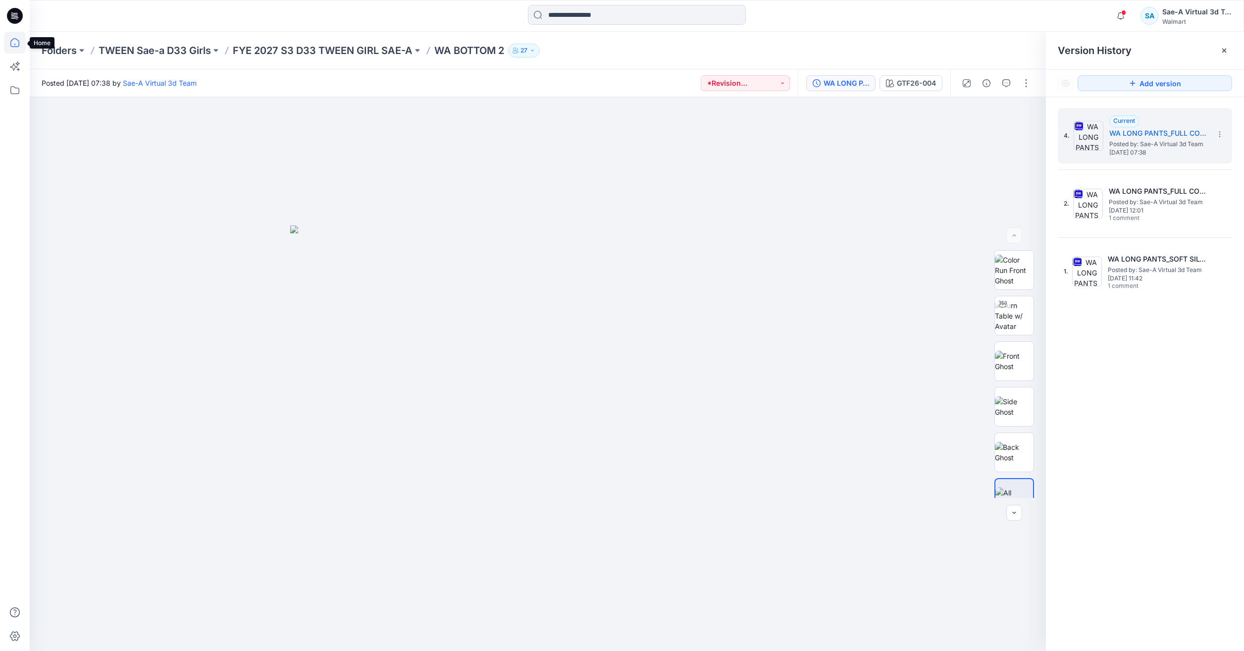
click at [18, 48] on icon at bounding box center [15, 43] width 22 height 22
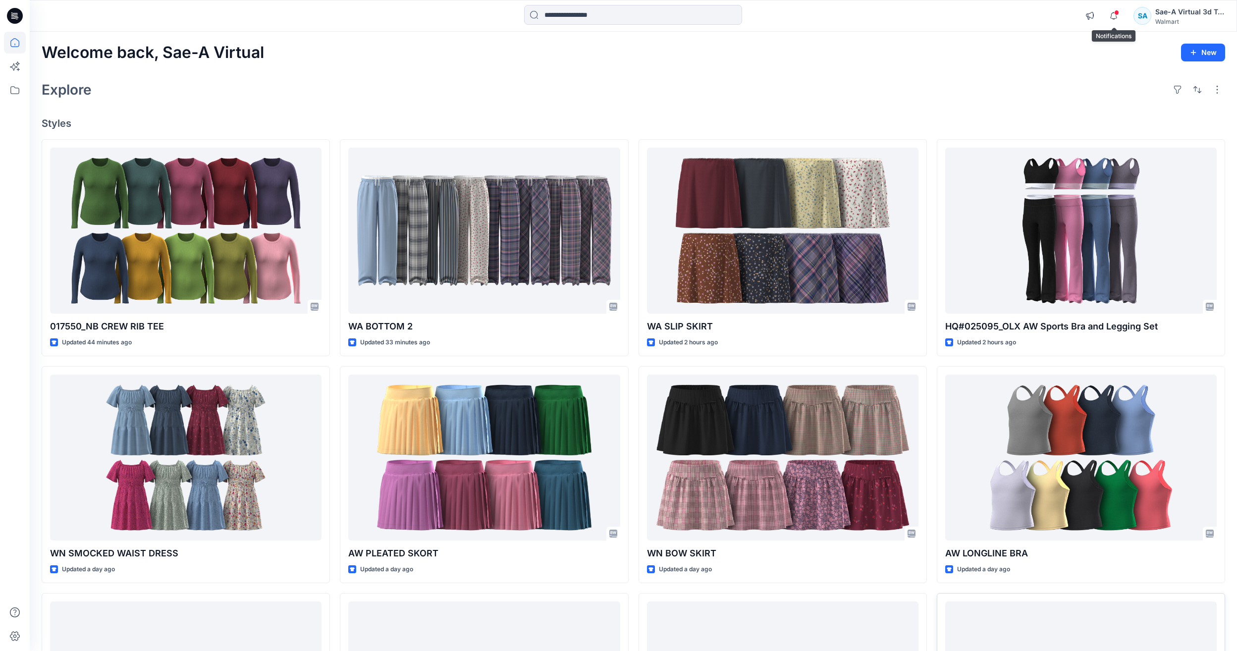
click at [1118, 14] on span at bounding box center [1116, 12] width 5 height 5
click at [619, 52] on div "Welcome back, Sae-A Virtual New" at bounding box center [633, 53] width 1183 height 18
click at [1111, 19] on icon "button" at bounding box center [1113, 16] width 19 height 20
